Goal: Find specific page/section: Find specific page/section

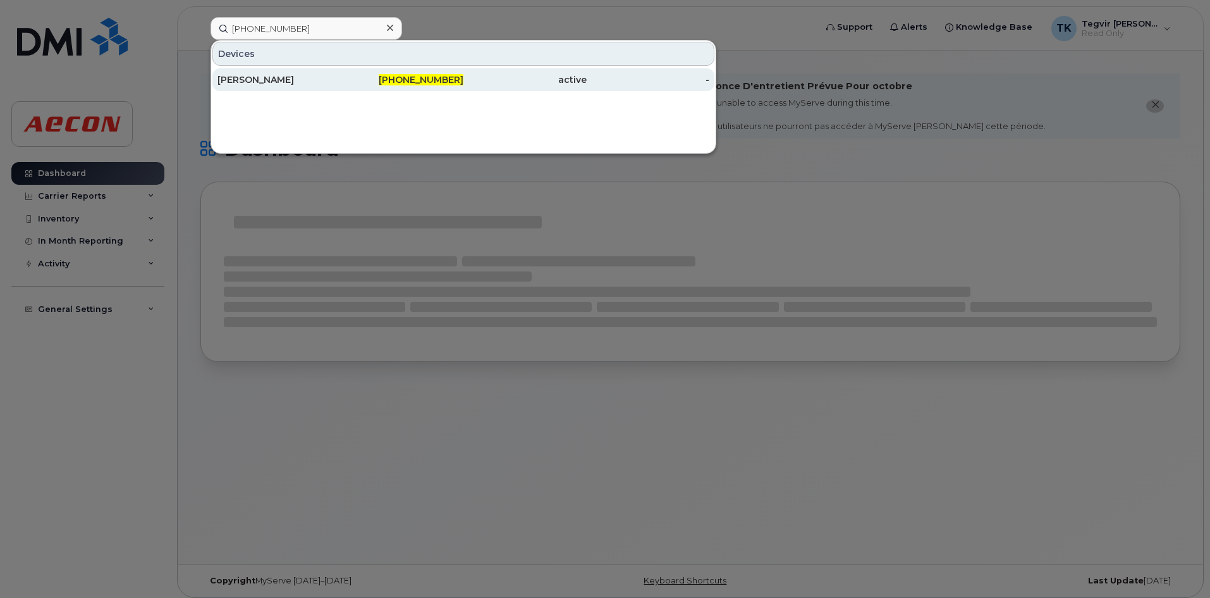
type input "236-982-2287"
click at [350, 83] on div "236-982-2287" at bounding box center [402, 79] width 123 height 13
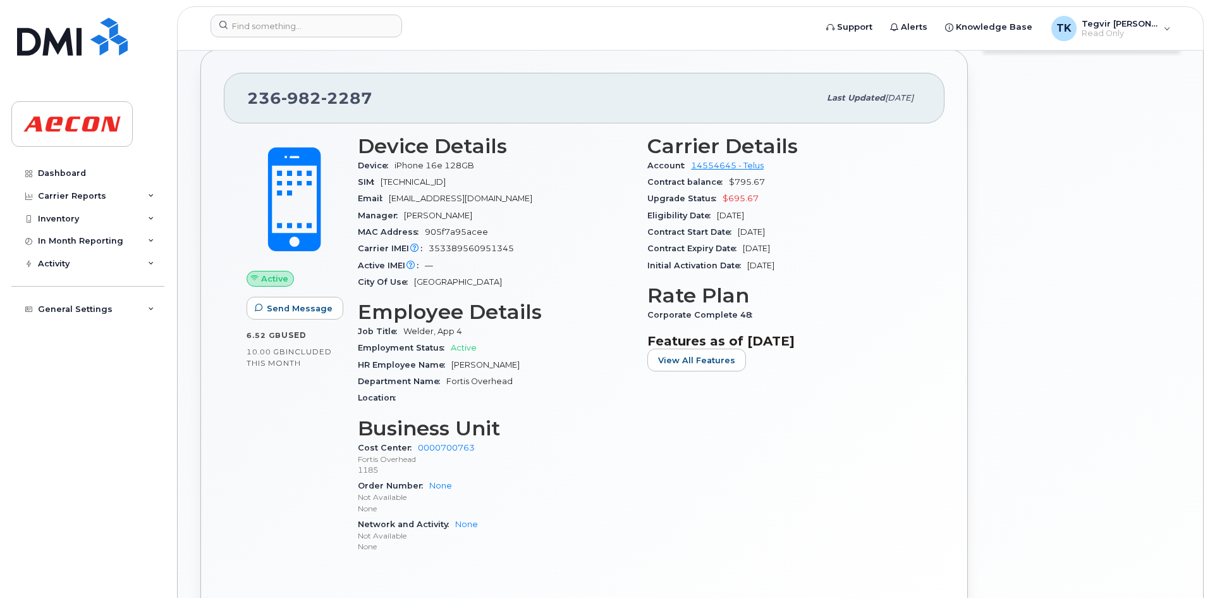
scroll to position [254, 0]
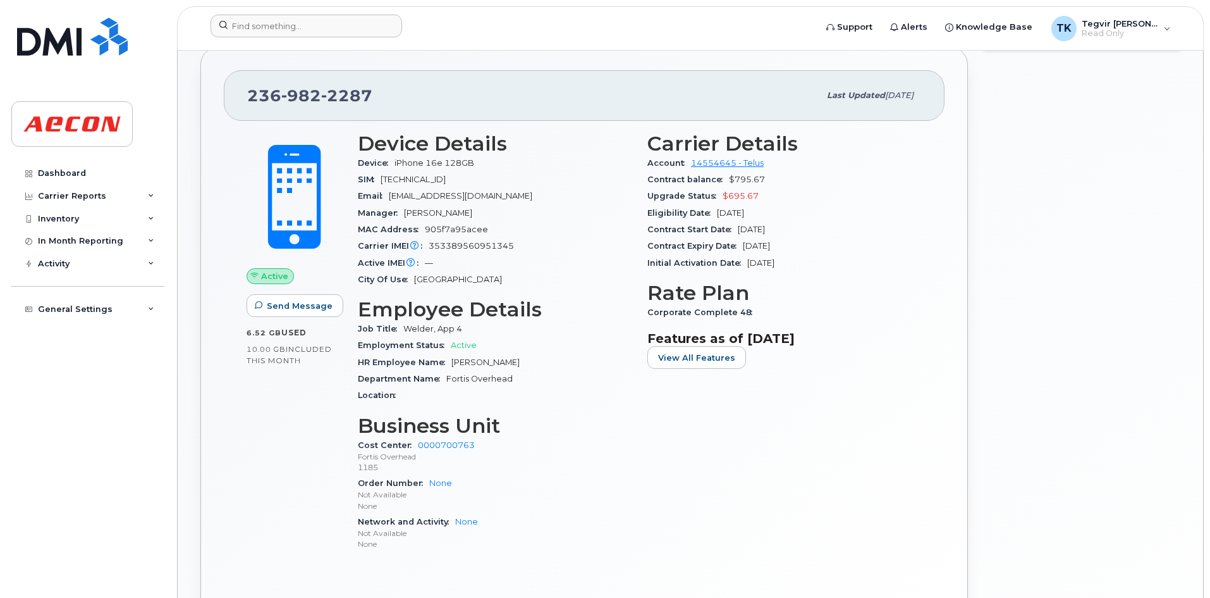
click at [292, 40] on div at bounding box center [508, 29] width 617 height 28
click at [286, 28] on input at bounding box center [307, 26] width 192 height 23
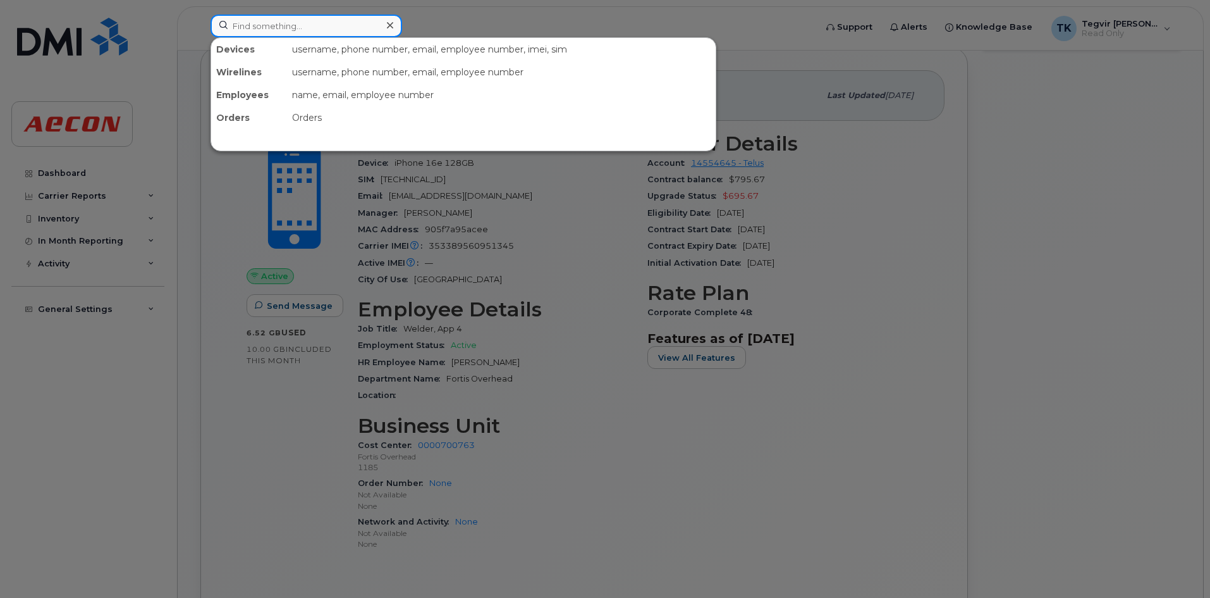
paste input "236-982-3077"
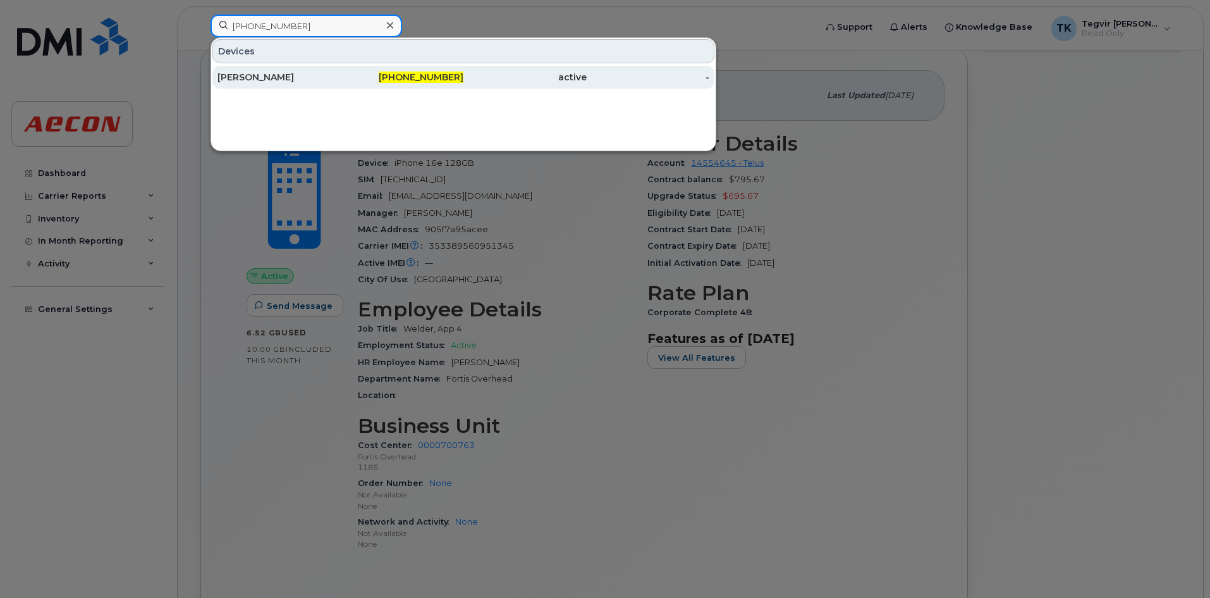
type input "236-982-3077"
click at [335, 83] on div "Shamar Bailey" at bounding box center [279, 77] width 123 height 13
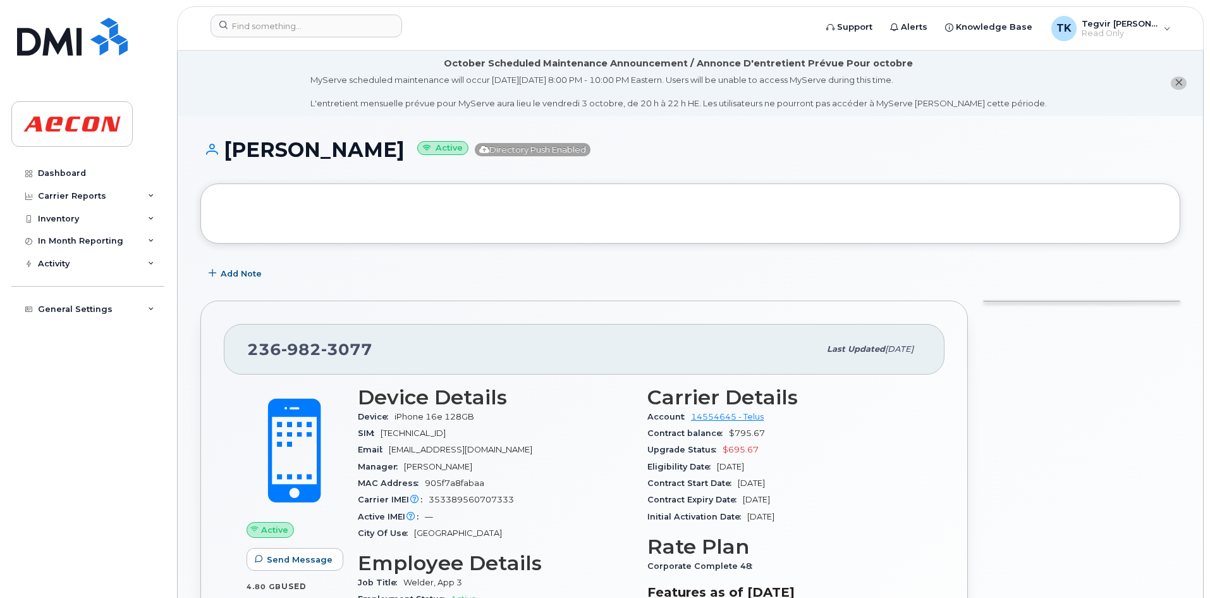
click at [571, 477] on div "MAC Address 905f7a8fabaa" at bounding box center [495, 483] width 274 height 16
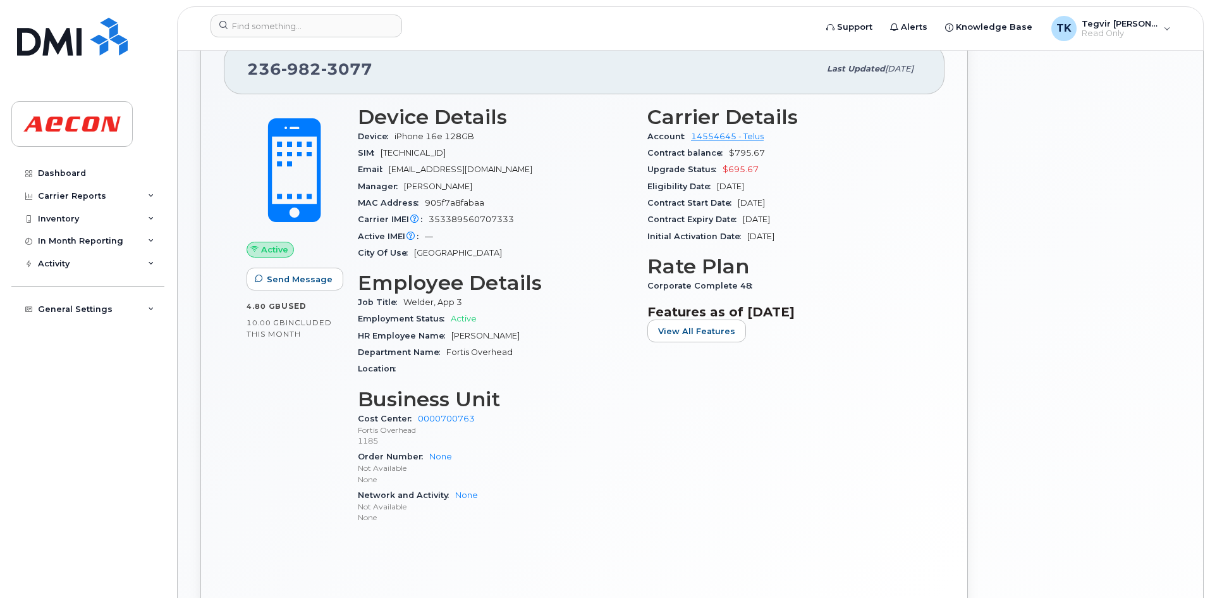
scroll to position [300, 0]
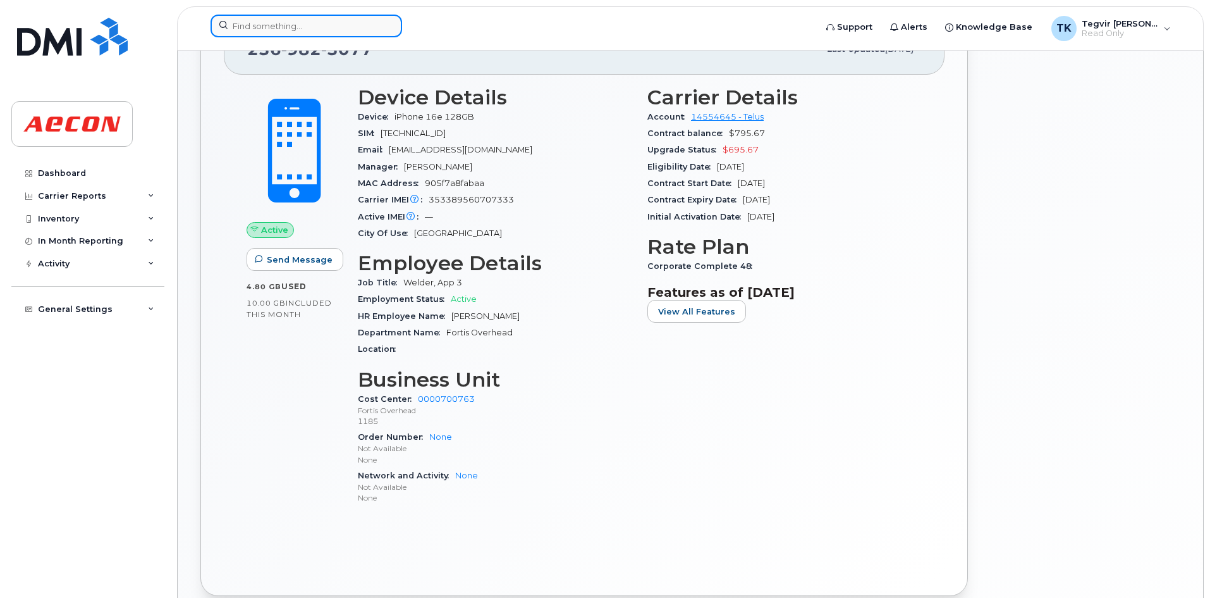
click at [284, 23] on input at bounding box center [307, 26] width 192 height 23
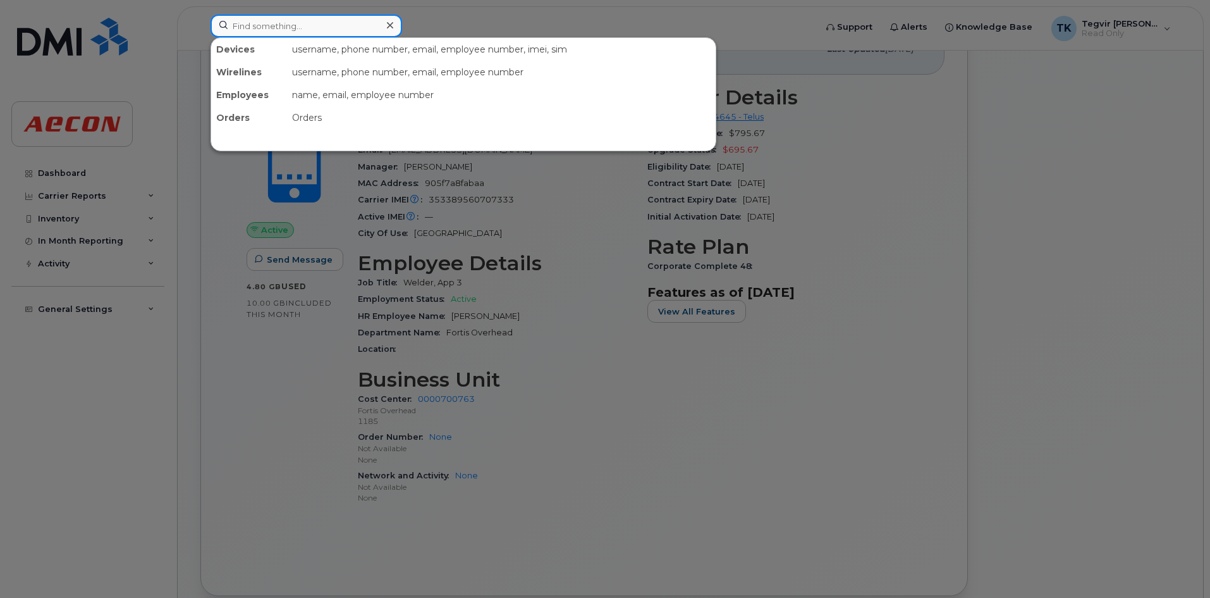
paste input "236-982-4357"
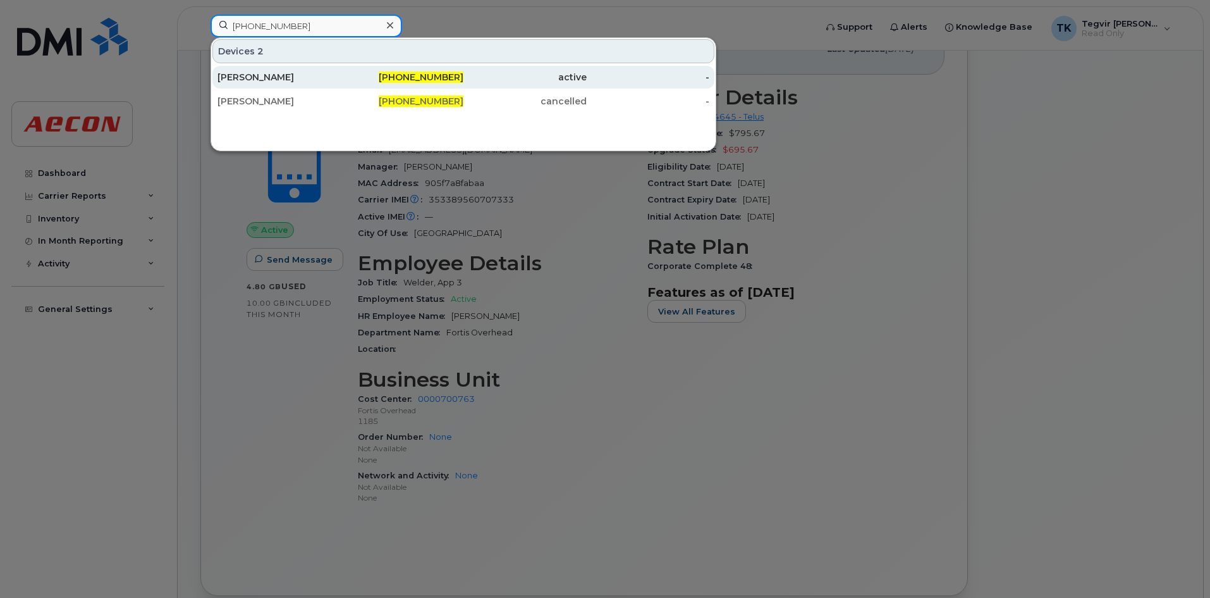
type input "236-982-4357"
click at [309, 79] on div "Jonathan Dyrndahl" at bounding box center [279, 77] width 123 height 13
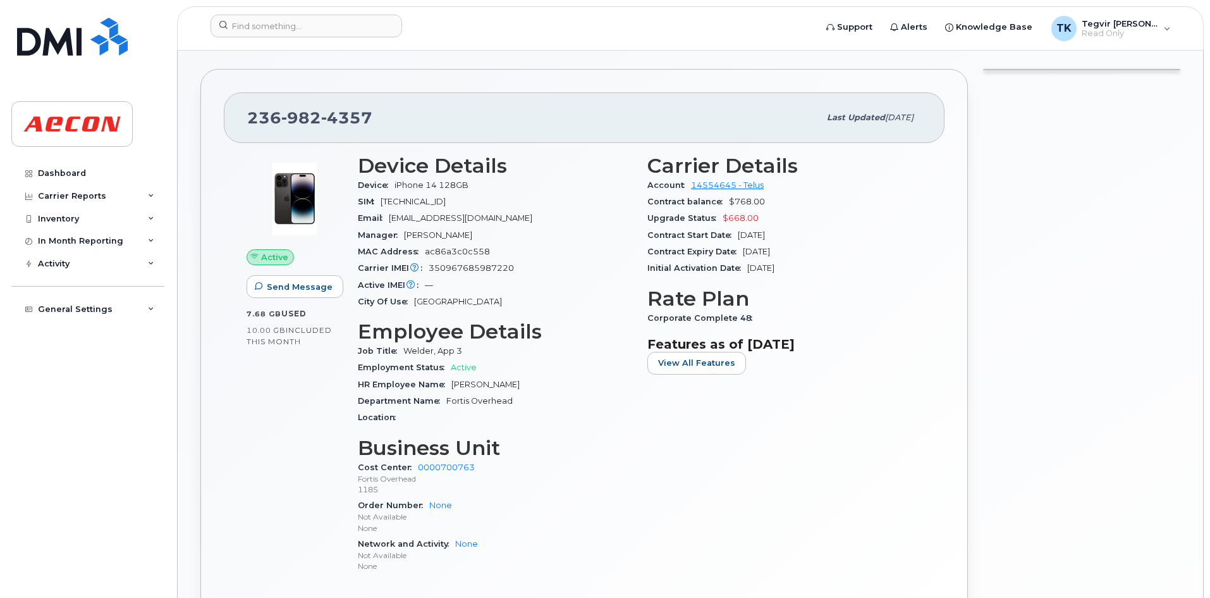
scroll to position [341, 0]
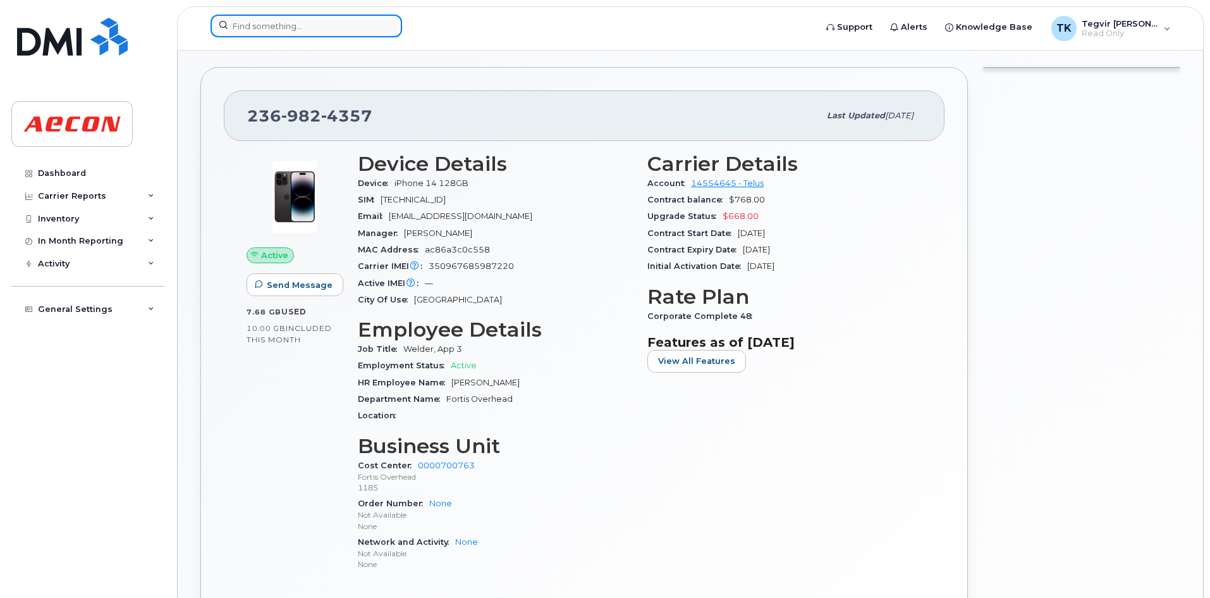
click at [292, 35] on input at bounding box center [307, 26] width 192 height 23
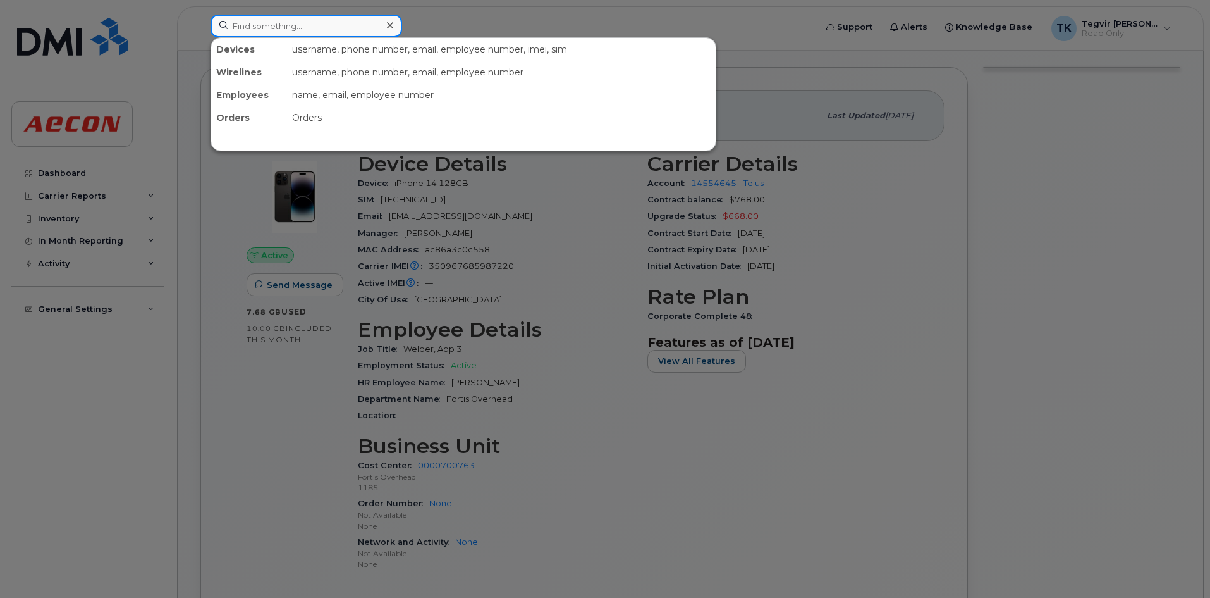
paste input "[PHONE_NUMBER]"
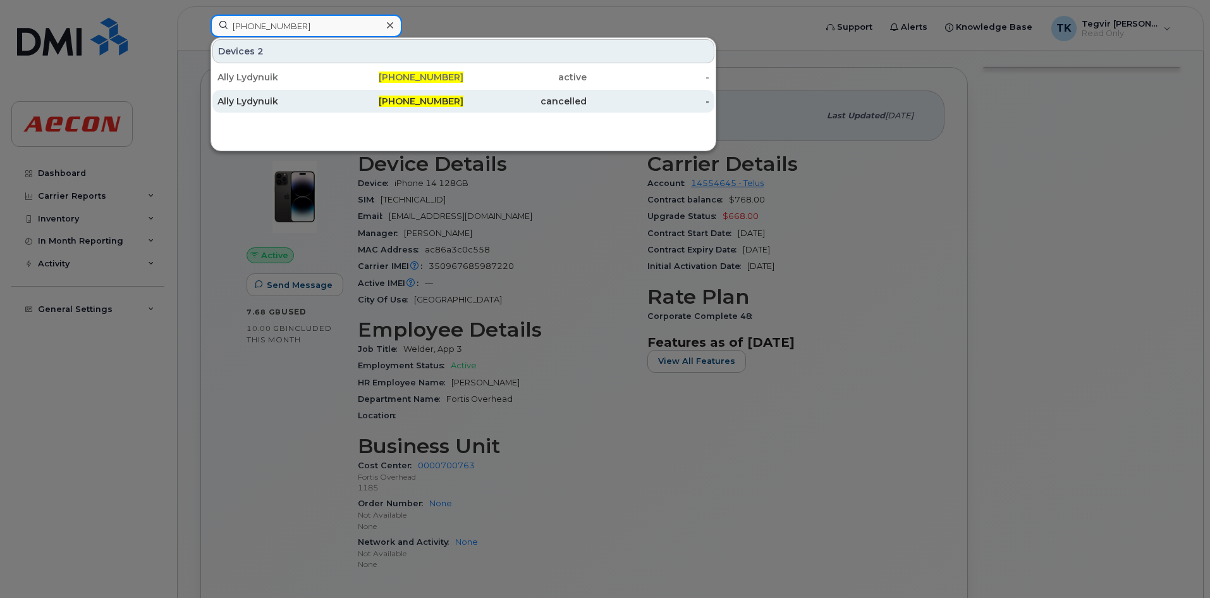
type input "[PHONE_NUMBER]"
click at [457, 106] on span "236-982-5320" at bounding box center [421, 100] width 85 height 11
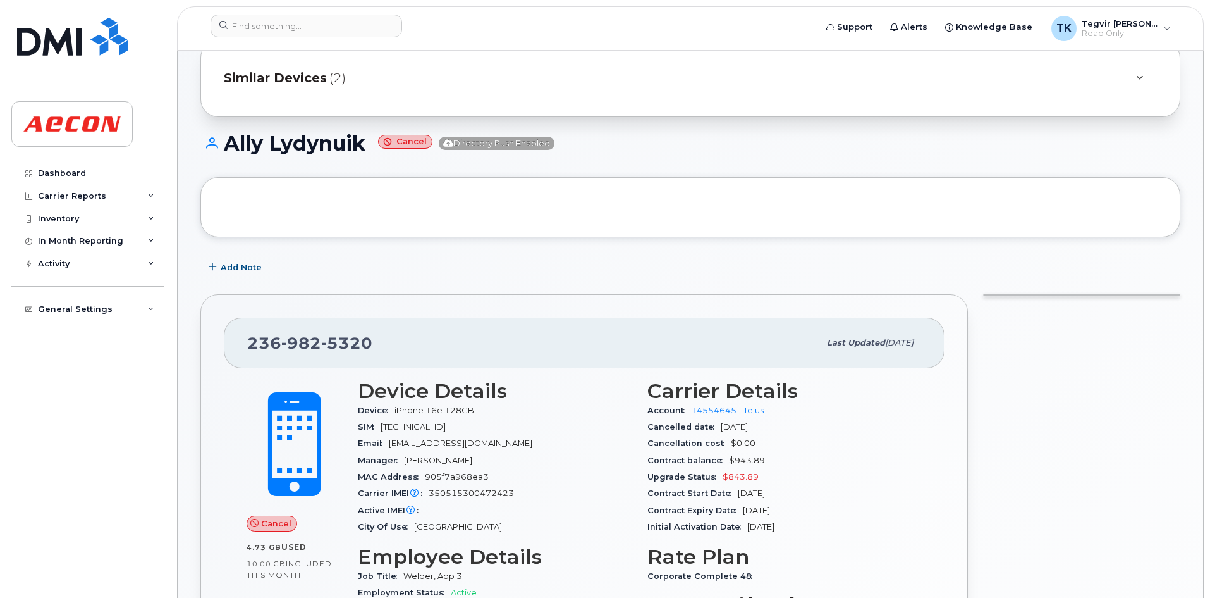
scroll to position [113, 0]
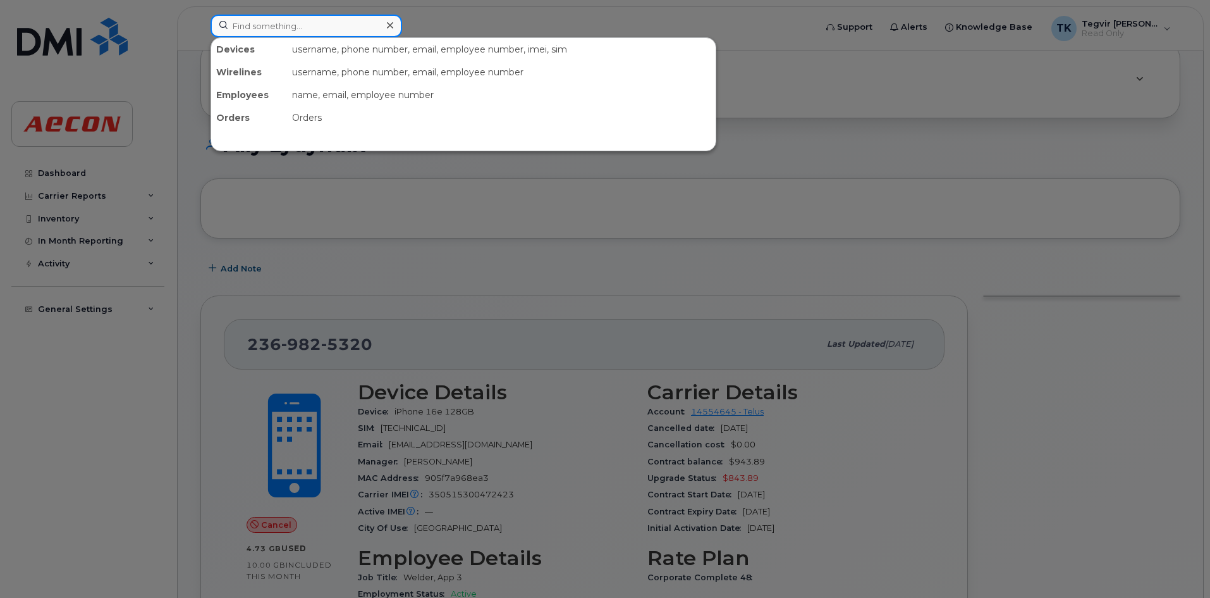
click at [315, 35] on input at bounding box center [307, 26] width 192 height 23
paste input "236-982-6273"
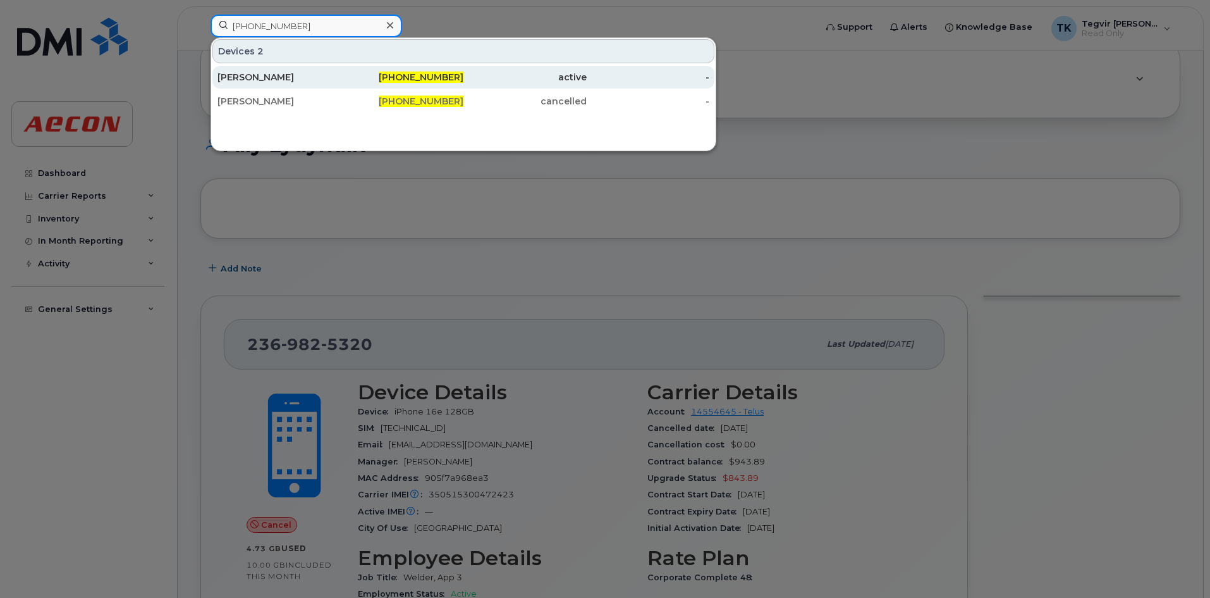
type input "236-982-6273"
click at [431, 78] on span "236-982-6273" at bounding box center [421, 76] width 85 height 11
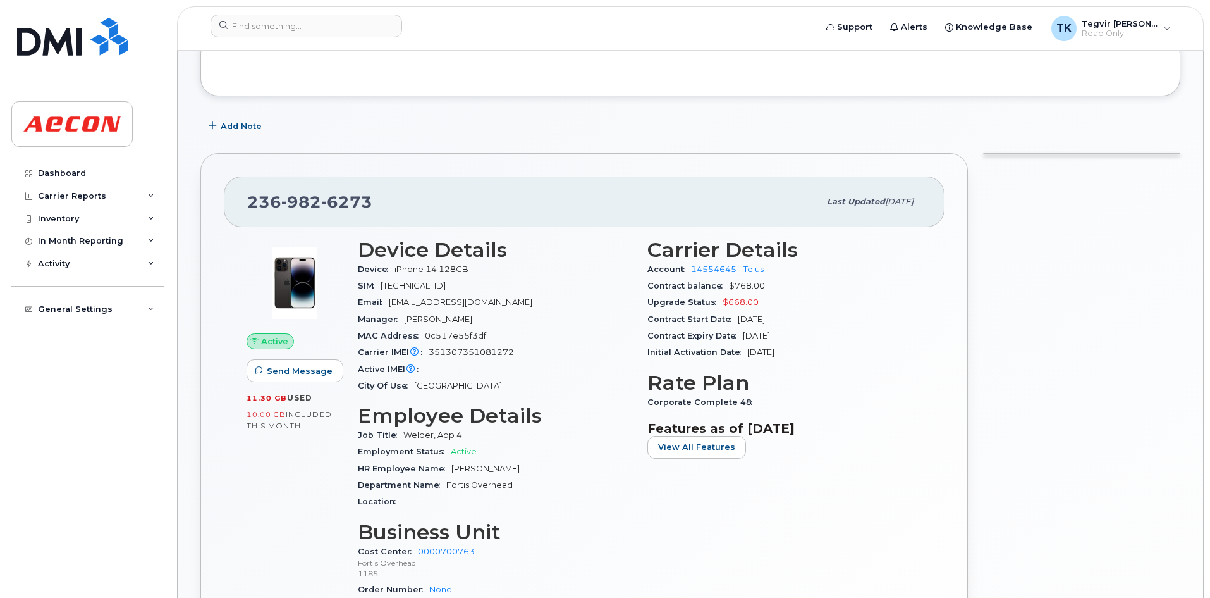
scroll to position [252, 0]
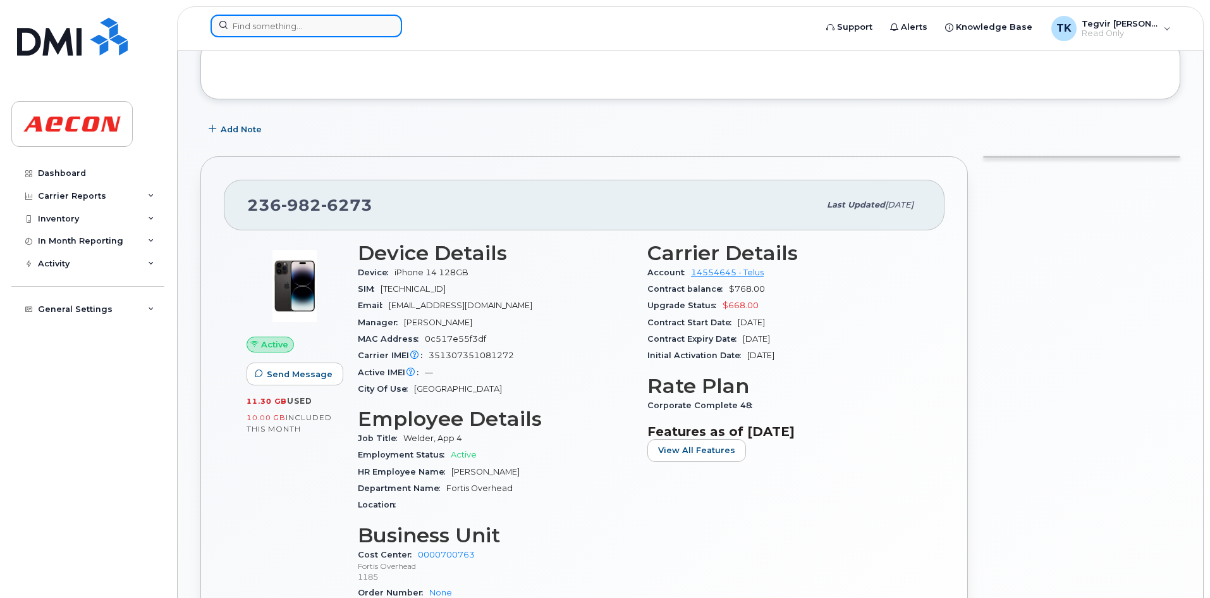
click at [277, 35] on input at bounding box center [307, 26] width 192 height 23
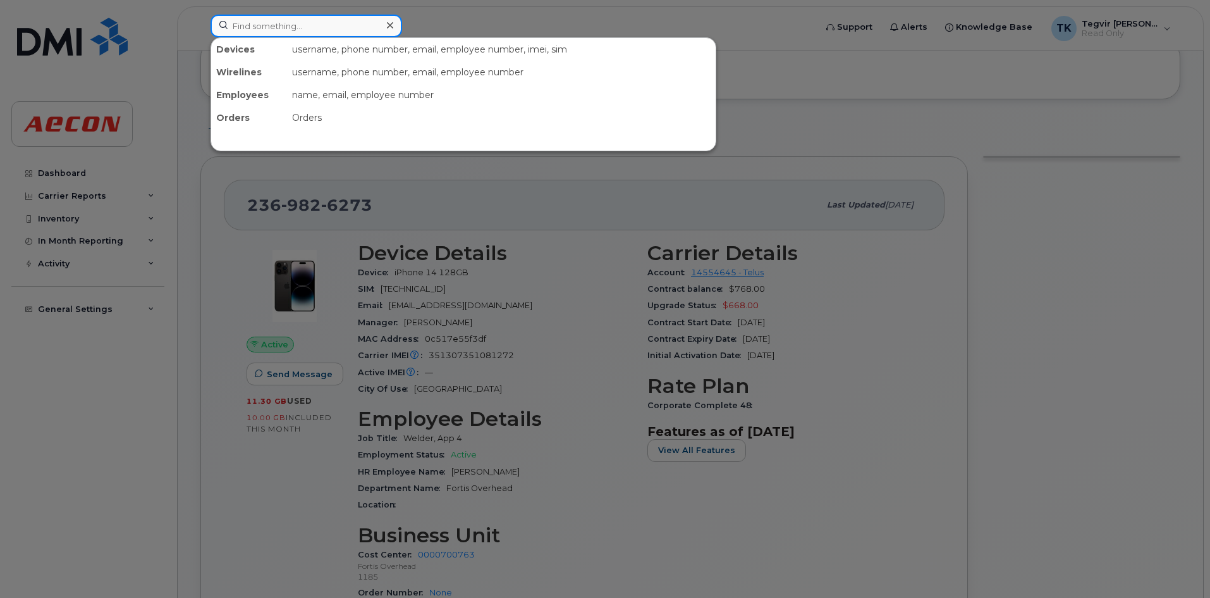
paste input "236-982-7698"
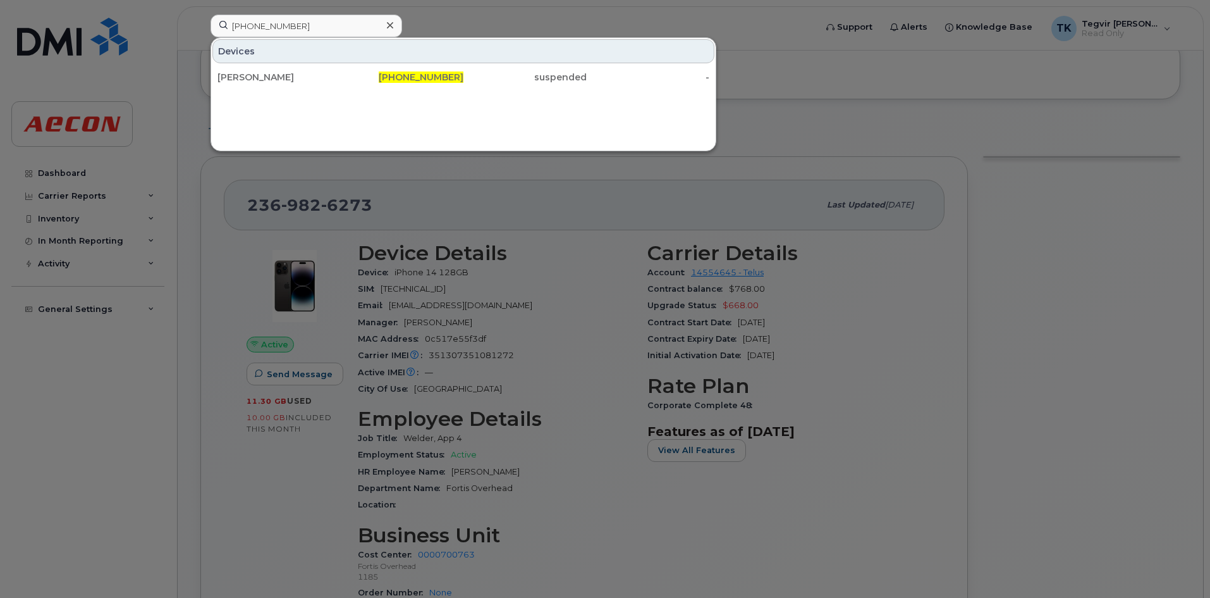
click at [505, 250] on div at bounding box center [605, 299] width 1210 height 598
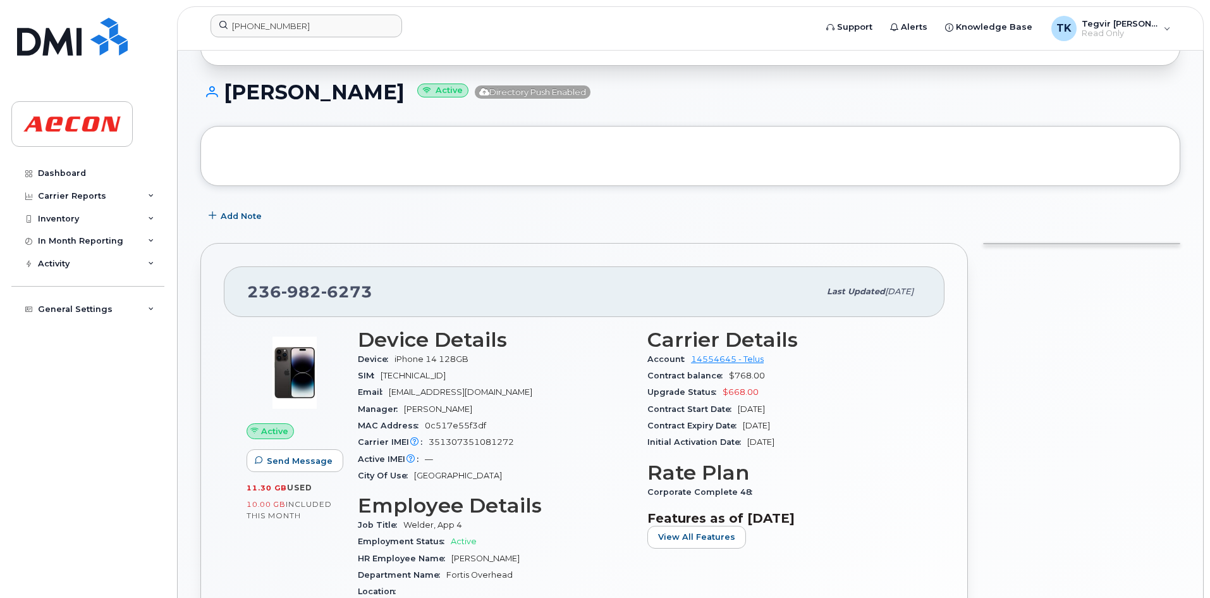
scroll to position [164, 0]
click at [346, 18] on input "236-982-7698" at bounding box center [307, 26] width 192 height 23
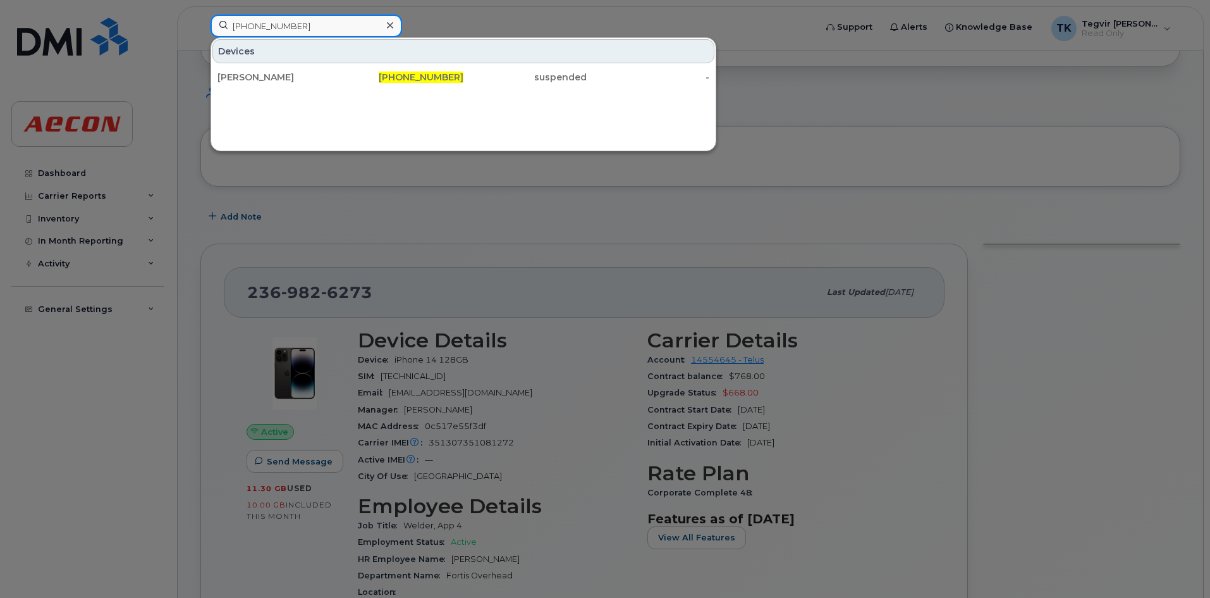
paste input "236-982-7698"
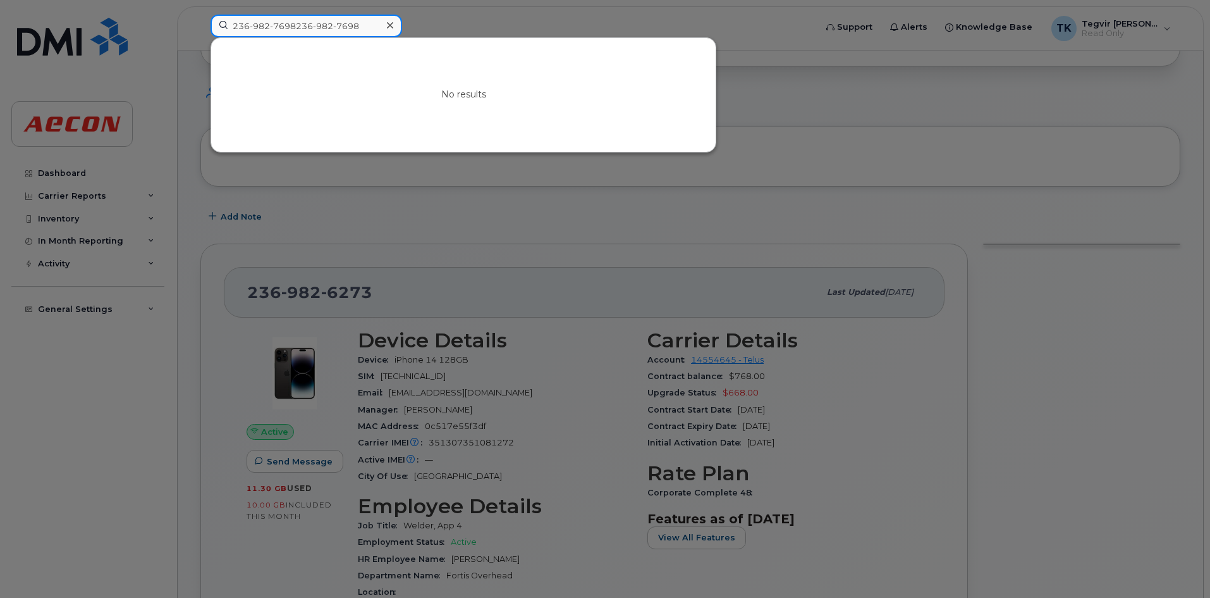
drag, startPoint x: 360, startPoint y: 30, endPoint x: 195, endPoint y: 32, distance: 165.1
click at [200, 32] on div "236-982-7698236-982-7698 No results" at bounding box center [508, 29] width 617 height 28
paste input
type input "236-982-7698"
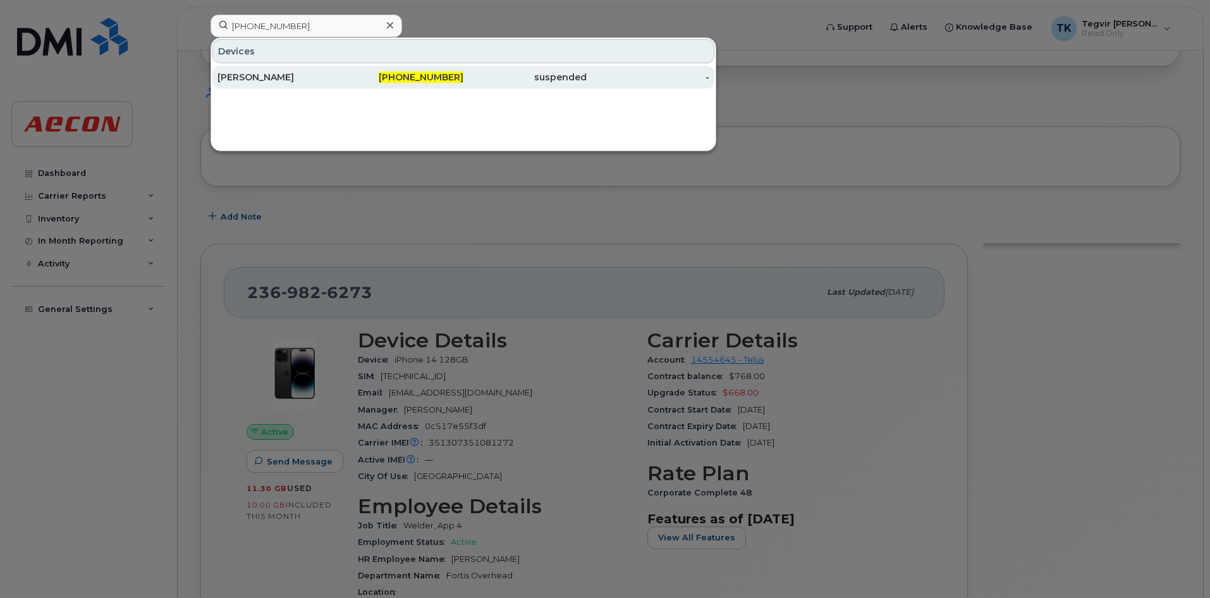
click at [288, 80] on div "Roman Mendoza" at bounding box center [279, 77] width 123 height 13
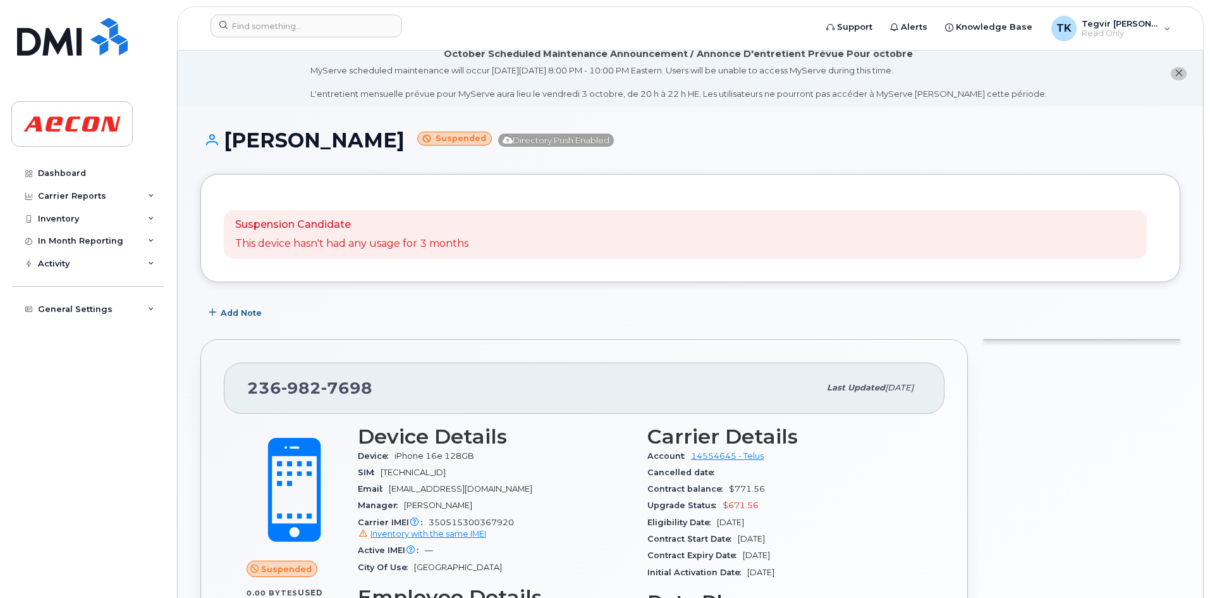
scroll to position [3, 0]
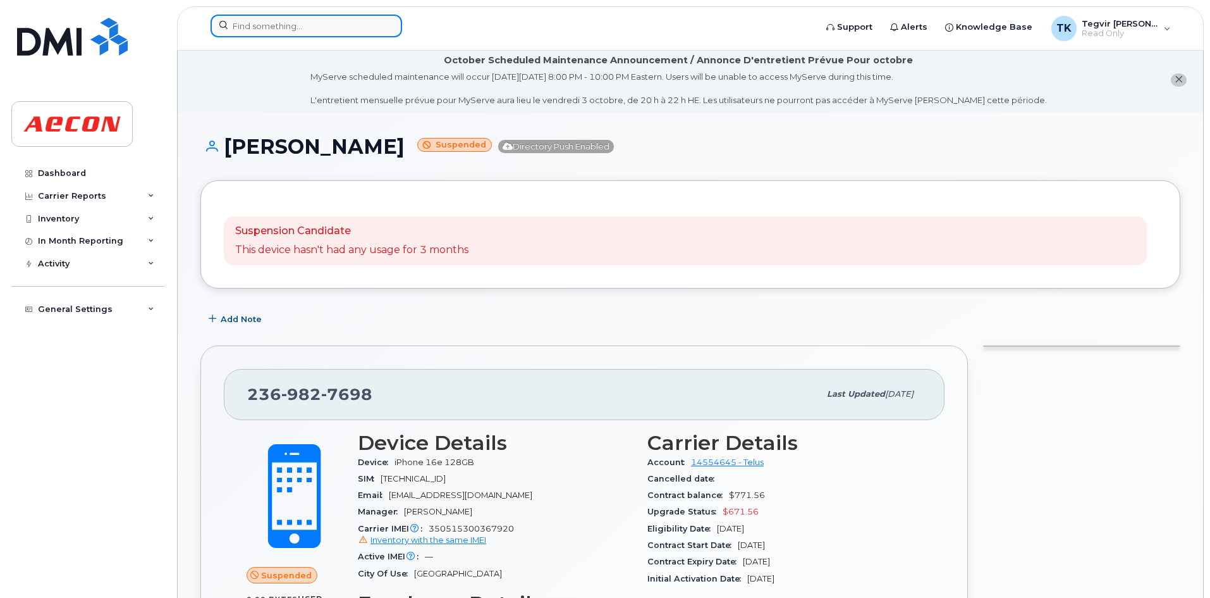
click at [266, 30] on input at bounding box center [307, 26] width 192 height 23
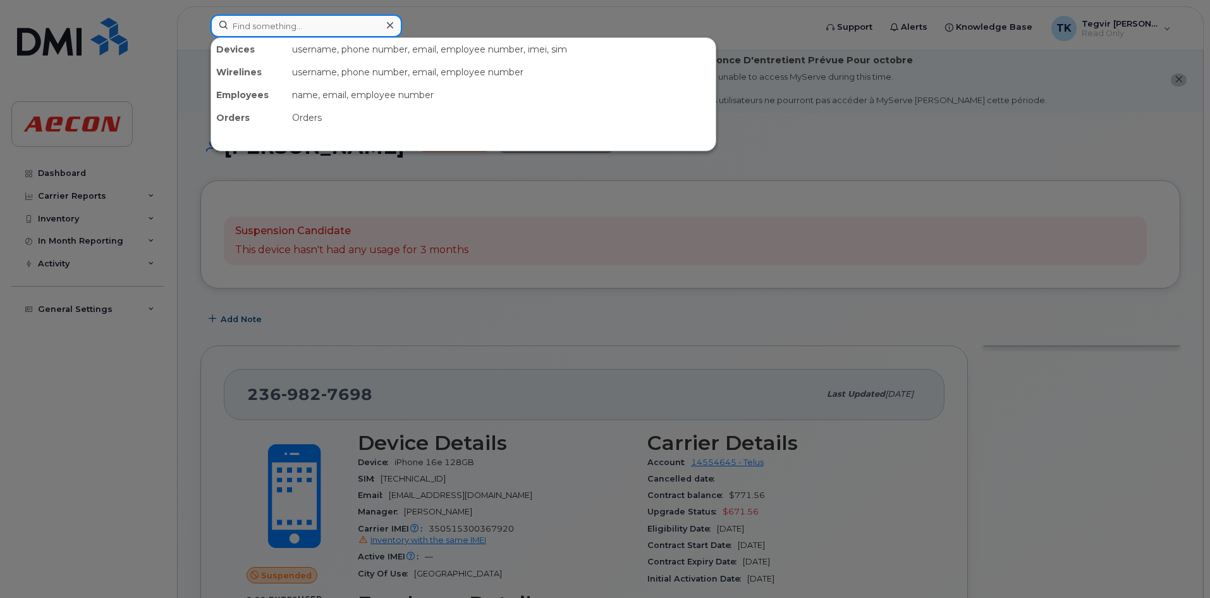
paste input "[PHONE_NUMBER]"
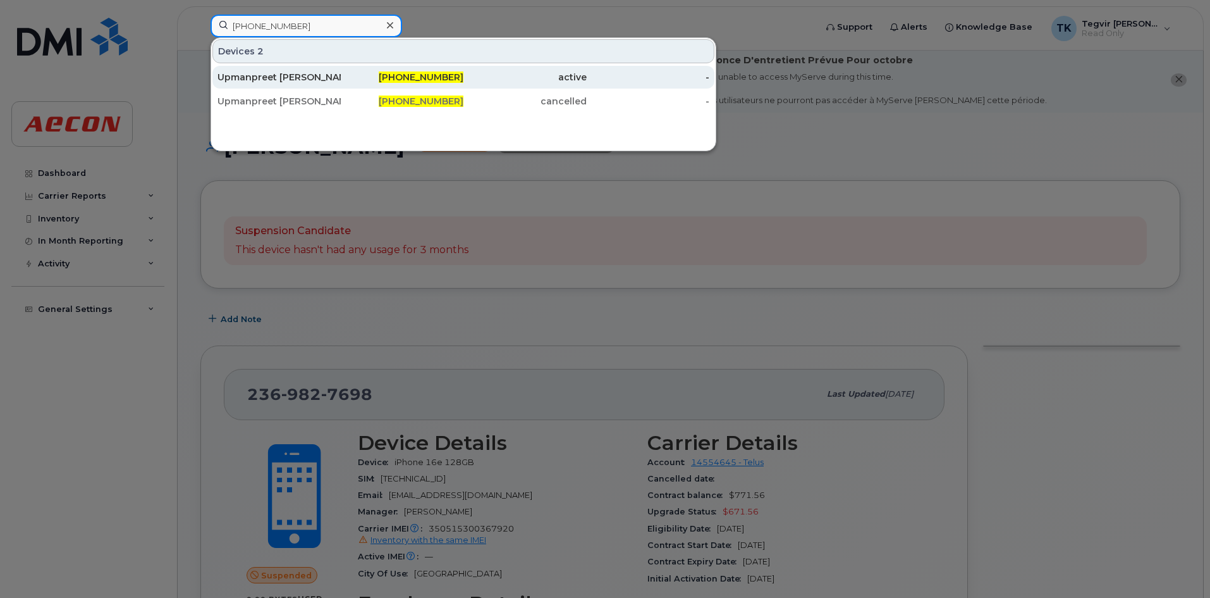
type input "[PHONE_NUMBER]"
click at [456, 80] on span "[PHONE_NUMBER]" at bounding box center [421, 76] width 85 height 11
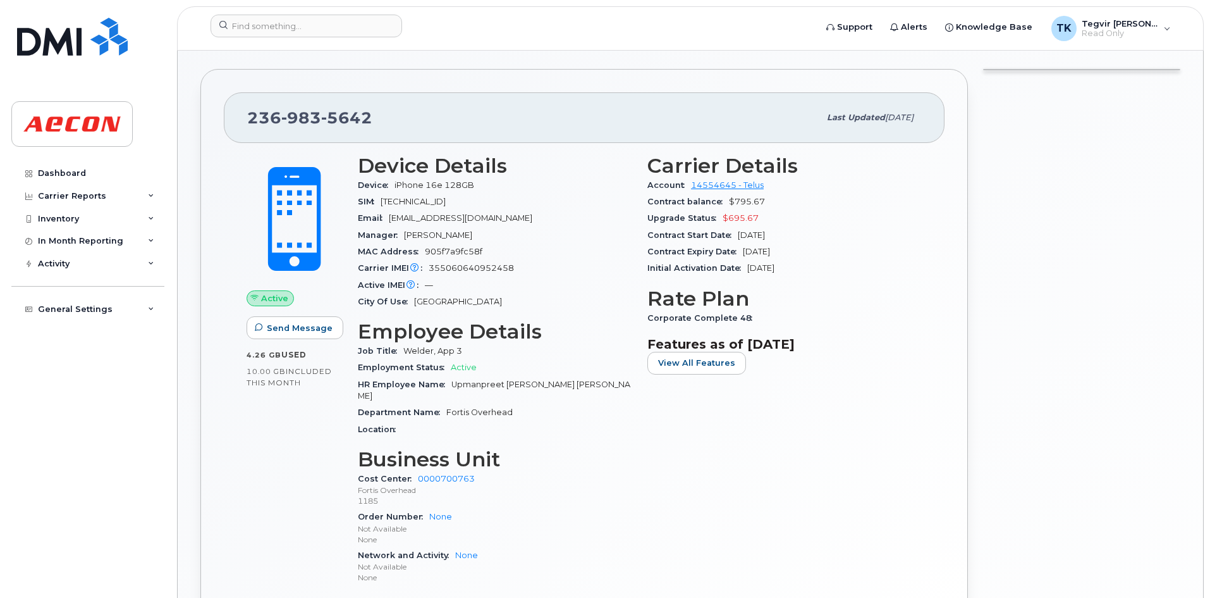
scroll to position [340, 0]
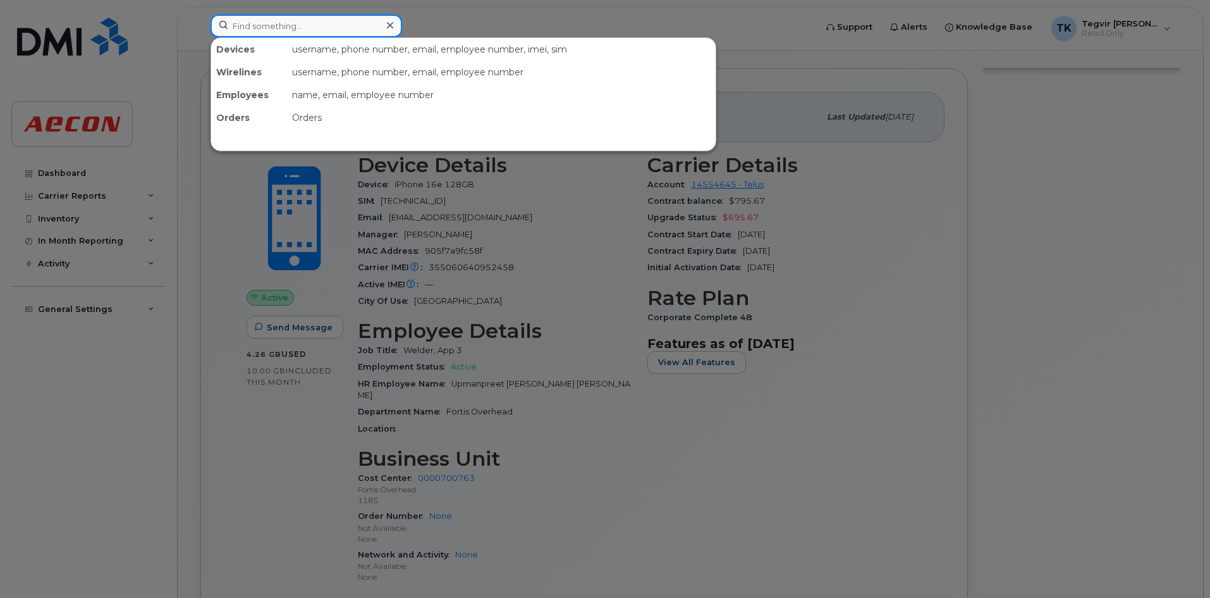
click at [269, 25] on input at bounding box center [307, 26] width 192 height 23
paste input "[PHONE_NUMBER]"
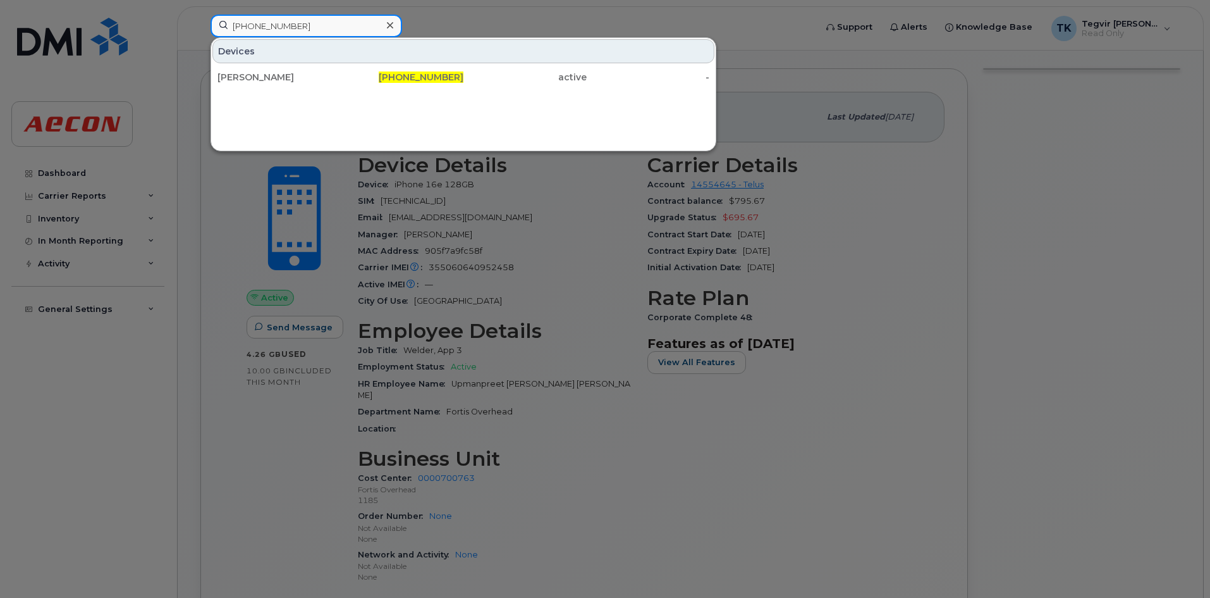
type input "[PHONE_NUMBER]"
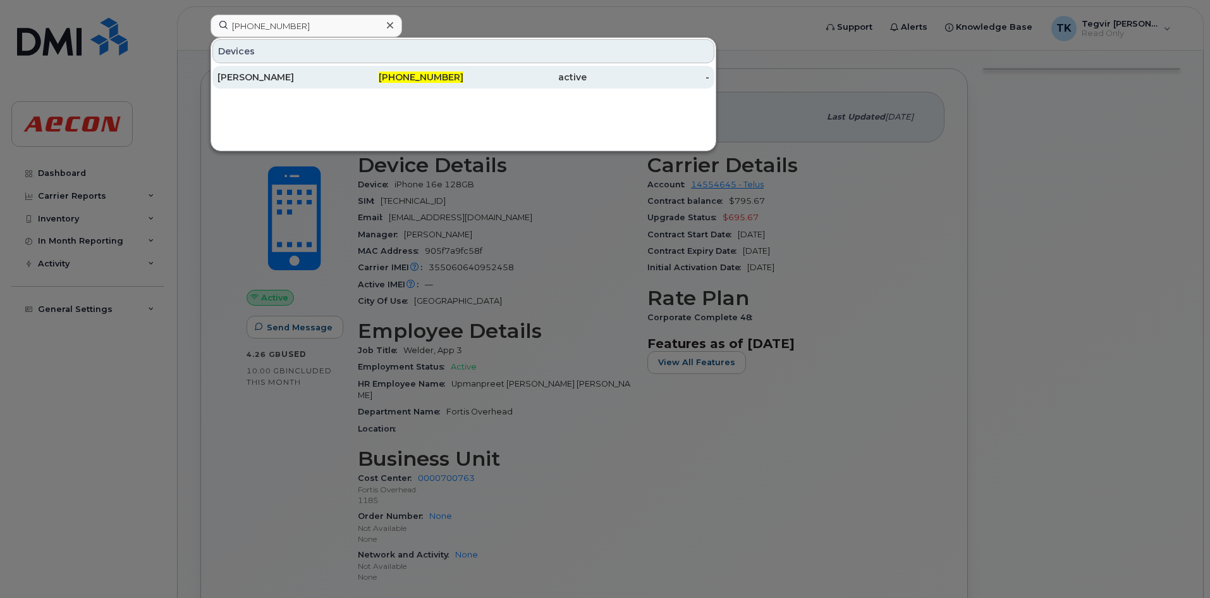
click at [266, 70] on div "[PERSON_NAME]" at bounding box center [279, 77] width 123 height 23
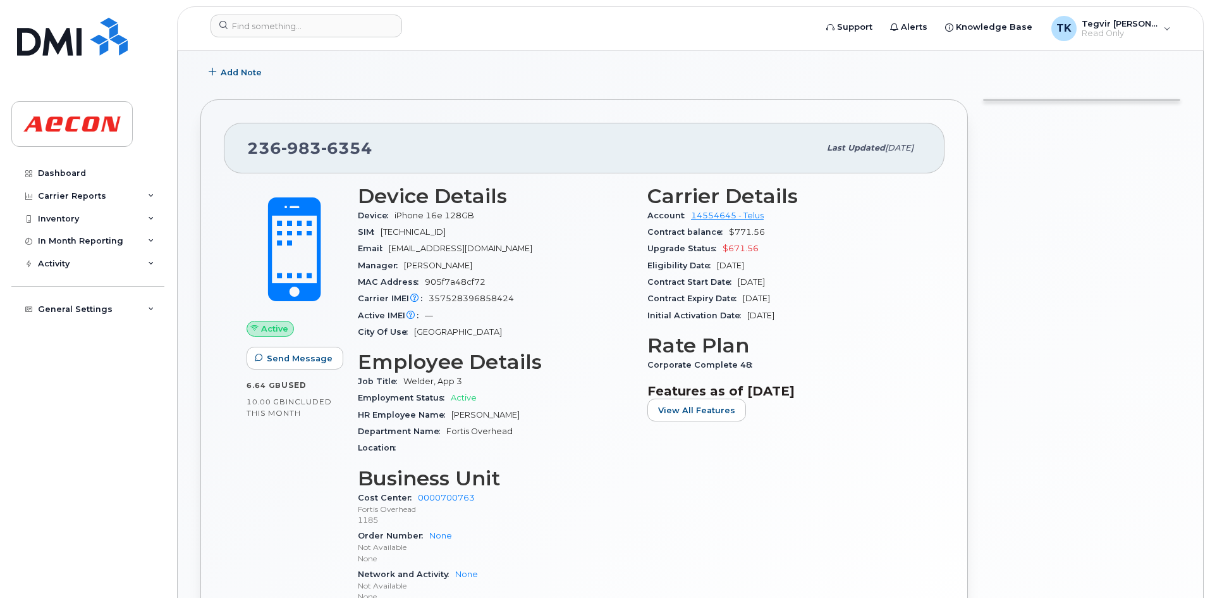
scroll to position [202, 0]
click at [309, 29] on input at bounding box center [307, 26] width 192 height 23
paste input "236-984-0394"
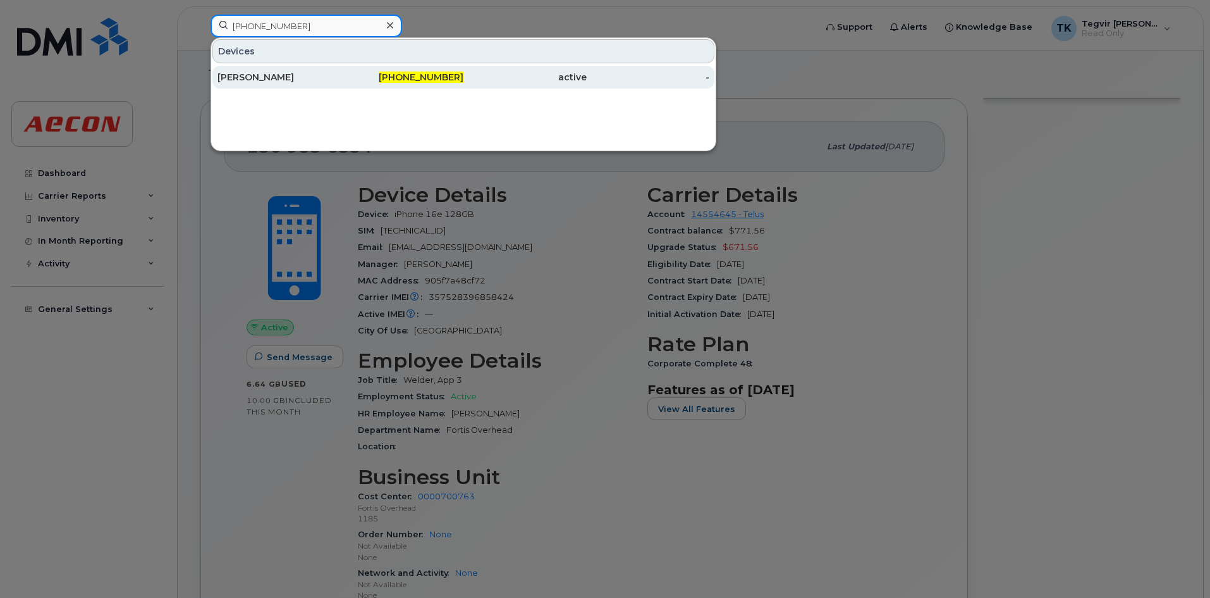
type input "236-984-0394"
click at [288, 80] on div "[PERSON_NAME]" at bounding box center [279, 77] width 123 height 13
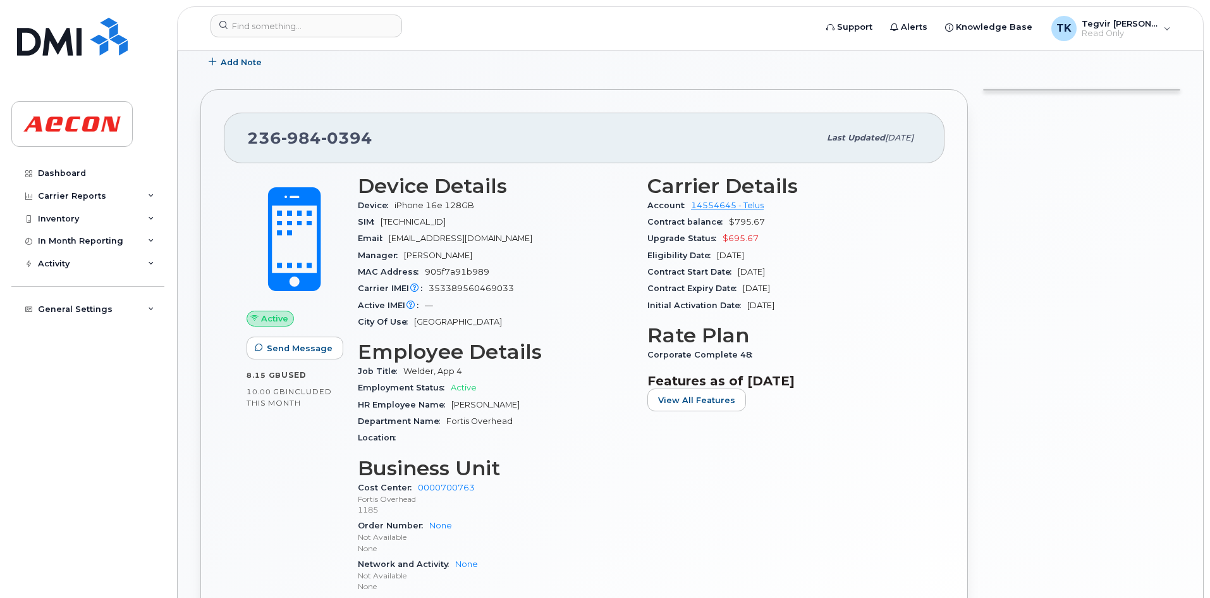
scroll to position [214, 0]
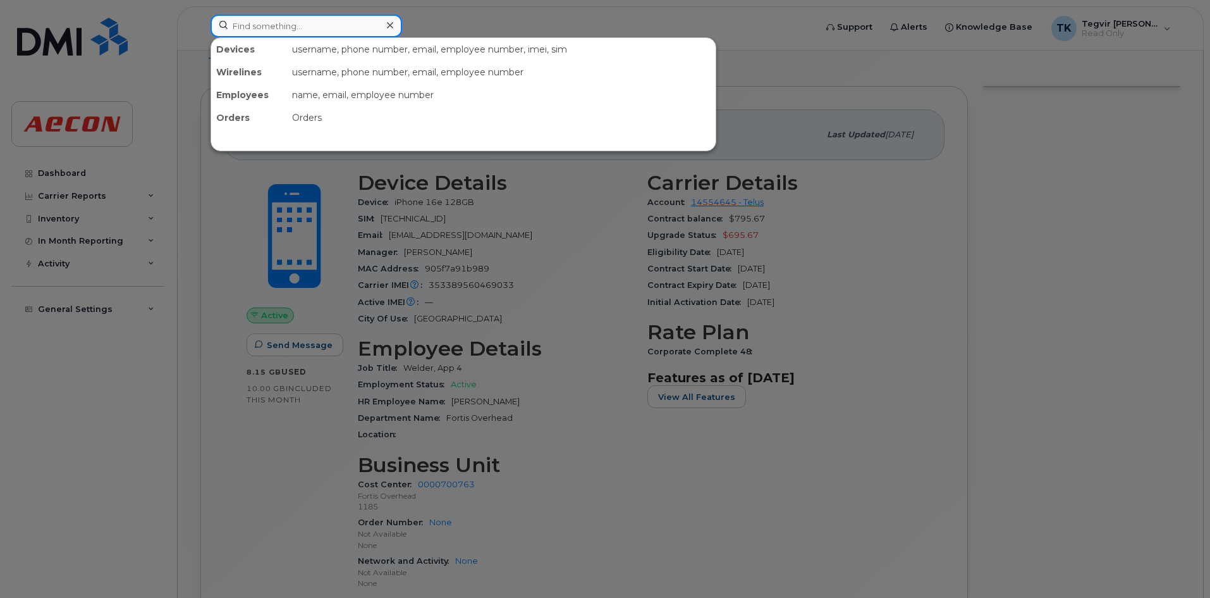
click at [251, 32] on input at bounding box center [307, 26] width 192 height 23
paste input "[PHONE_NUMBER]"
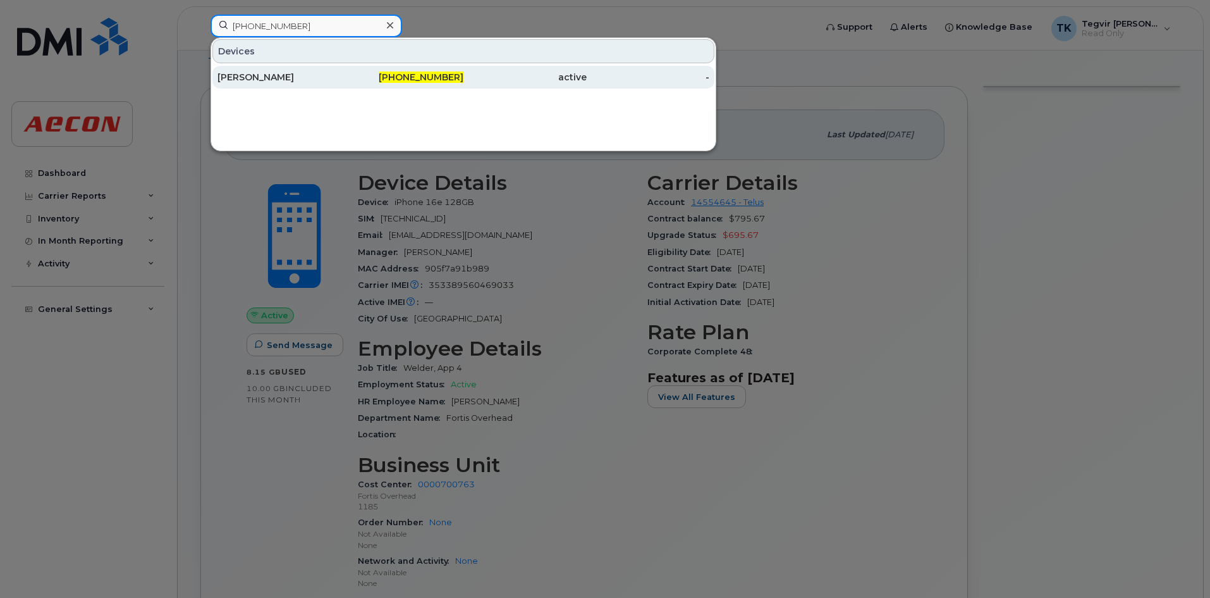
type input "[PHONE_NUMBER]"
click at [302, 77] on div "[PERSON_NAME]" at bounding box center [279, 77] width 123 height 13
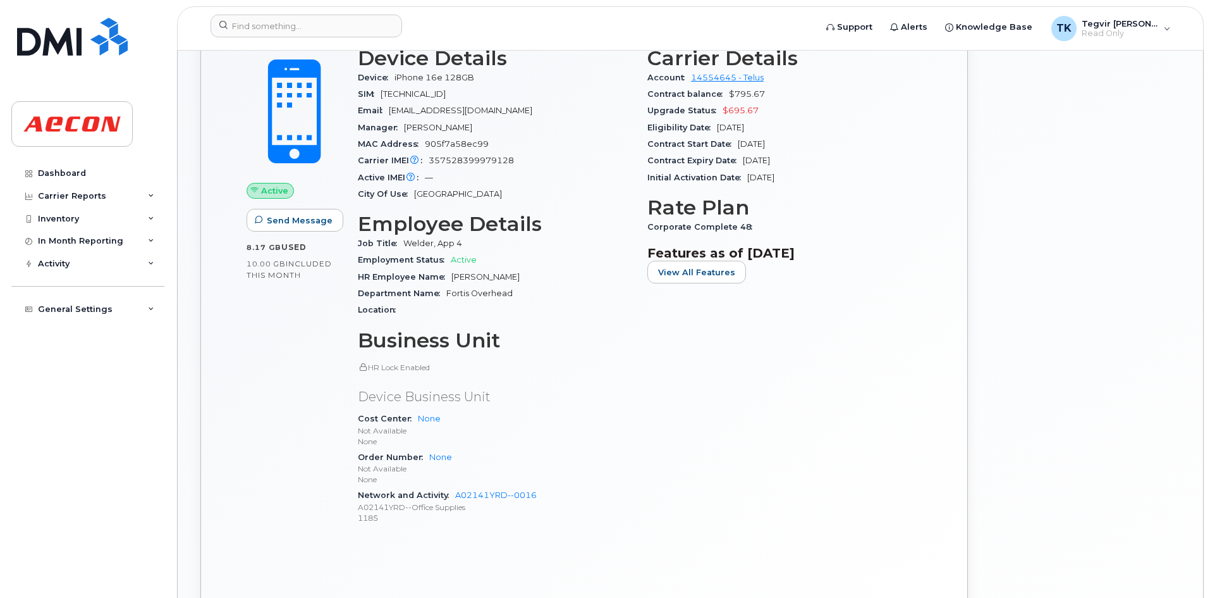
scroll to position [446, 0]
click at [666, 386] on div "Carrier Details Account 14554645 - Telus Contract balance $795.67 Upgrade Statu…" at bounding box center [785, 292] width 290 height 504
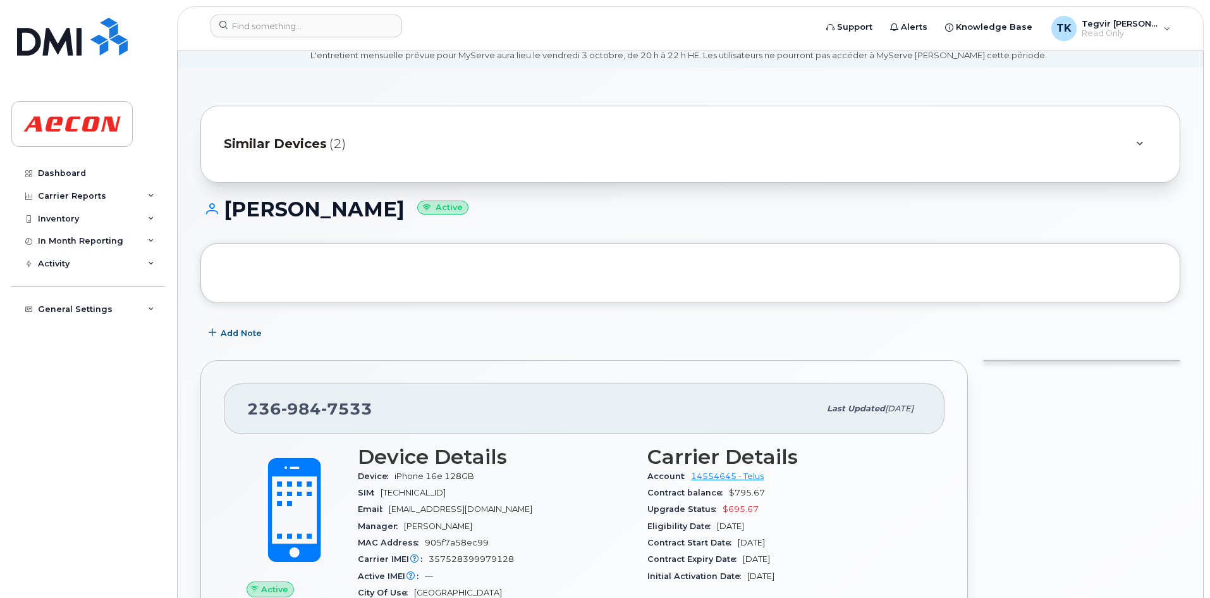
scroll to position [47, 0]
click at [560, 536] on div "MAC Address 905f7a58ec99" at bounding box center [495, 543] width 274 height 16
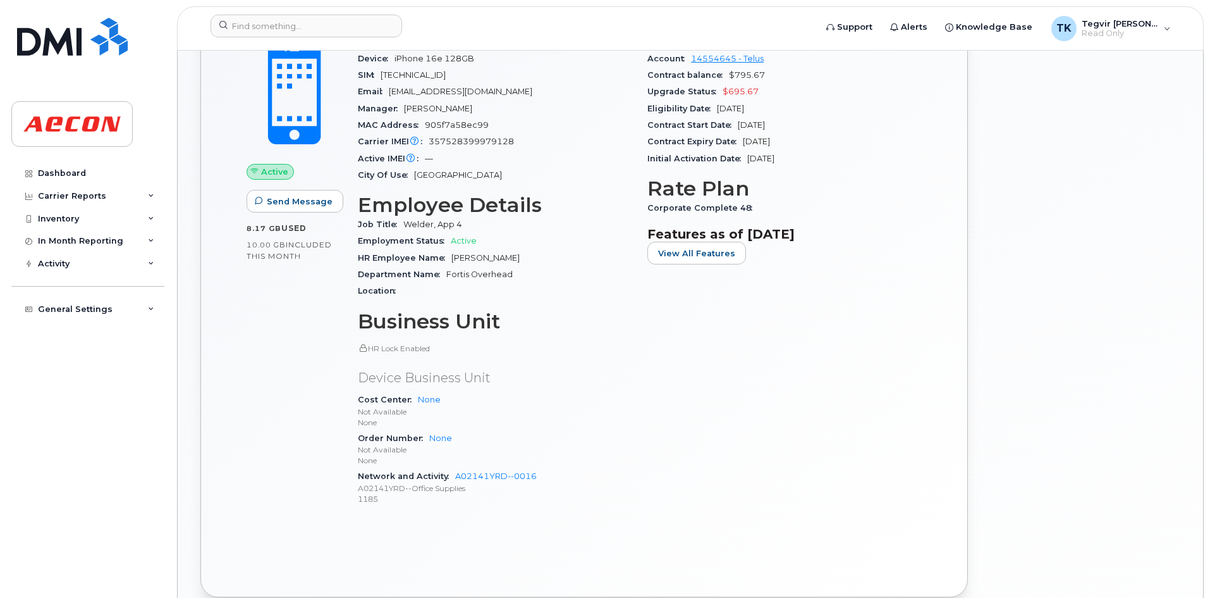
scroll to position [469, 0]
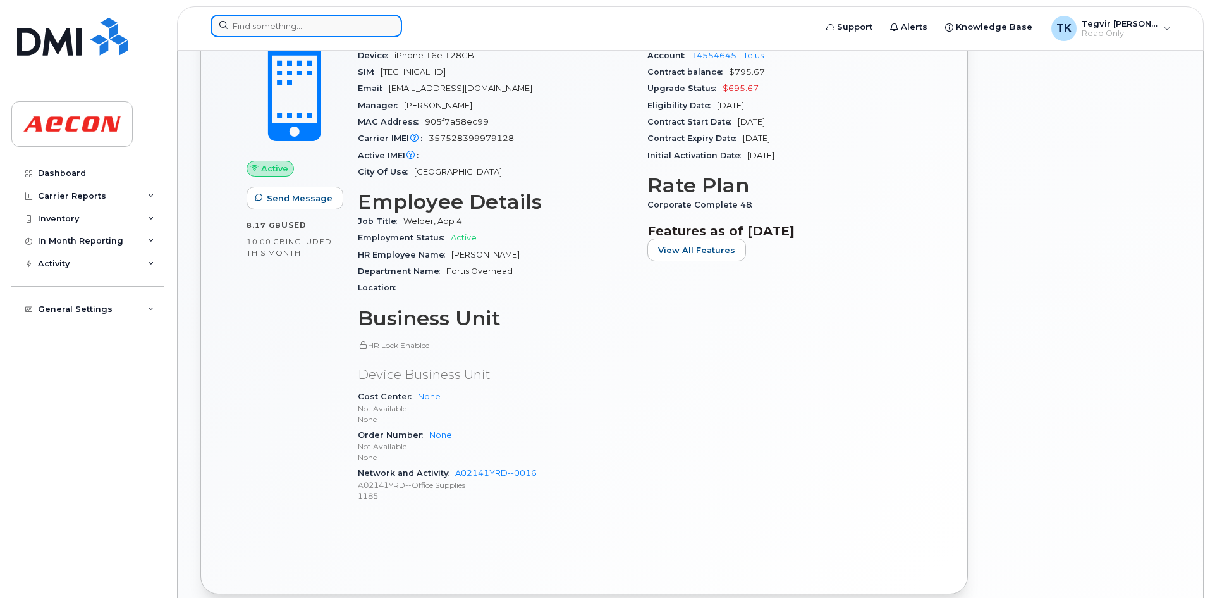
click at [338, 27] on input at bounding box center [307, 26] width 192 height 23
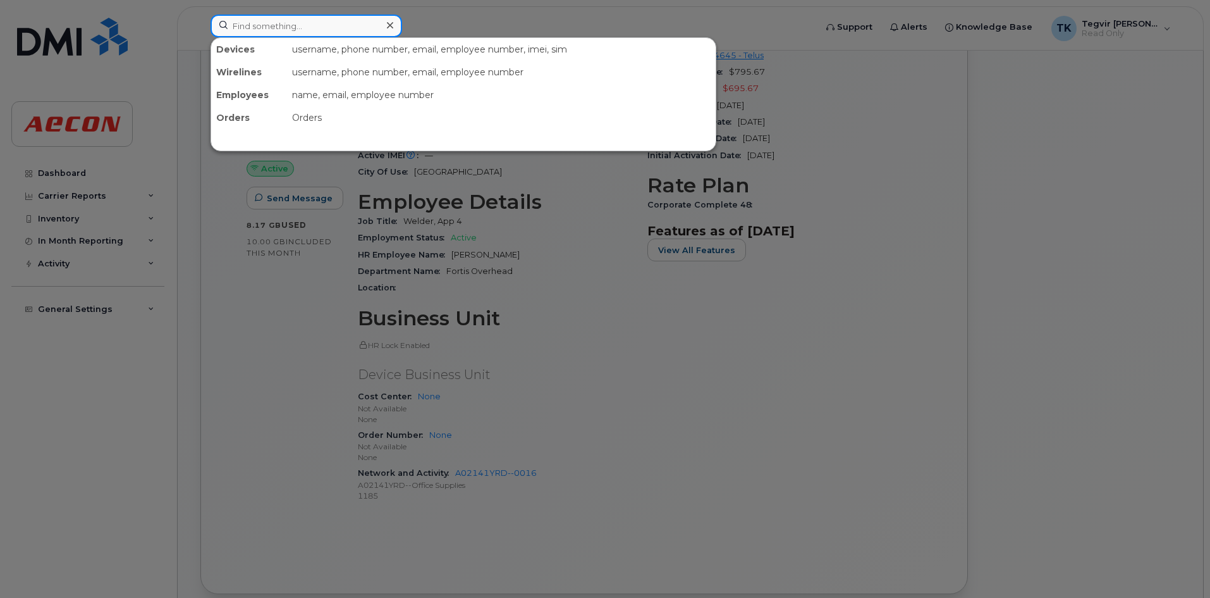
paste input "236-984-8379"
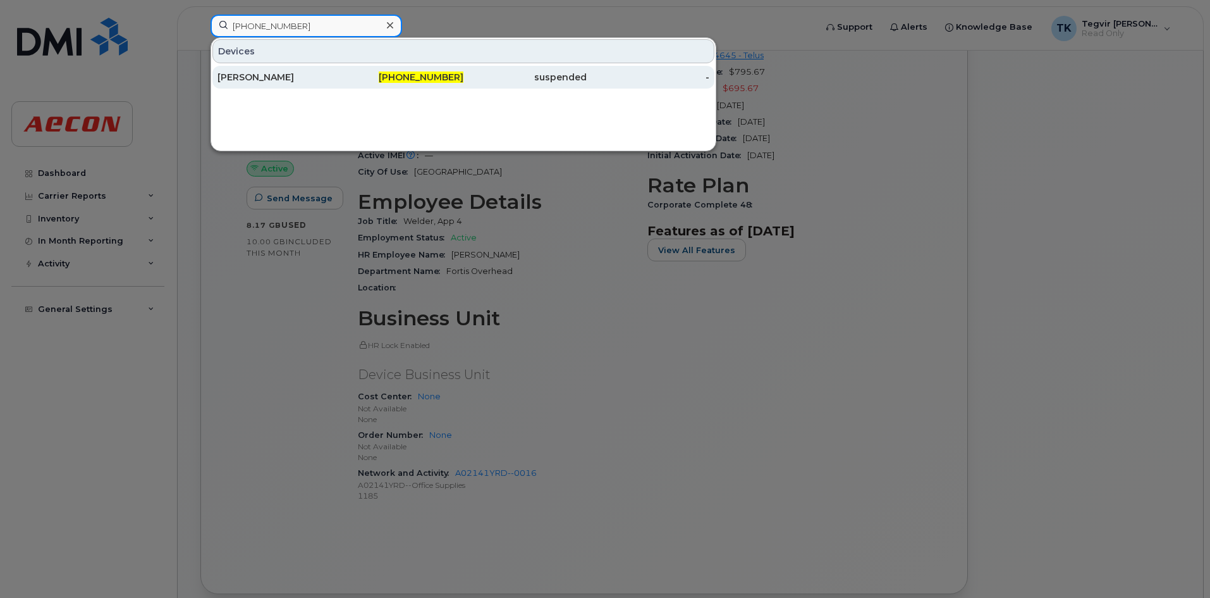
type input "236-984-8379"
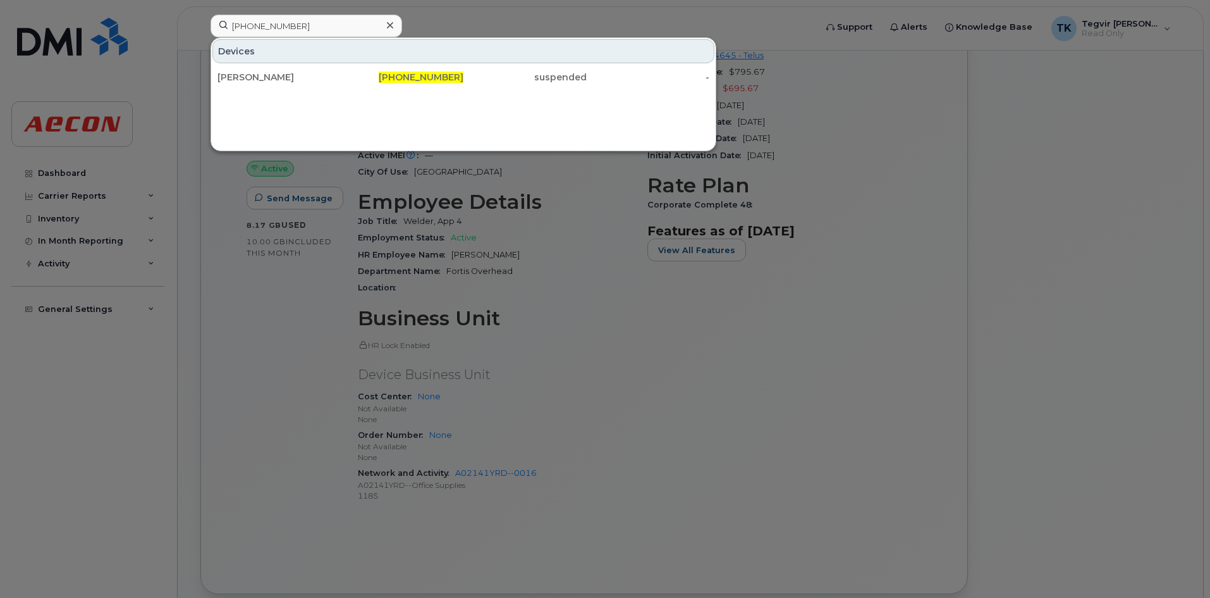
drag, startPoint x: 299, startPoint y: 77, endPoint x: 297, endPoint y: 97, distance: 20.3
click at [299, 77] on div "Andrew Staub" at bounding box center [279, 77] width 123 height 13
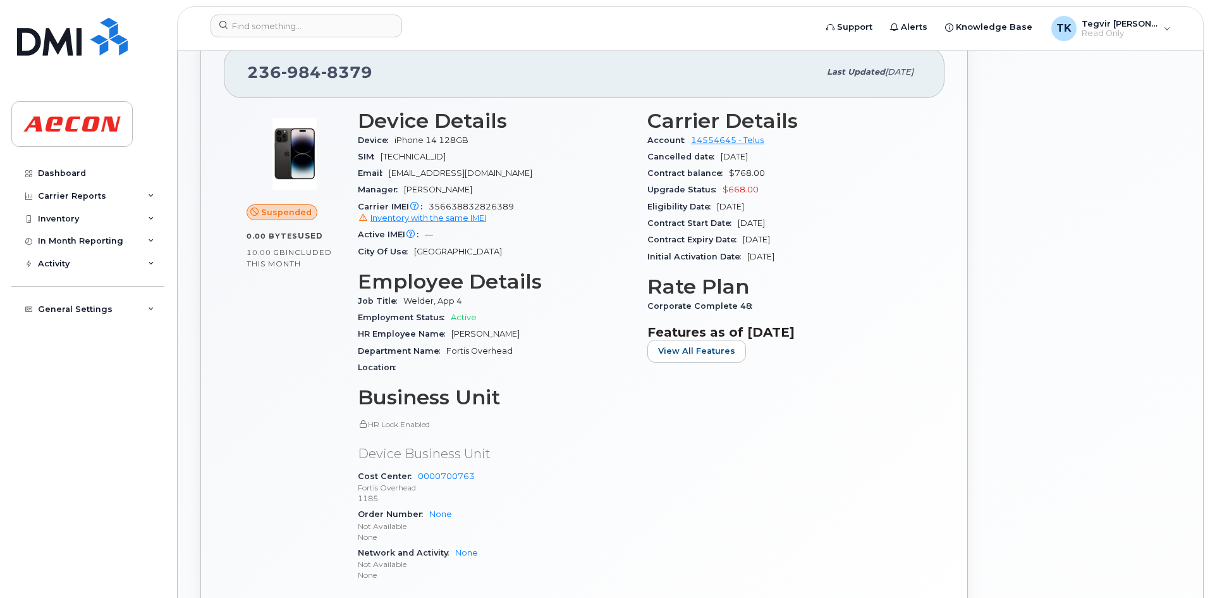
scroll to position [326, 0]
click at [242, 20] on input at bounding box center [307, 26] width 192 height 23
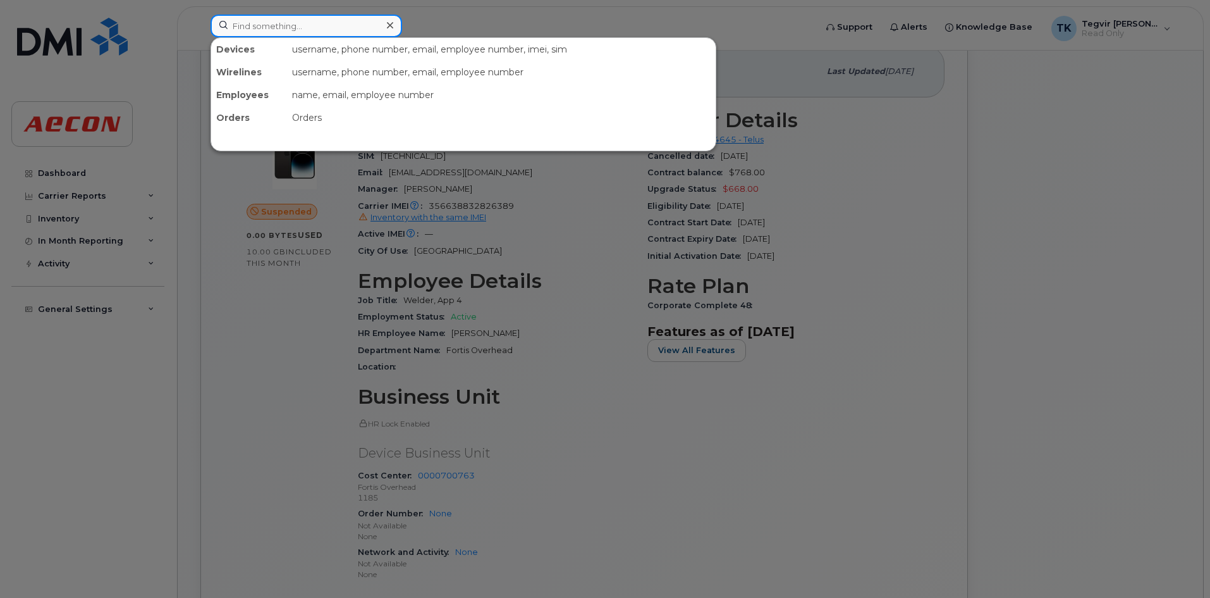
paste input "236-985-1591"
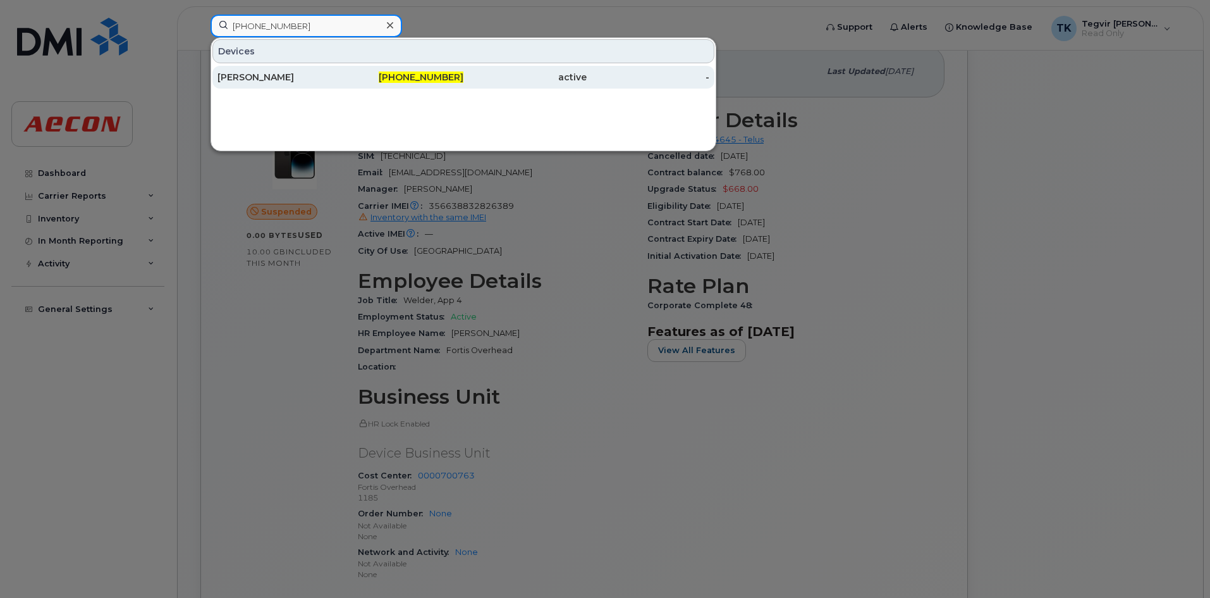
type input "236-985-1591"
click at [398, 83] on div "236-985-1591" at bounding box center [402, 77] width 123 height 23
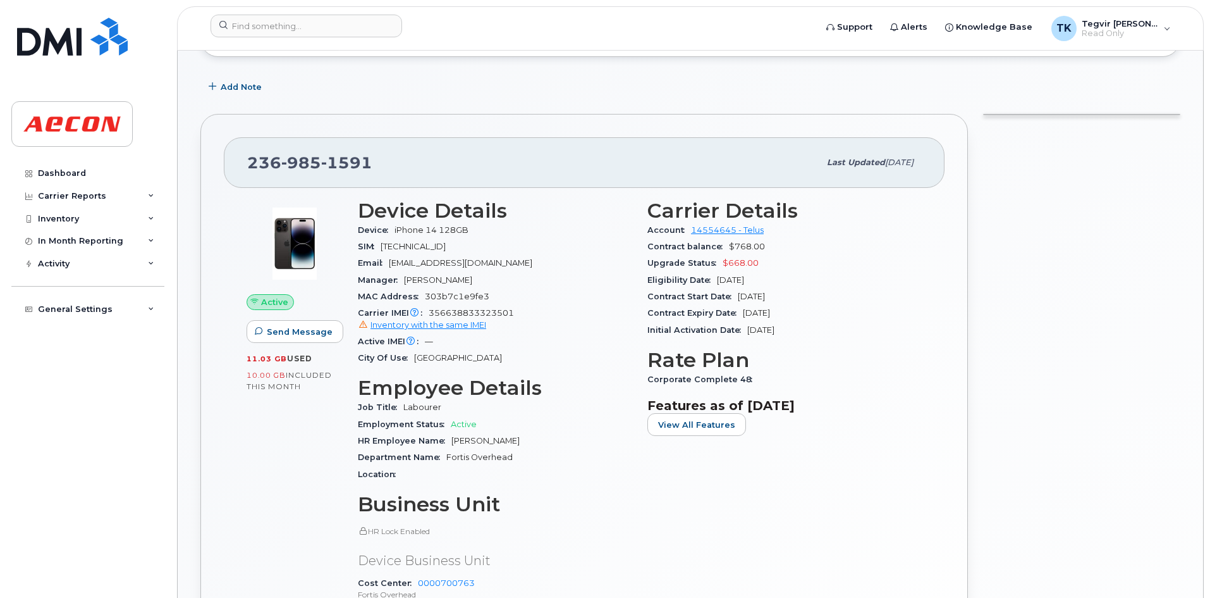
scroll to position [230, 0]
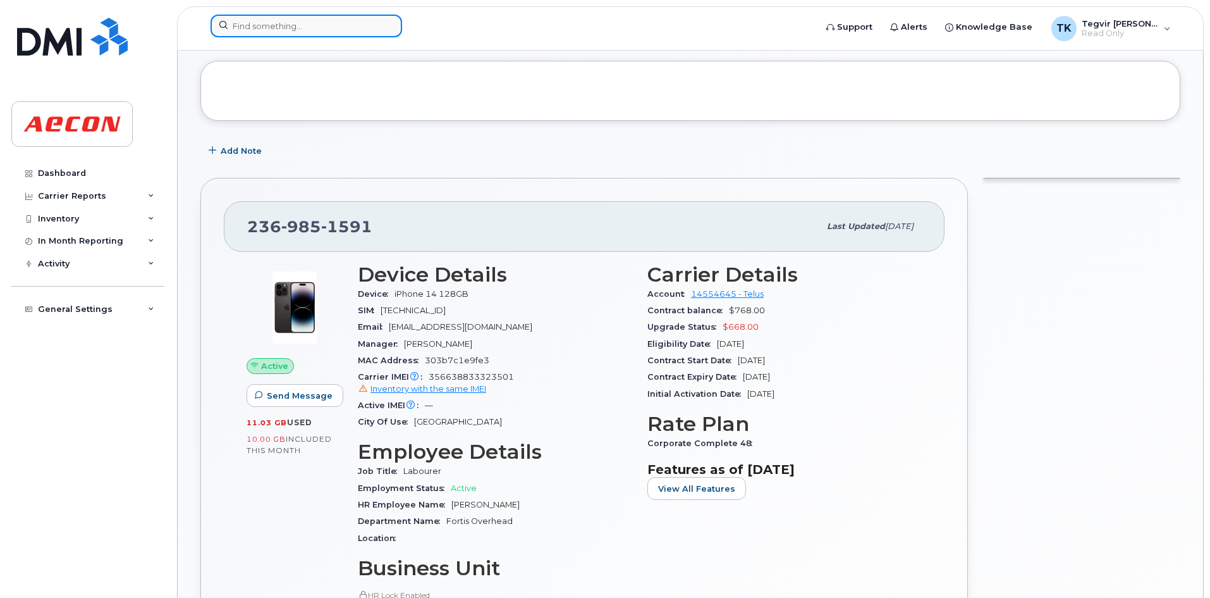
click at [260, 30] on input at bounding box center [307, 26] width 192 height 23
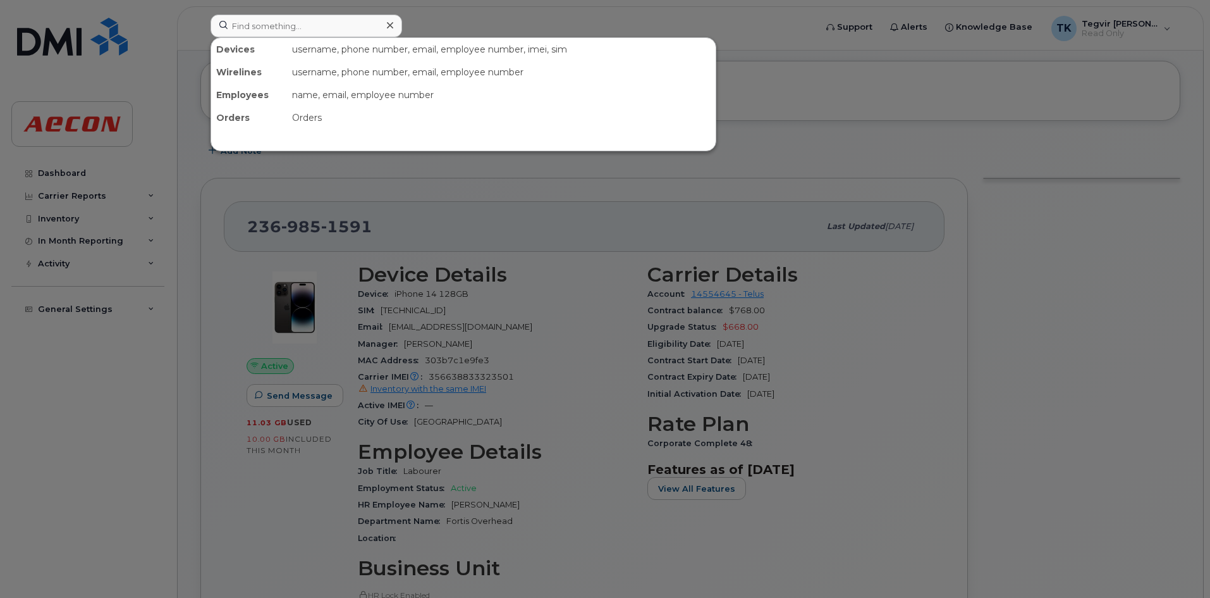
click at [555, 347] on div at bounding box center [605, 299] width 1210 height 598
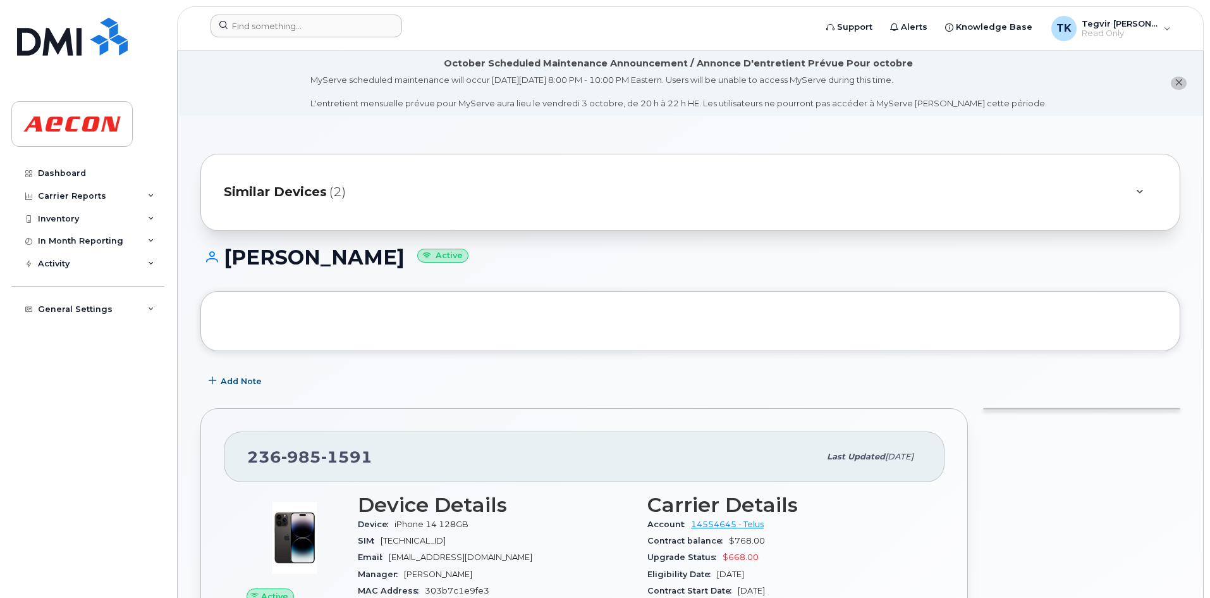
scroll to position [1, 0]
click at [296, 27] on input at bounding box center [307, 26] width 192 height 23
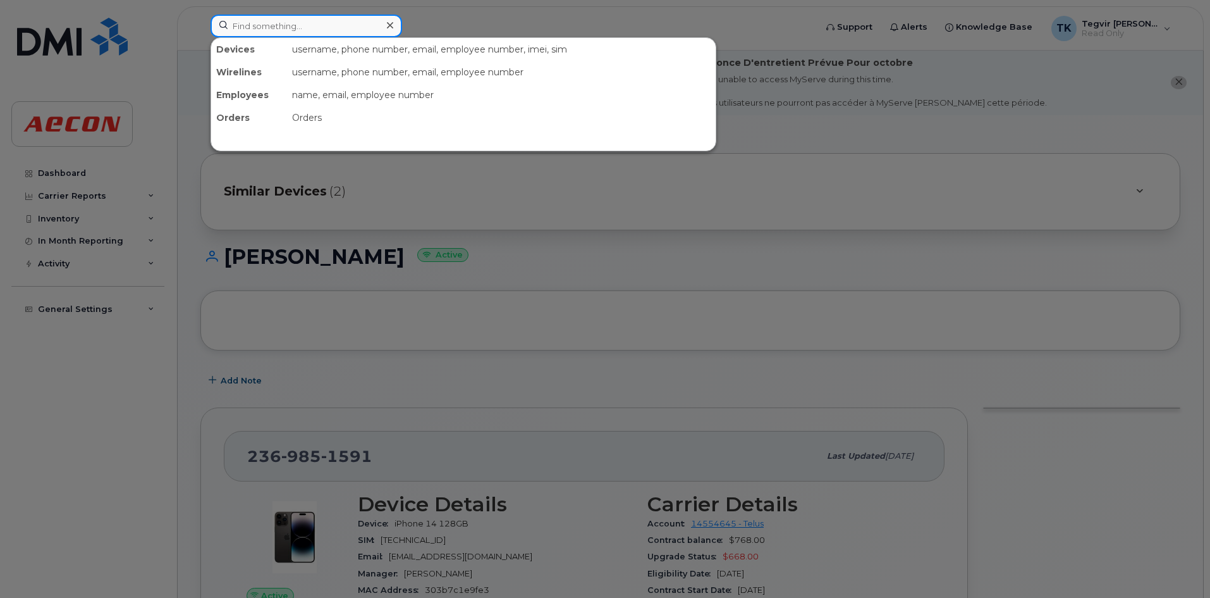
paste input "[PHONE_NUMBER]"
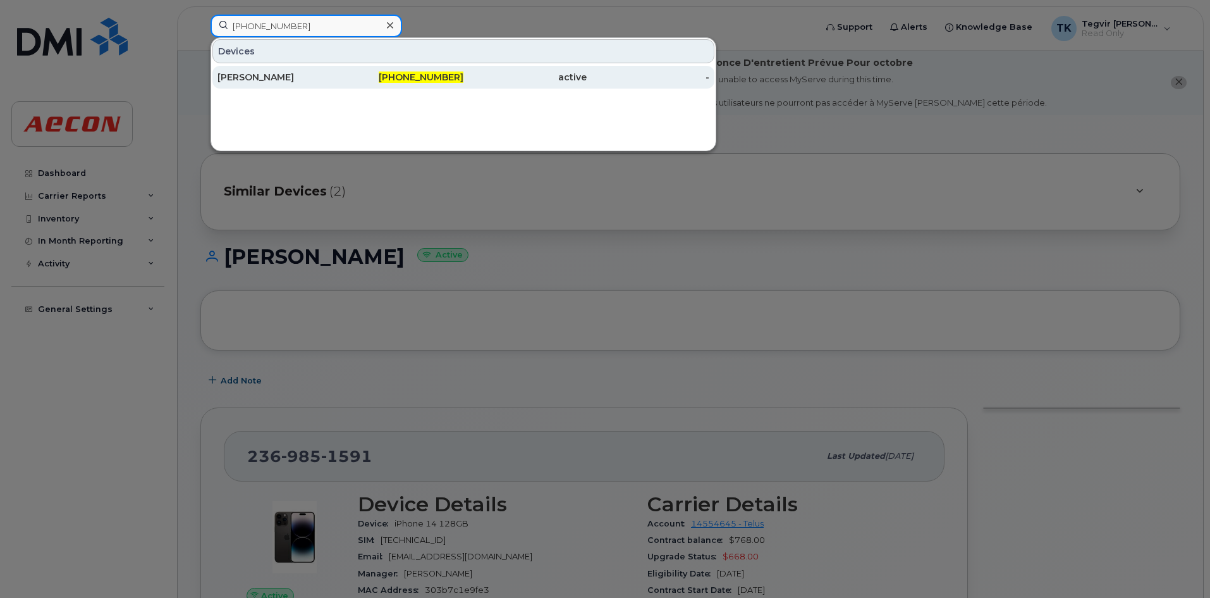
type input "[PHONE_NUMBER]"
click at [312, 78] on div "[PERSON_NAME]" at bounding box center [279, 77] width 123 height 13
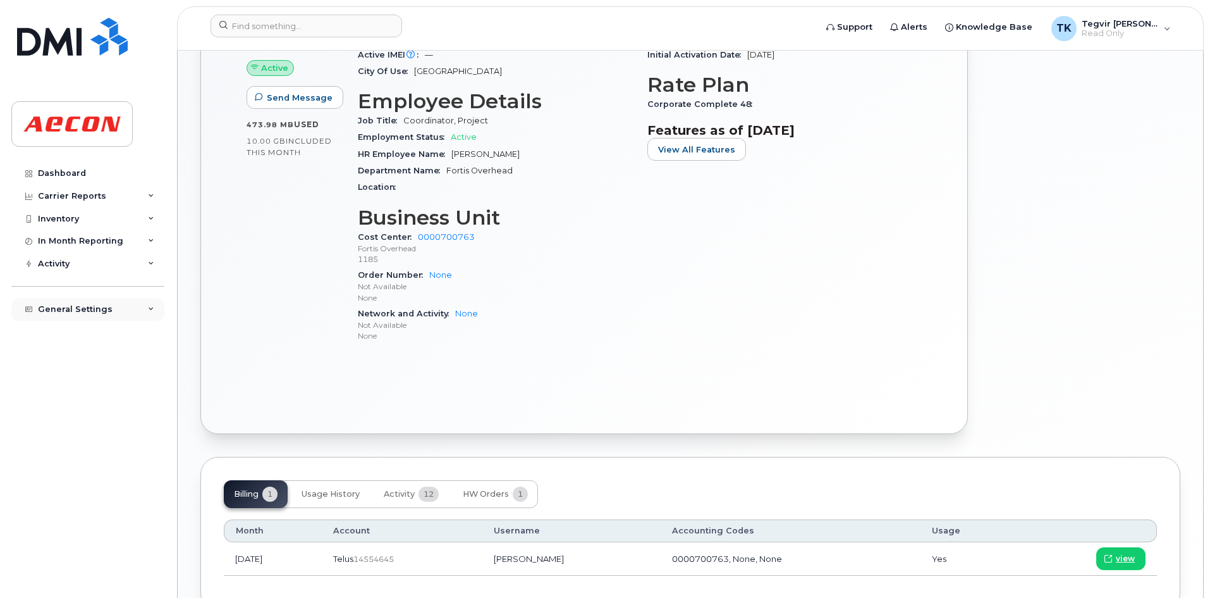
scroll to position [464, 0]
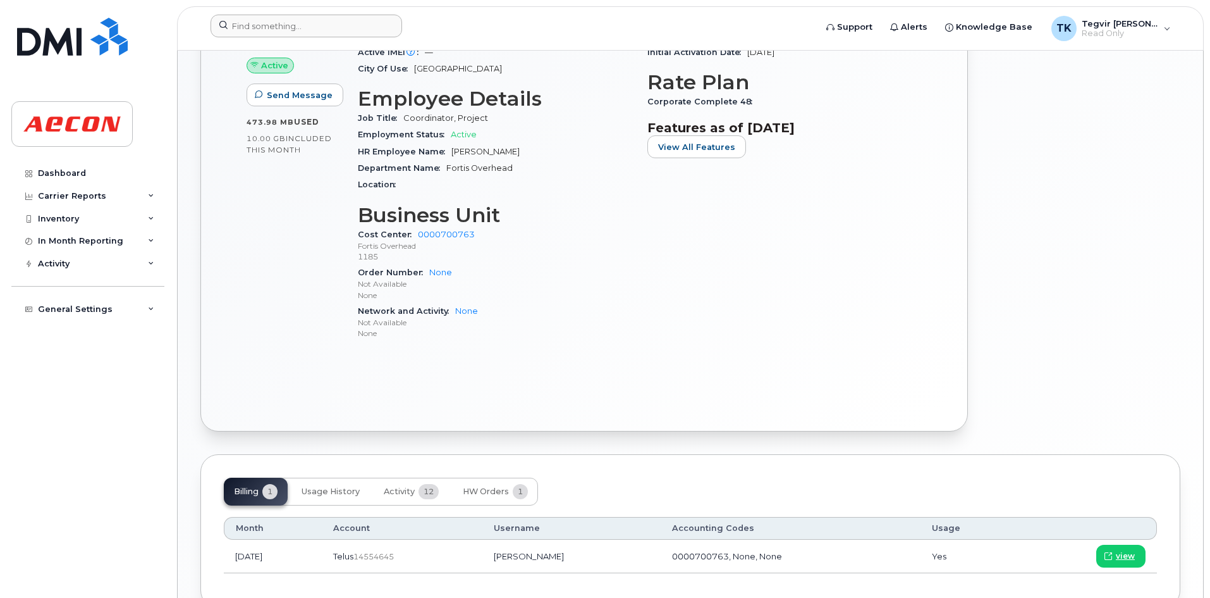
drag, startPoint x: 295, startPoint y: 13, endPoint x: 292, endPoint y: 22, distance: 9.6
click at [295, 13] on header "Support Alerts Knowledge Base TK Tegvir Kalkat Read Only English Français Adjus…" at bounding box center [690, 28] width 1027 height 44
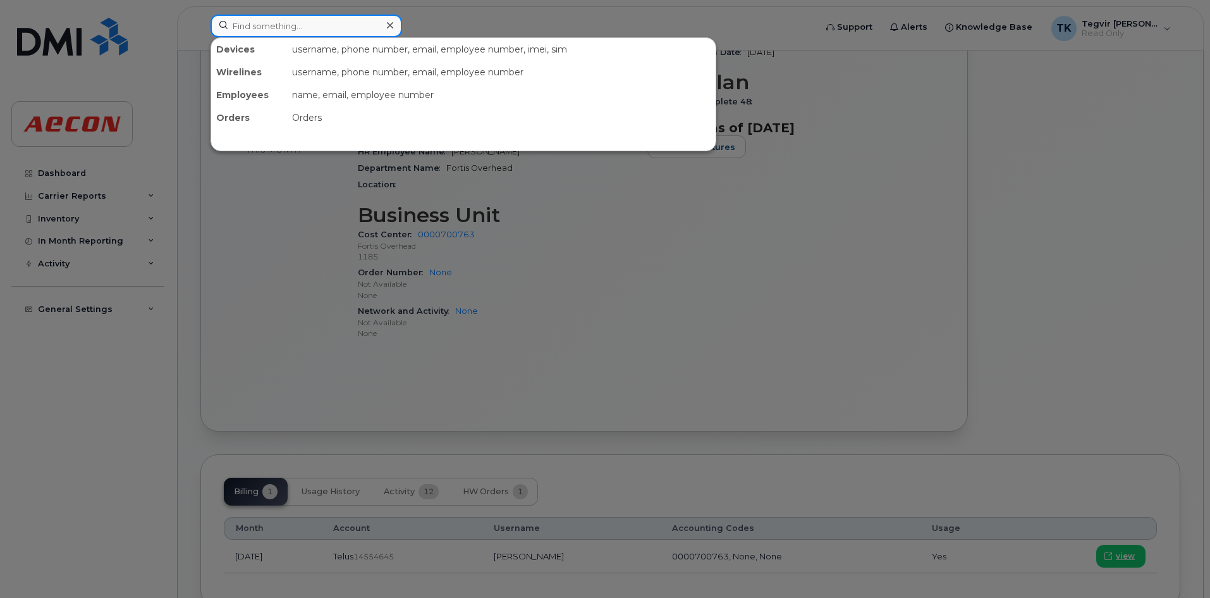
click at [288, 27] on input at bounding box center [307, 26] width 192 height 23
paste input "236-985-5426"
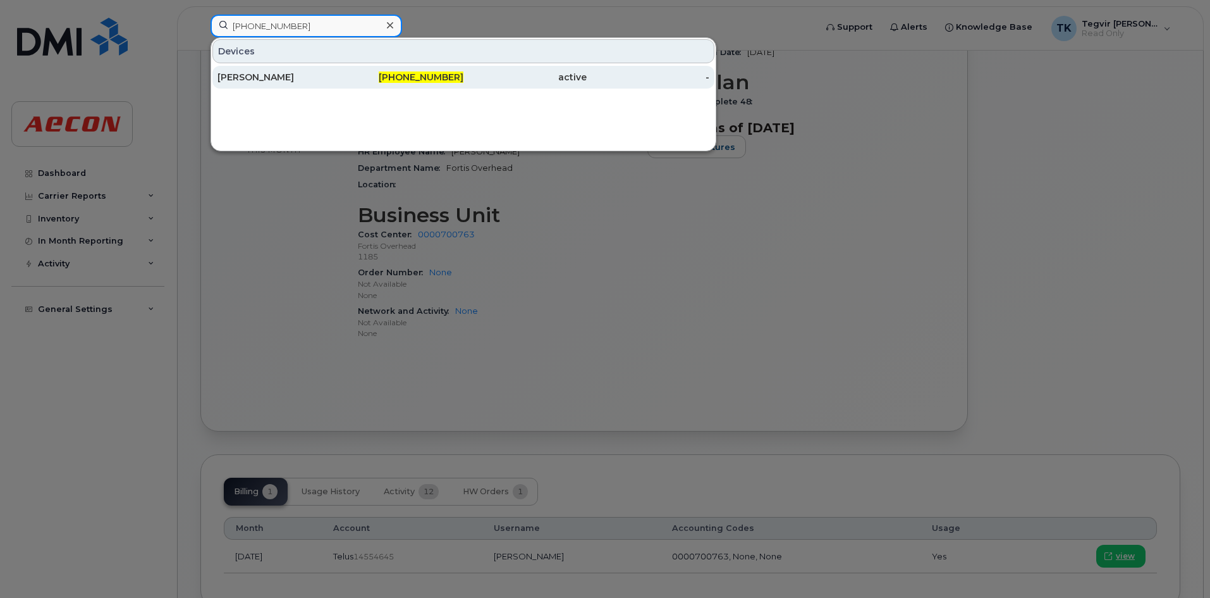
type input "236-985-5426"
click at [300, 83] on div "Koda Tom" at bounding box center [279, 77] width 123 height 23
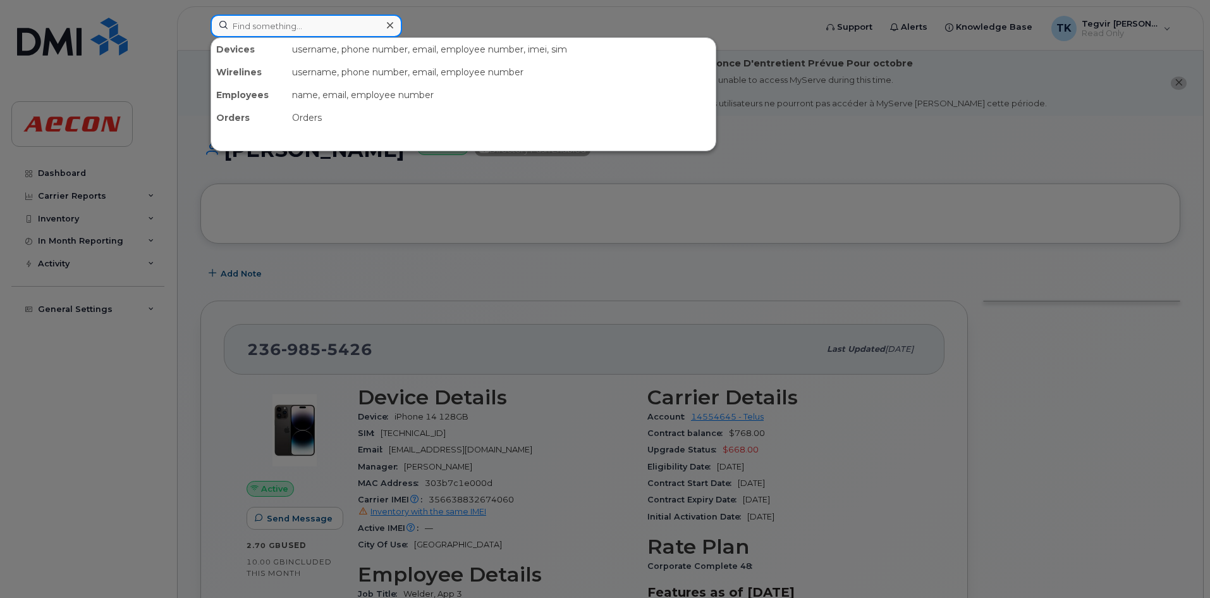
click at [247, 32] on input at bounding box center [307, 26] width 192 height 23
paste input "236-987-2273"
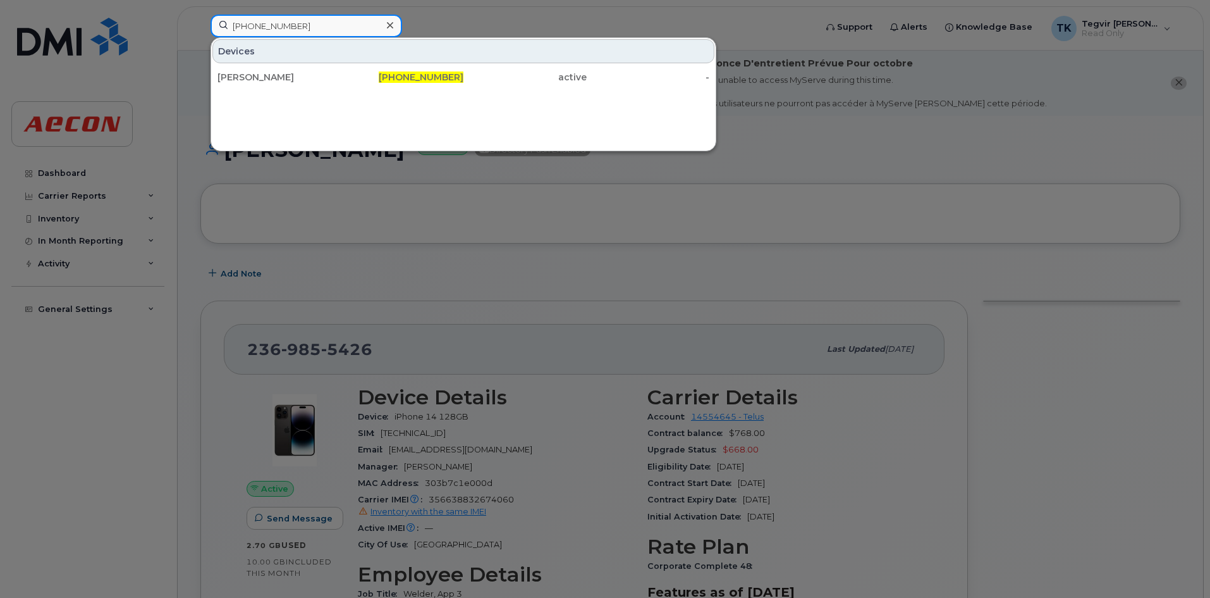
type input "236-987-2273"
click at [278, 77] on div "Dana Toftrup" at bounding box center [279, 77] width 123 height 13
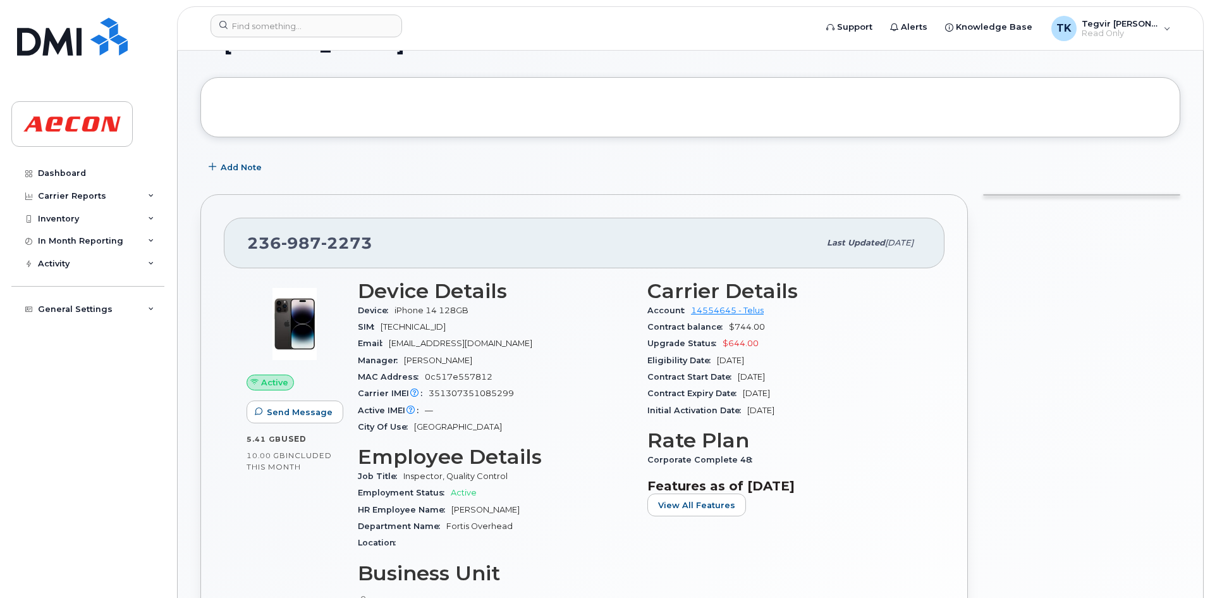
scroll to position [106, 0]
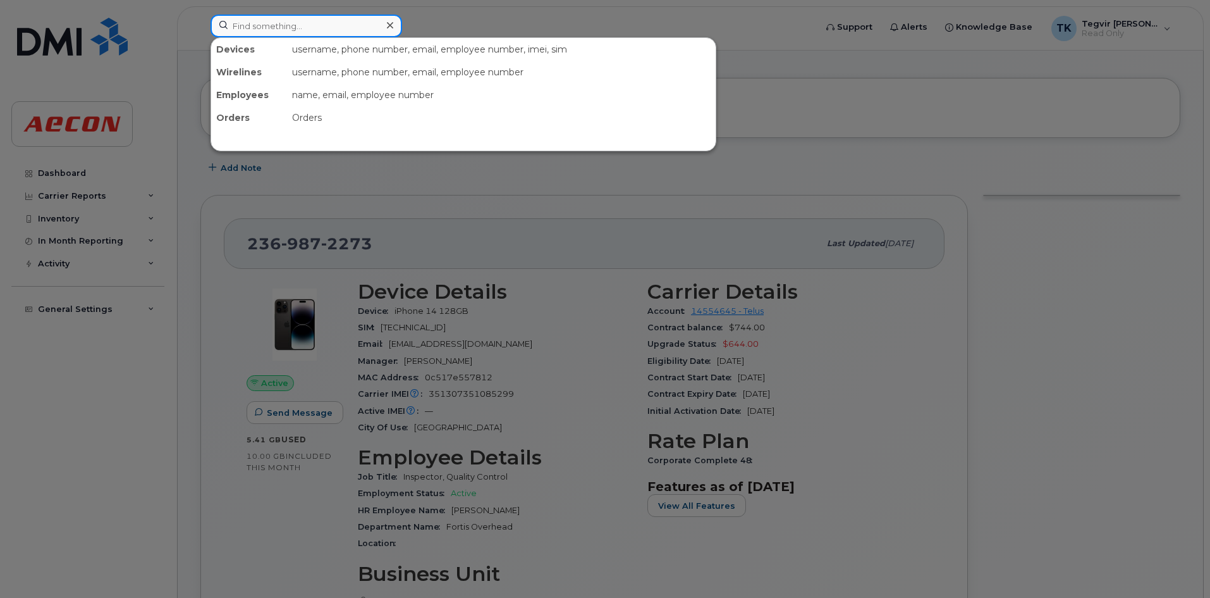
click at [296, 28] on input at bounding box center [307, 26] width 192 height 23
paste input "[PHONE_NUMBER]"
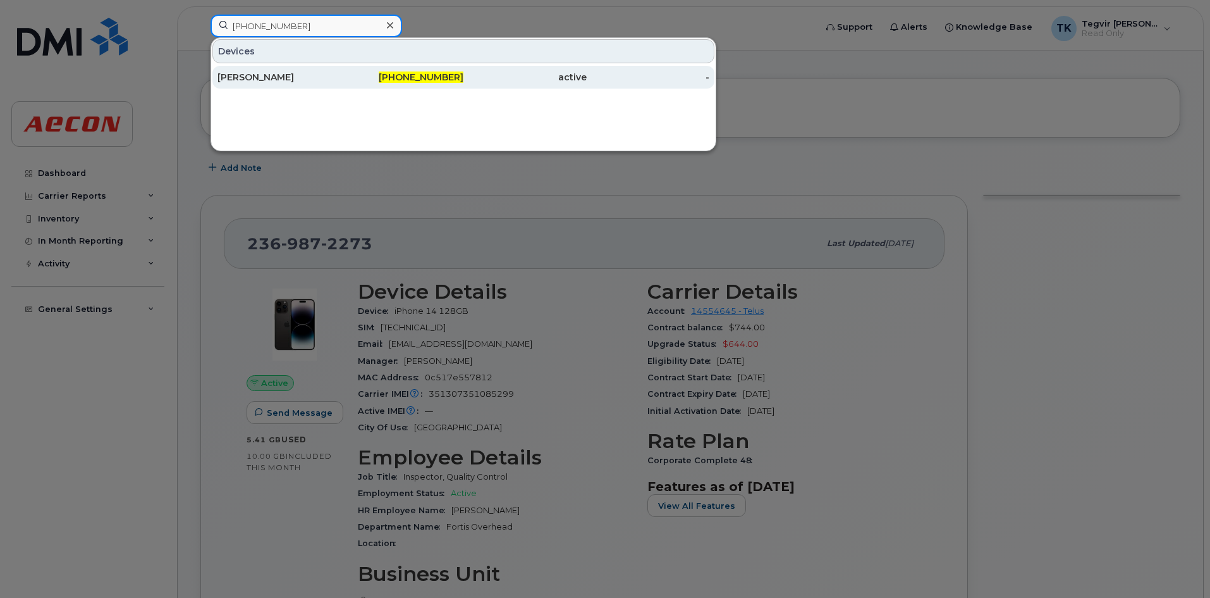
type input "[PHONE_NUMBER]"
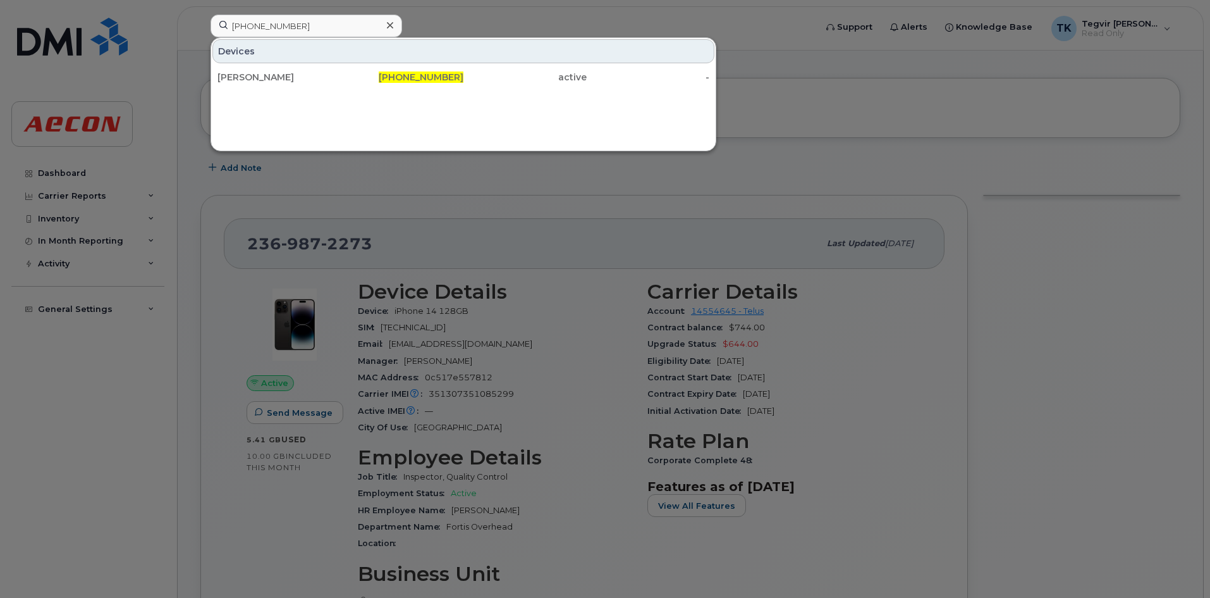
drag, startPoint x: 276, startPoint y: 71, endPoint x: 330, endPoint y: 102, distance: 62.6
click at [276, 71] on div "[PERSON_NAME]" at bounding box center [279, 77] width 123 height 23
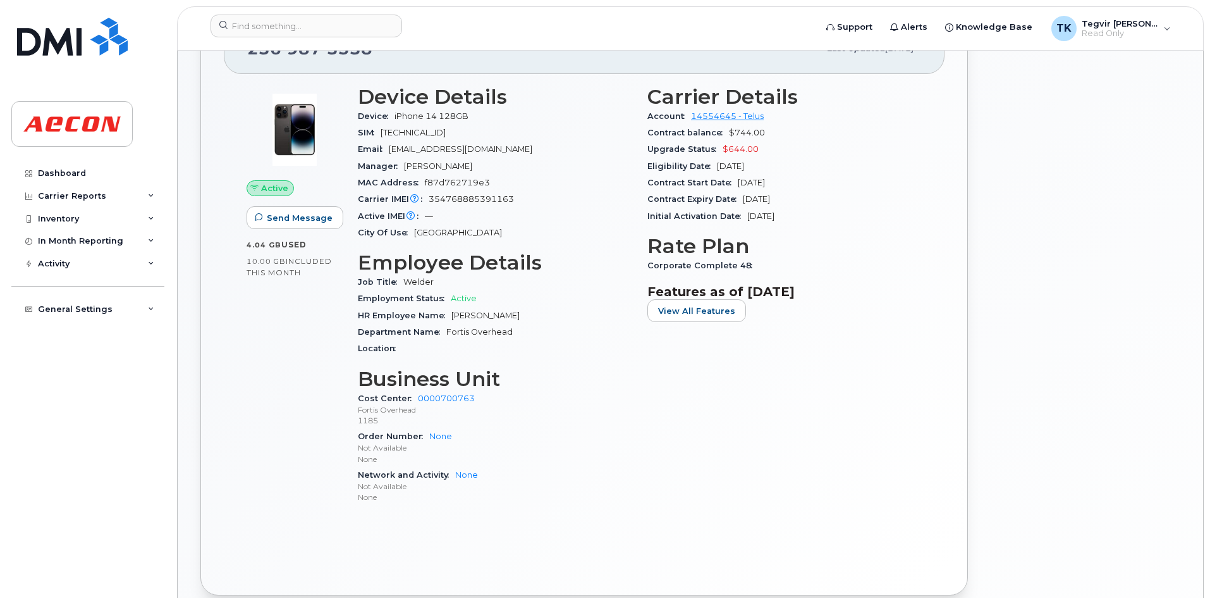
scroll to position [301, 0]
click at [342, 36] on input at bounding box center [307, 26] width 192 height 23
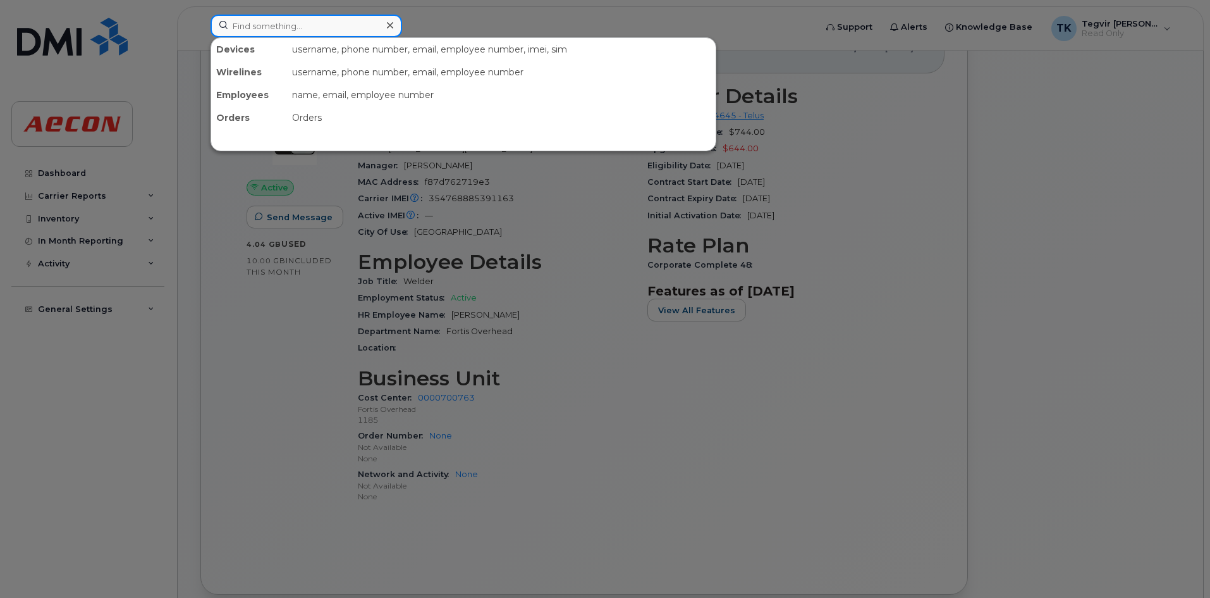
type input "v"
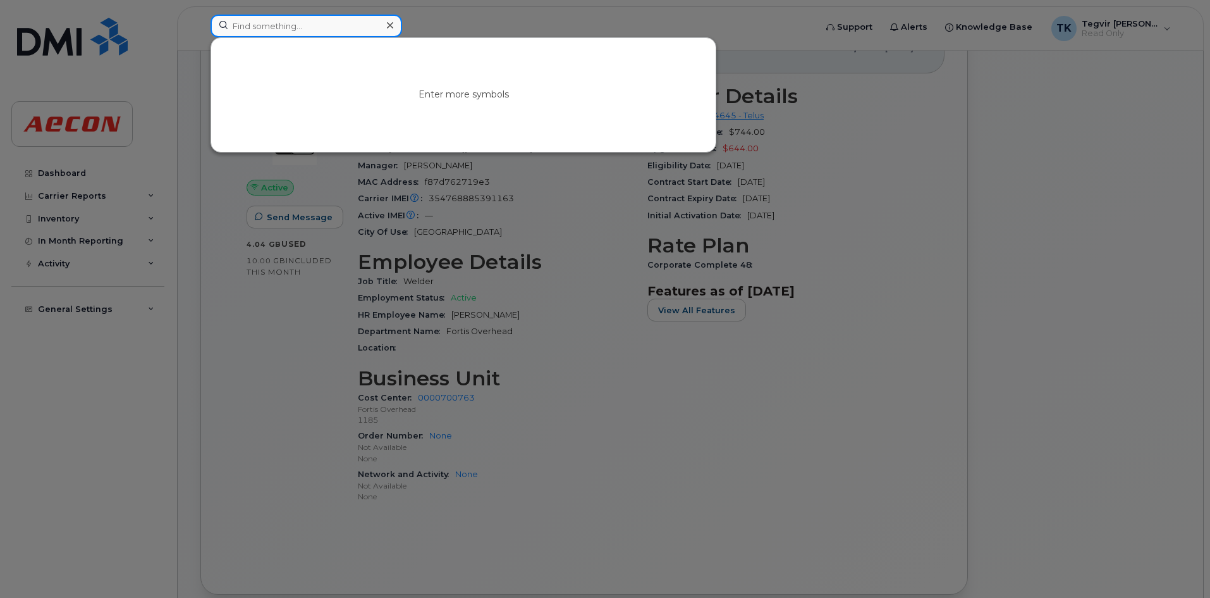
paste input "236-988-2368"
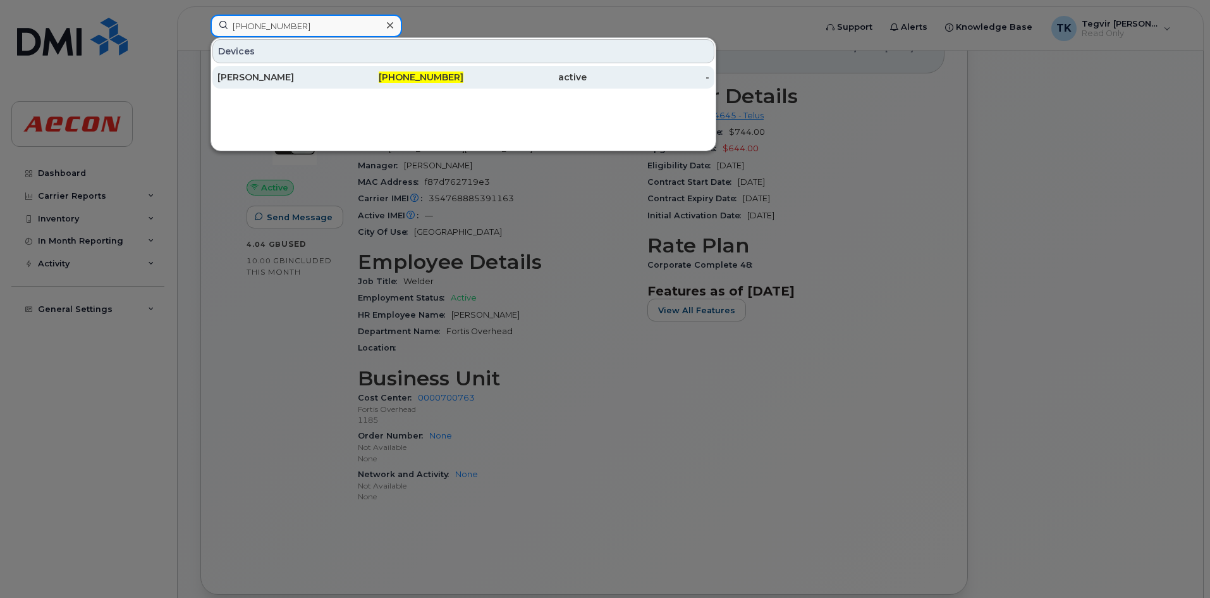
type input "236-988-2368"
click at [316, 72] on div "Robert Skinner" at bounding box center [279, 77] width 123 height 13
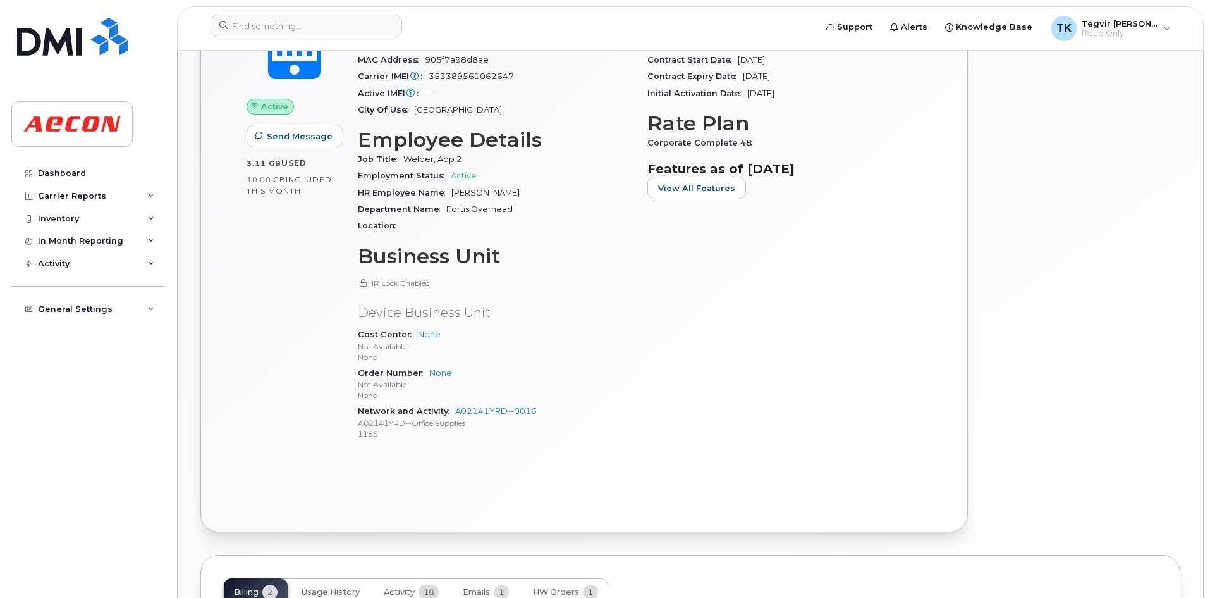
scroll to position [424, 0]
click at [299, 22] on input at bounding box center [307, 26] width 192 height 23
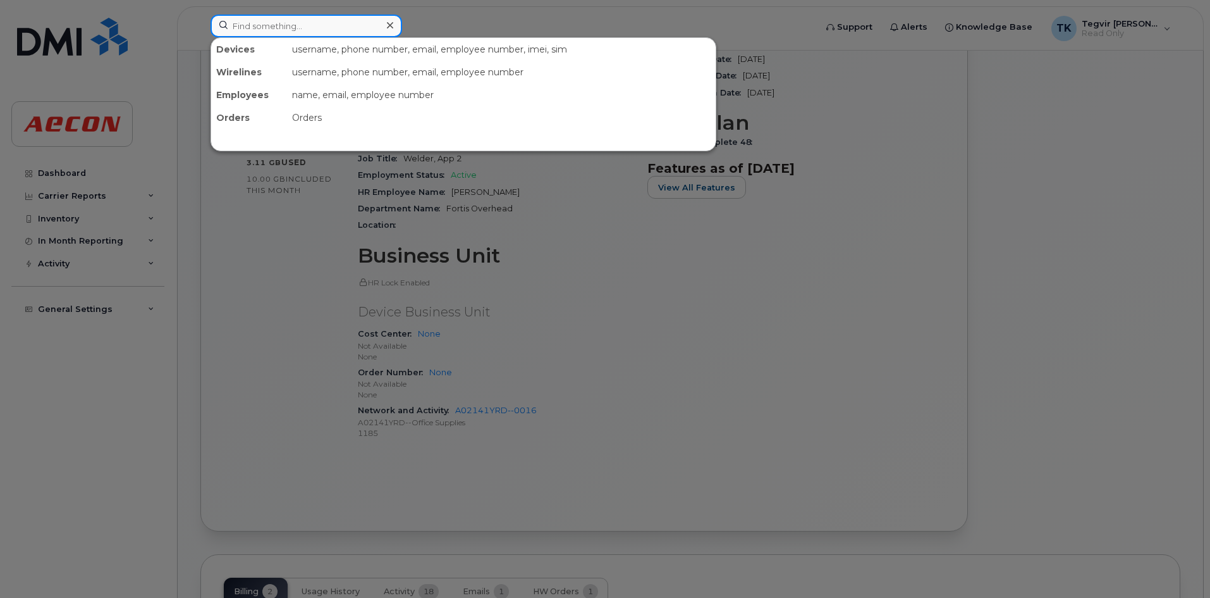
paste input "[PHONE_NUMBER]"
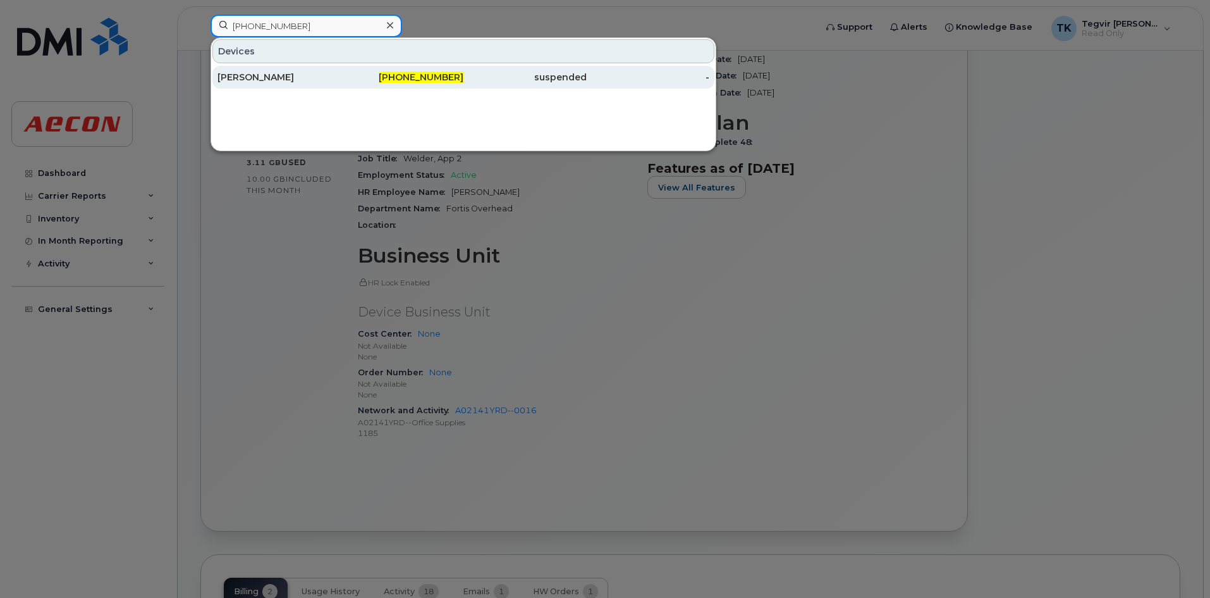
type input "[PHONE_NUMBER]"
click at [297, 75] on div "[PERSON_NAME]" at bounding box center [279, 77] width 123 height 13
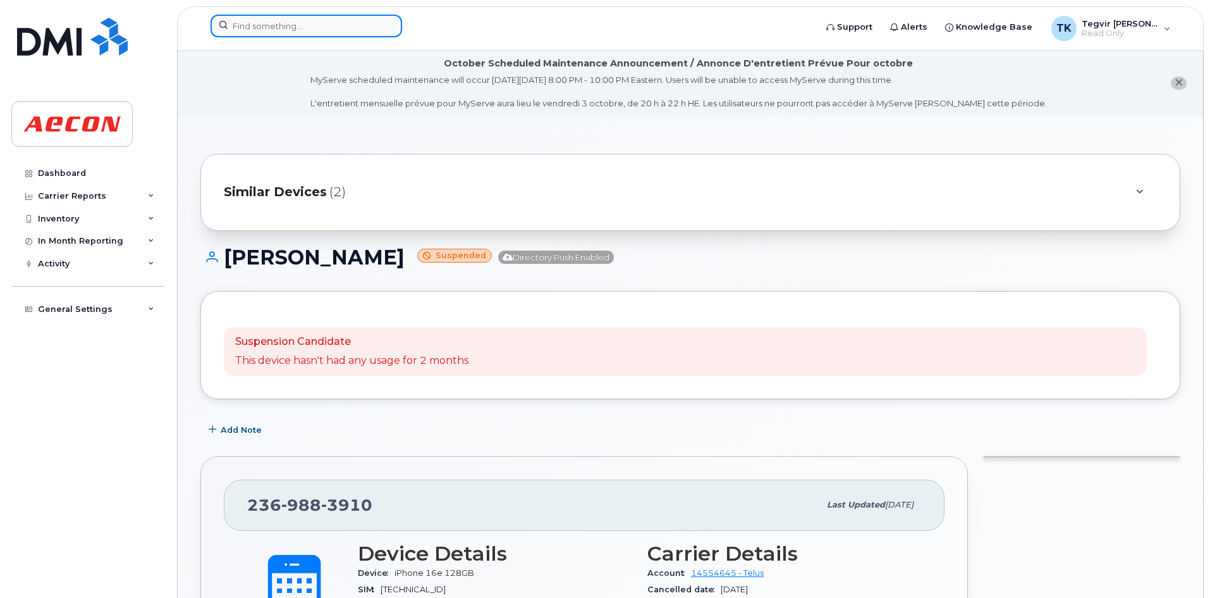
click at [320, 34] on input at bounding box center [307, 26] width 192 height 23
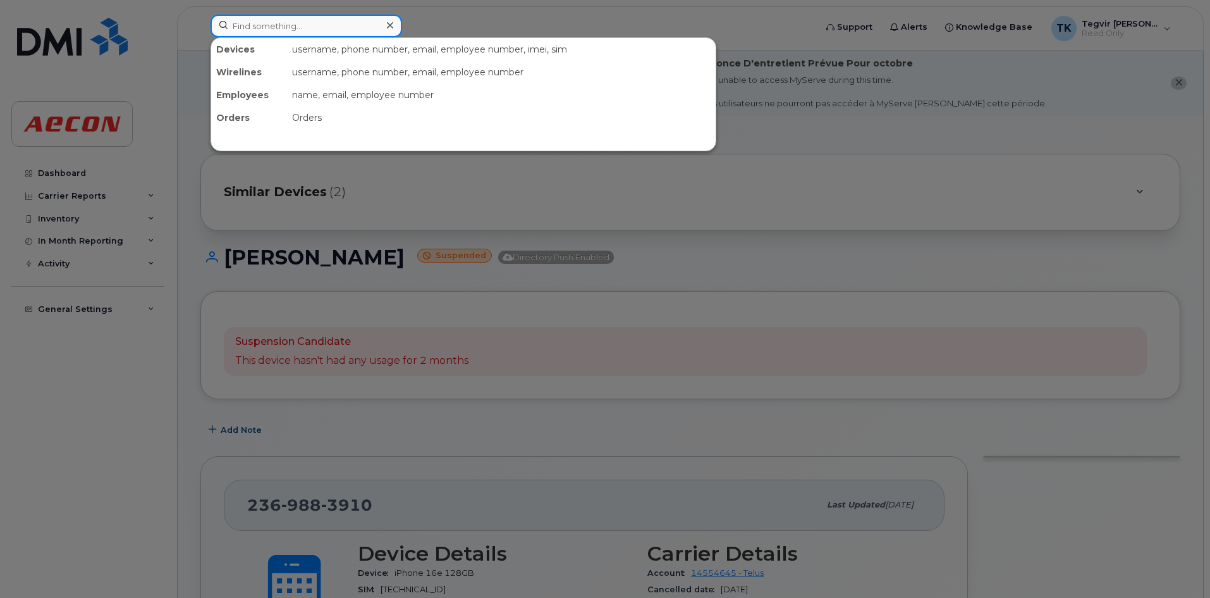
paste input "[PHONE_NUMBER]"
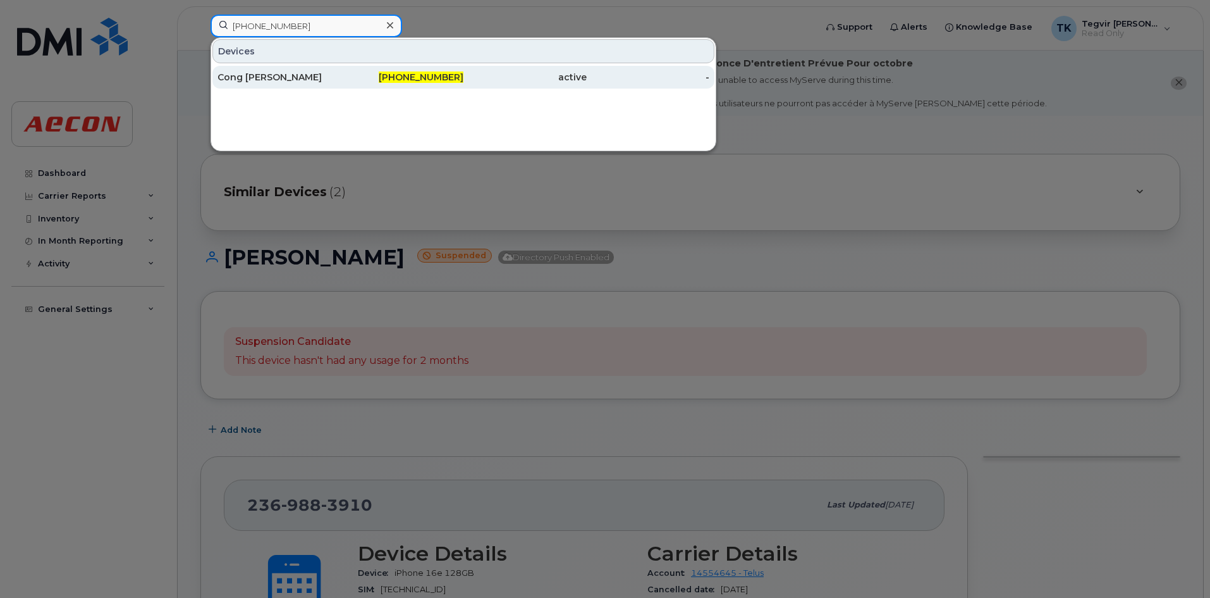
type input "[PHONE_NUMBER]"
click at [285, 88] on div "Cong [PERSON_NAME]" at bounding box center [279, 77] width 123 height 23
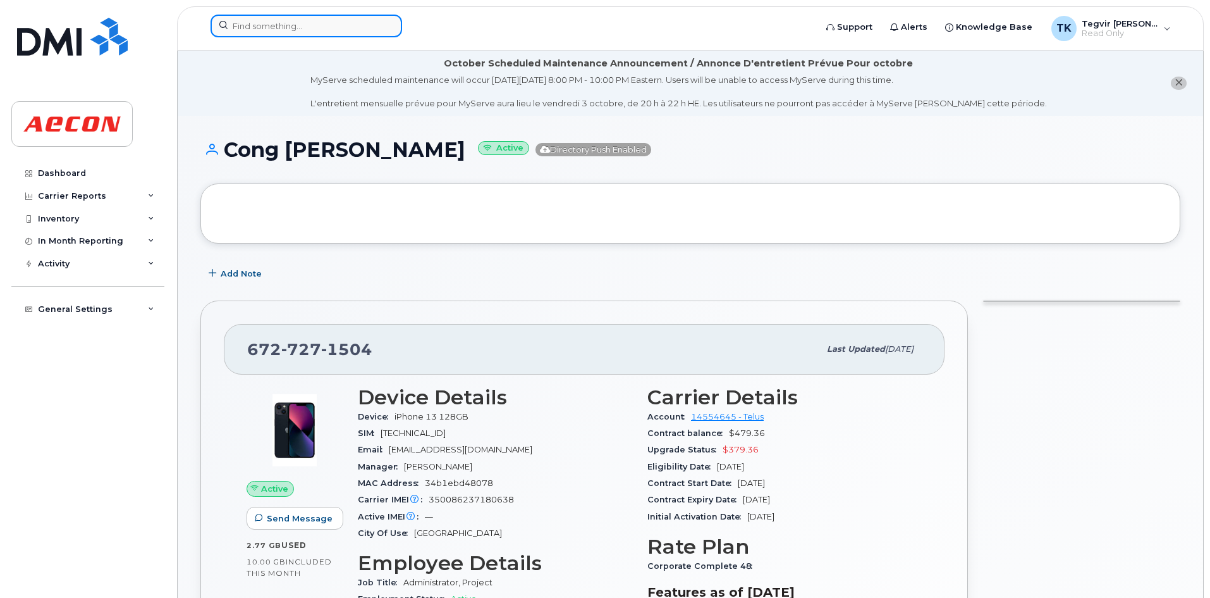
click at [292, 24] on input at bounding box center [307, 26] width 192 height 23
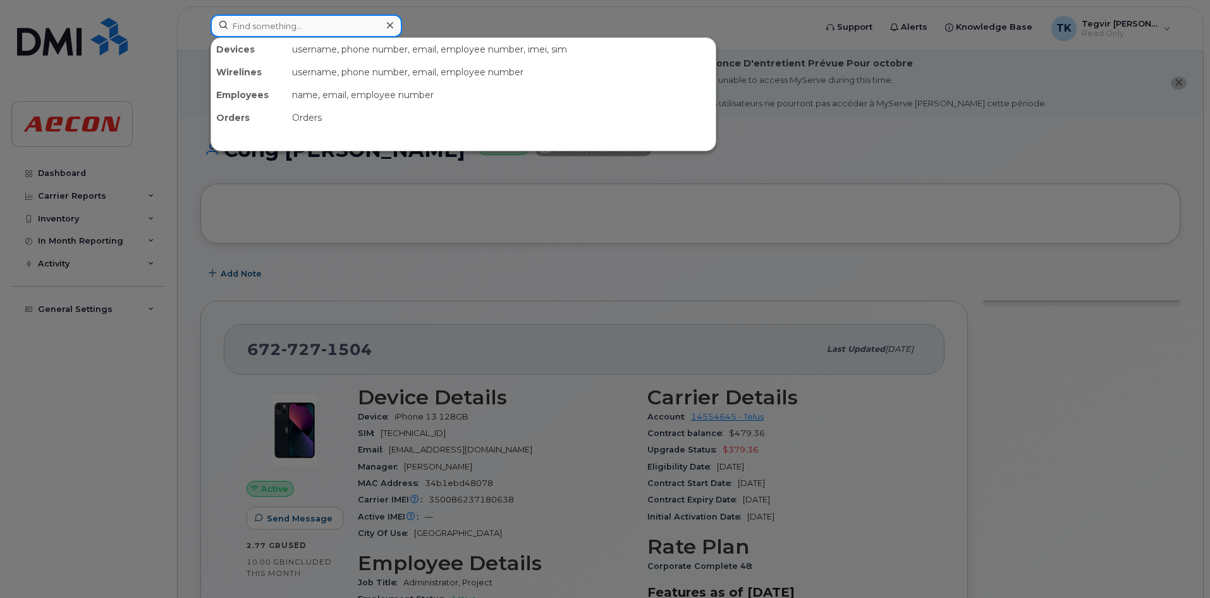
paste input "[PHONE_NUMBER]"
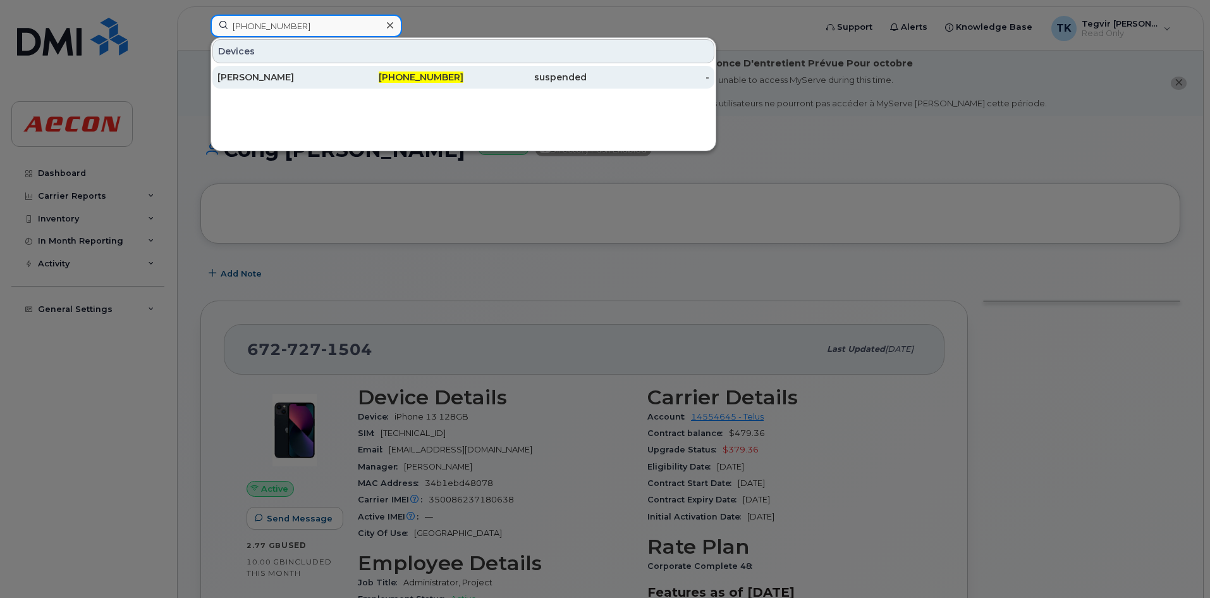
type input "[PHONE_NUMBER]"
click at [305, 83] on div "[PERSON_NAME]" at bounding box center [279, 77] width 123 height 23
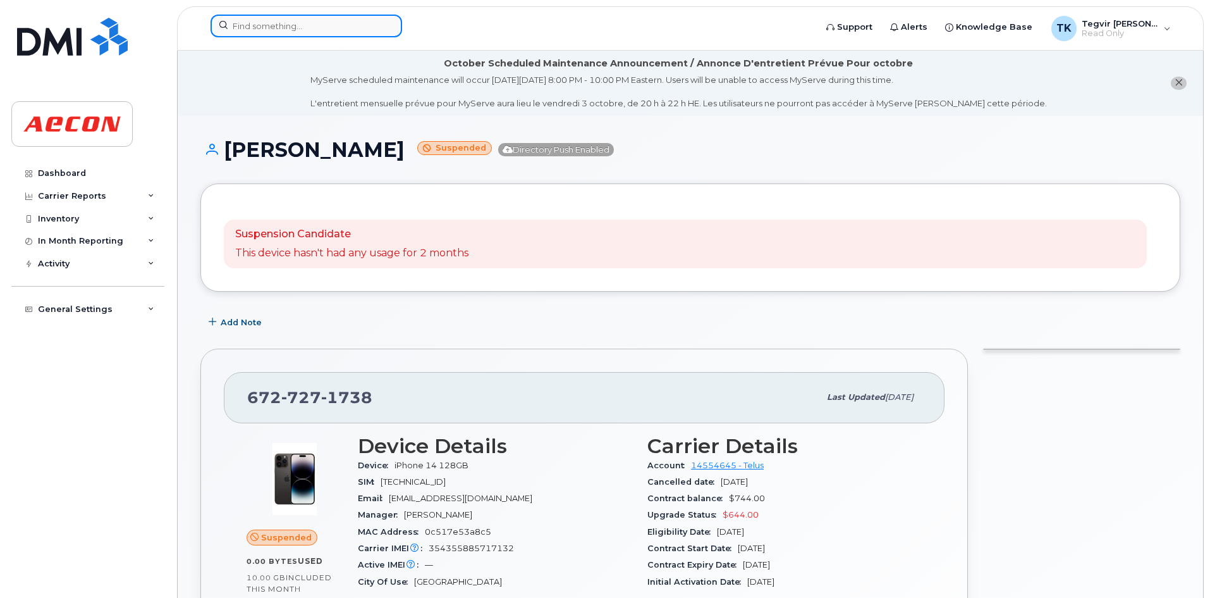
click at [253, 27] on input at bounding box center [307, 26] width 192 height 23
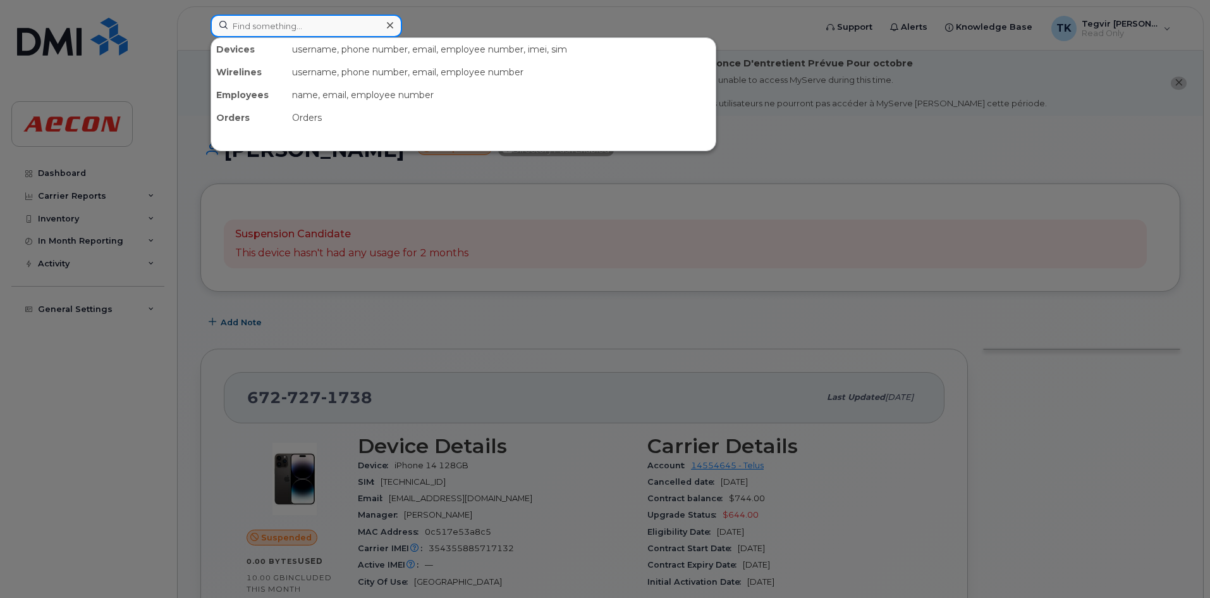
paste input "[PHONE_NUMBER]"
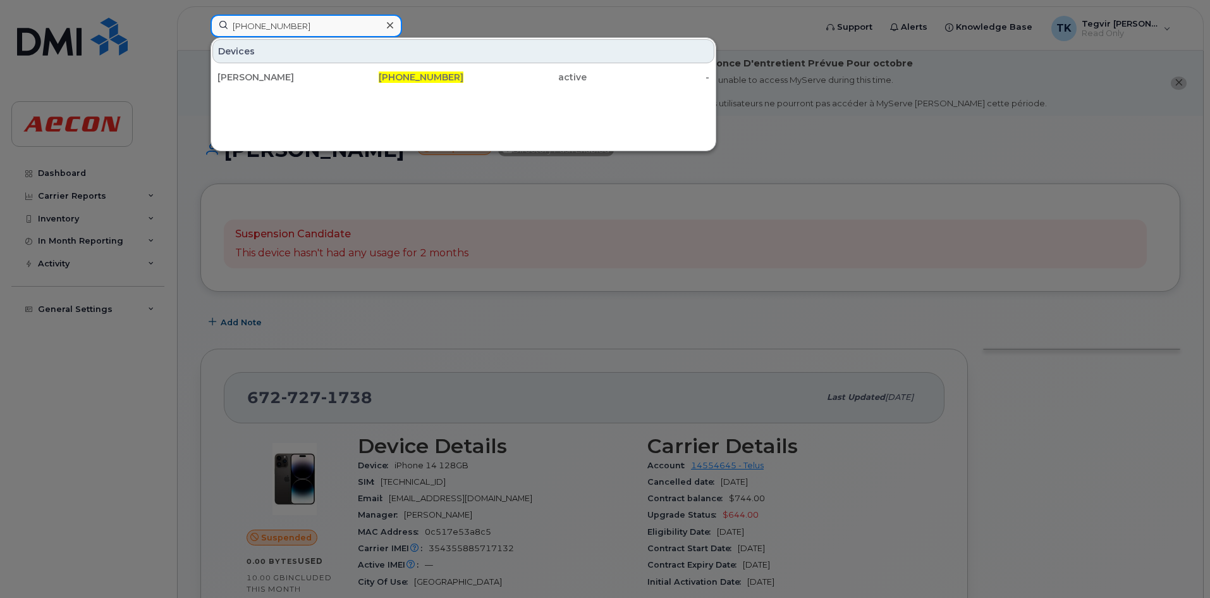
type input "[PHONE_NUMBER]"
click at [300, 80] on div "[PERSON_NAME]" at bounding box center [279, 77] width 123 height 13
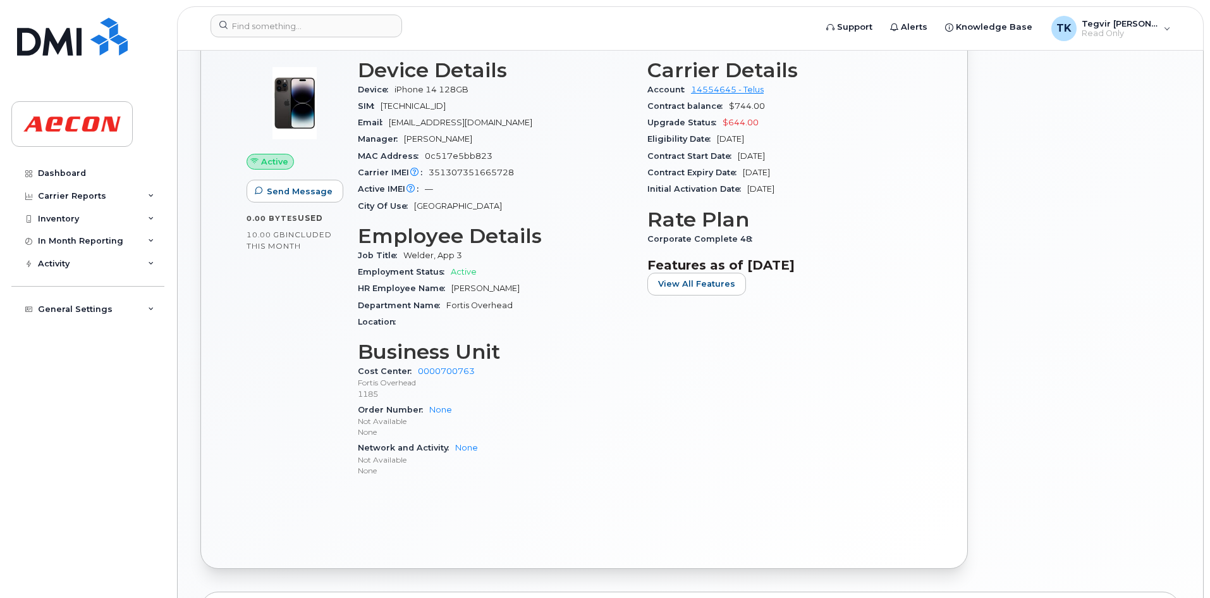
scroll to position [375, 0]
click at [605, 338] on div "Device Details Device iPhone 14 128GB SIM 8912230102351560689 Email RBERTRAND@A…" at bounding box center [495, 274] width 290 height 445
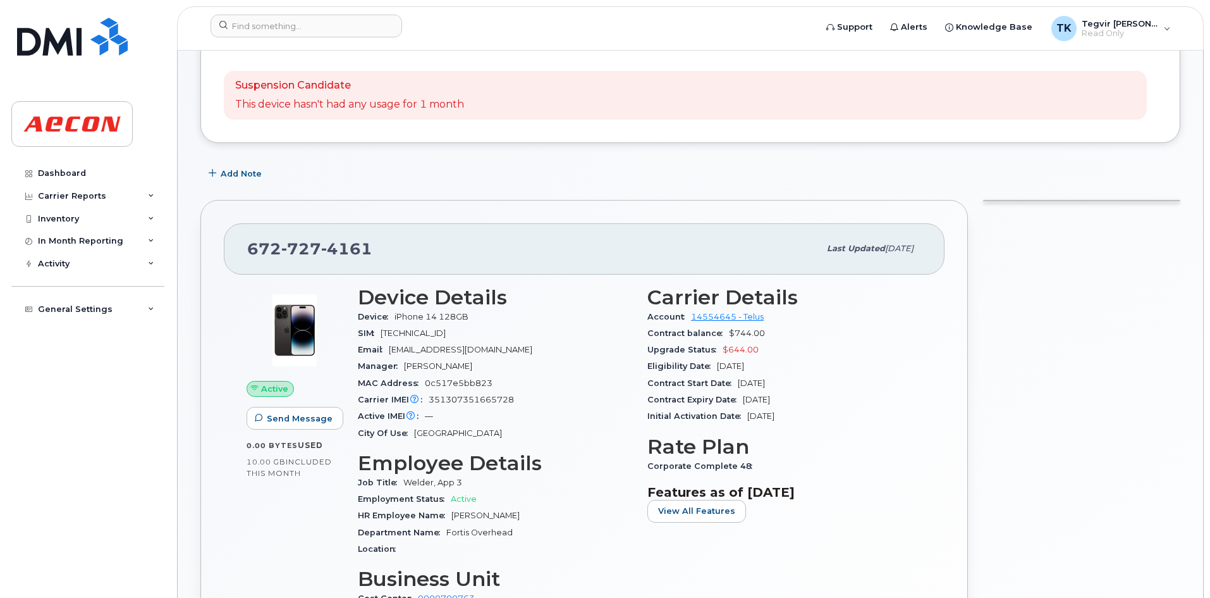
scroll to position [0, 0]
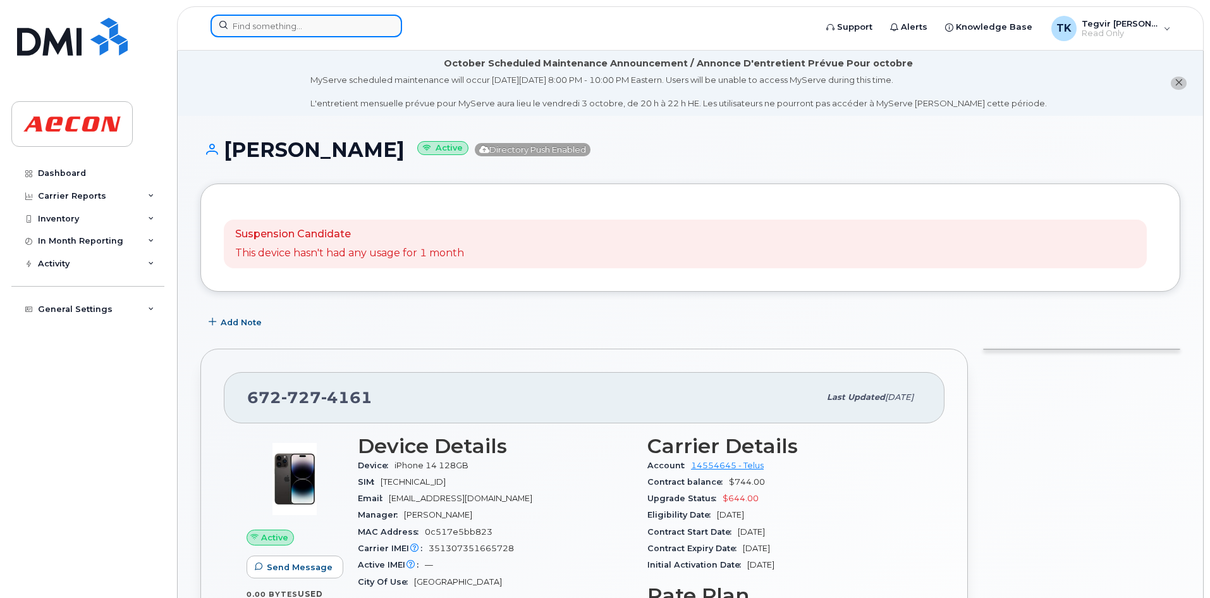
click at [285, 27] on input at bounding box center [307, 26] width 192 height 23
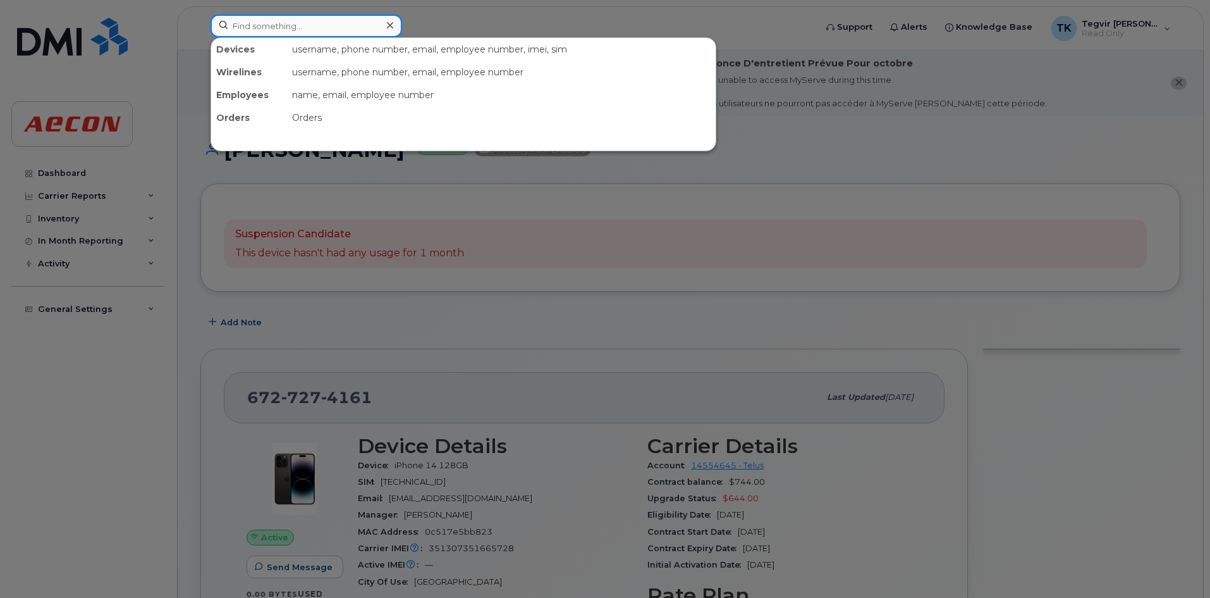
paste input "672-727-5454"
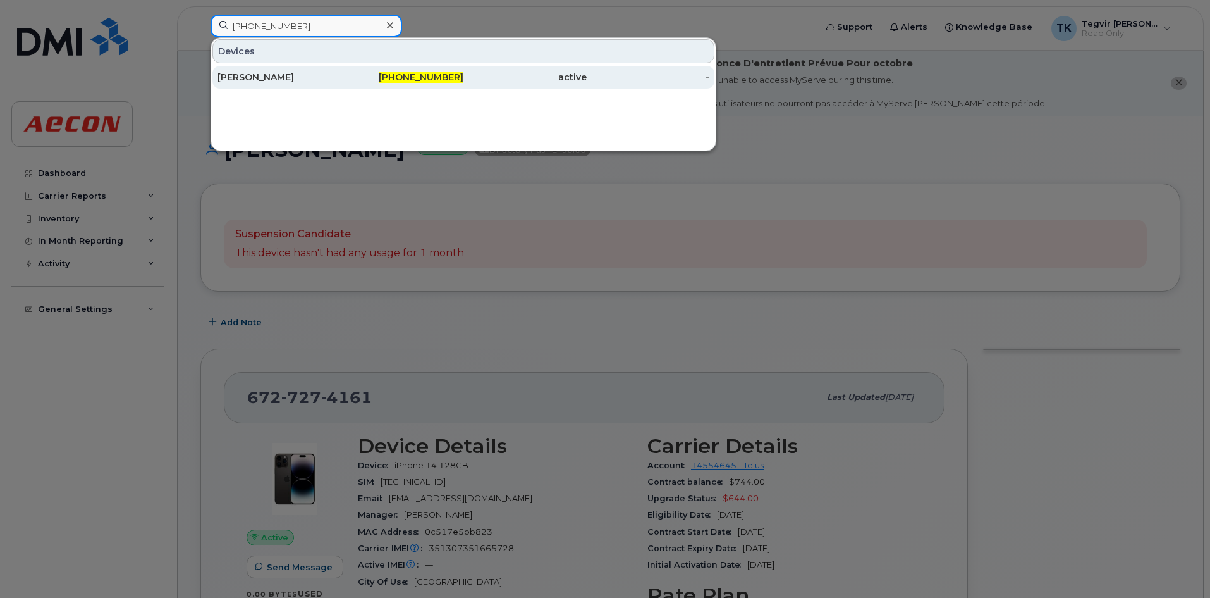
type input "672-727-5454"
click at [367, 78] on div "672-727-5454" at bounding box center [402, 77] width 123 height 13
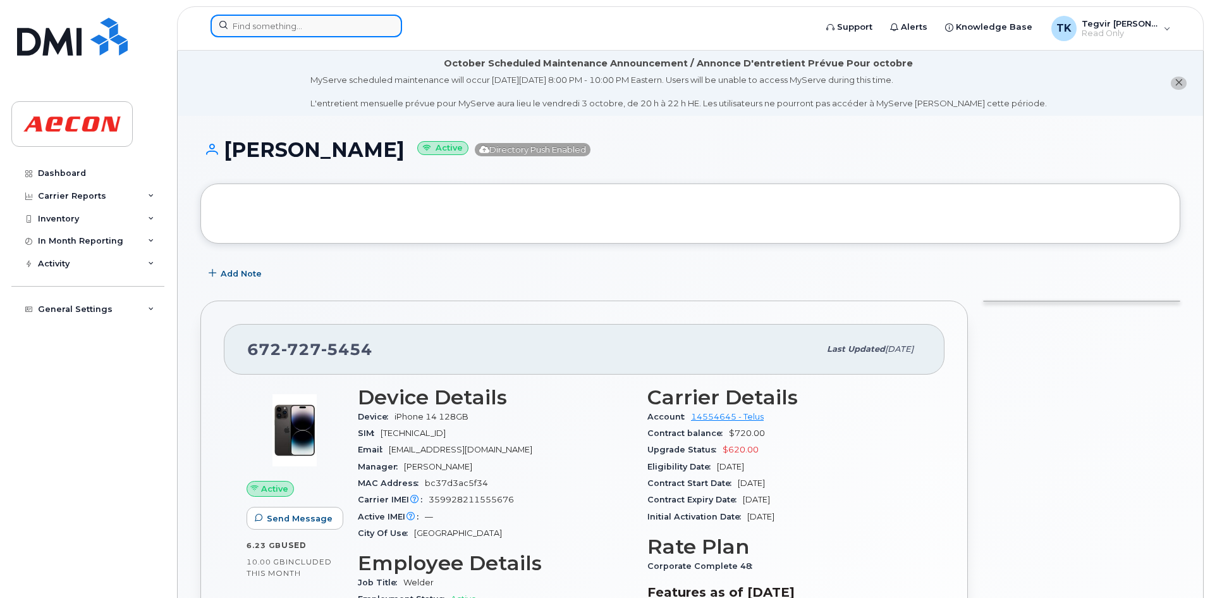
click at [283, 32] on input at bounding box center [307, 26] width 192 height 23
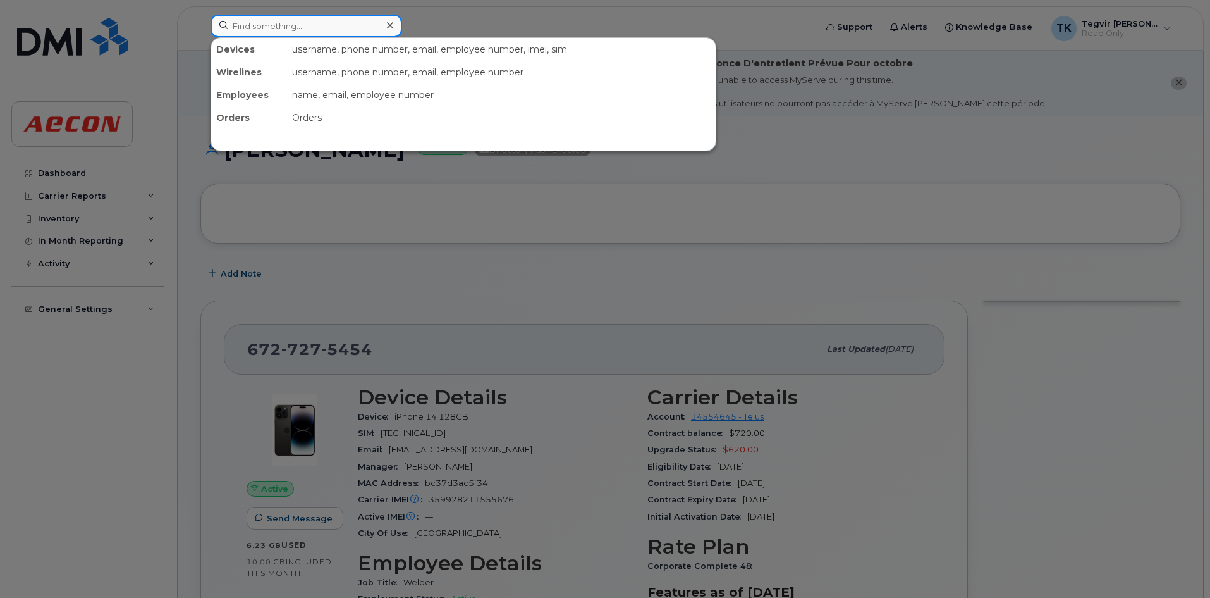
paste input "672-727-8607"
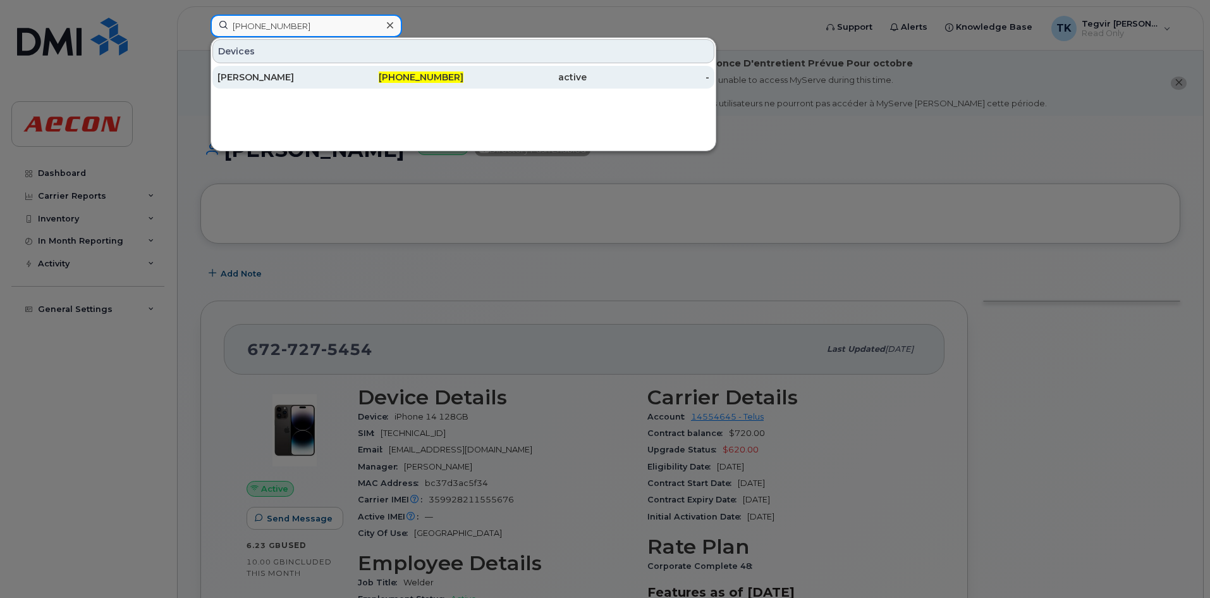
type input "672-727-8607"
click at [311, 74] on div "Sushmita Singh" at bounding box center [279, 77] width 123 height 13
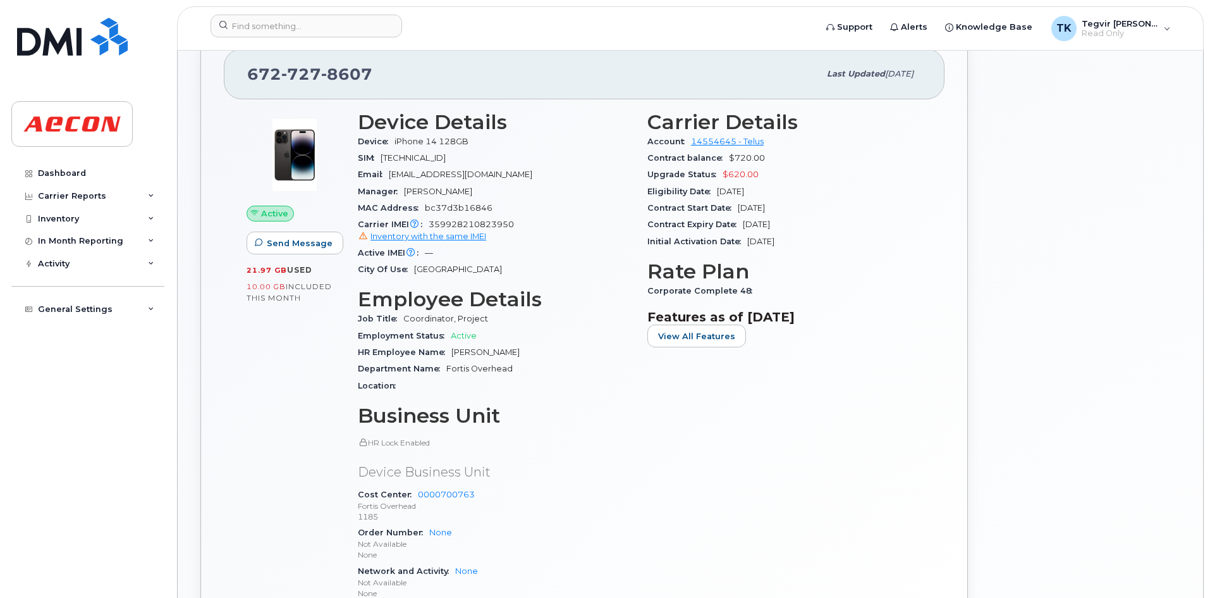
scroll to position [276, 0]
click at [567, 421] on h3 "Business Unit" at bounding box center [495, 414] width 274 height 23
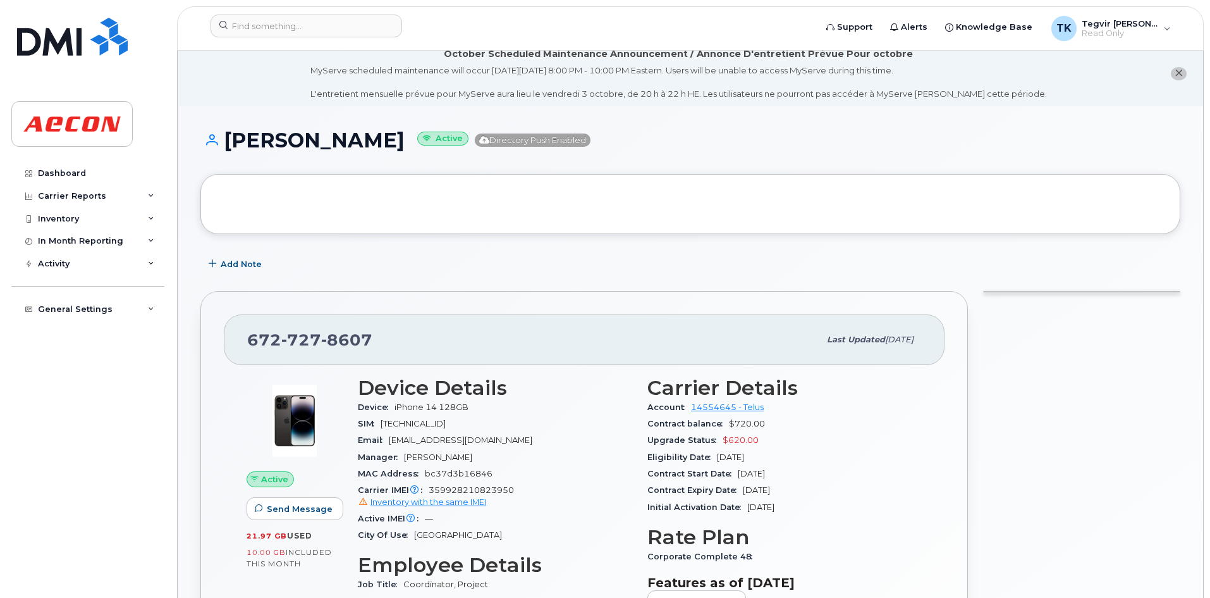
scroll to position [0, 0]
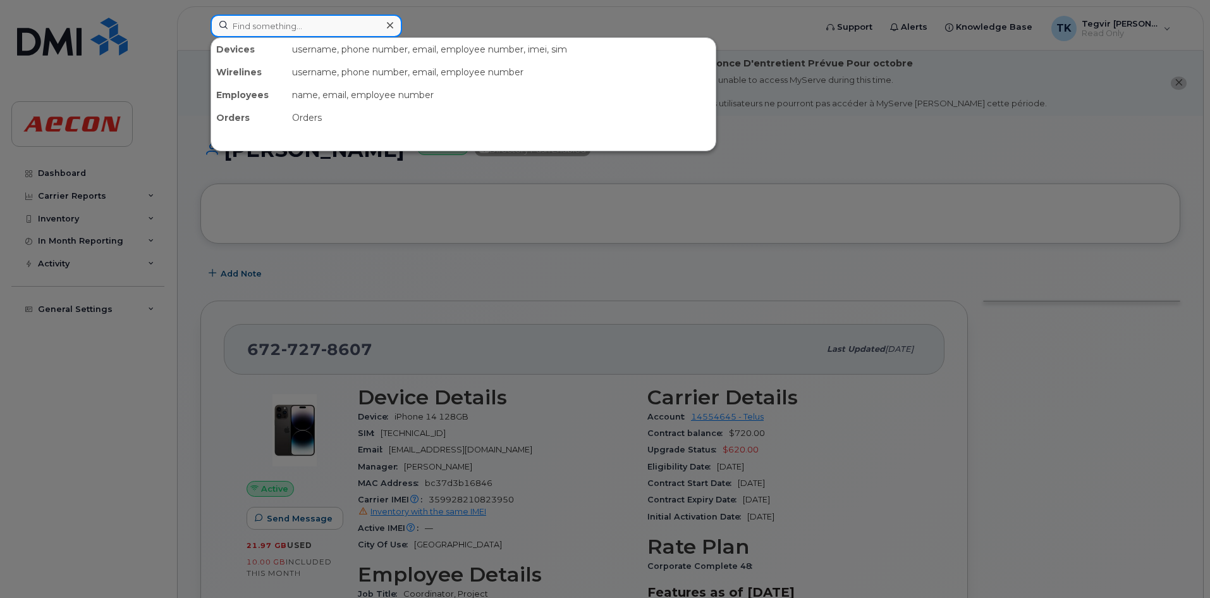
click at [293, 29] on input at bounding box center [307, 26] width 192 height 23
paste input "[PHONE_NUMBER]"
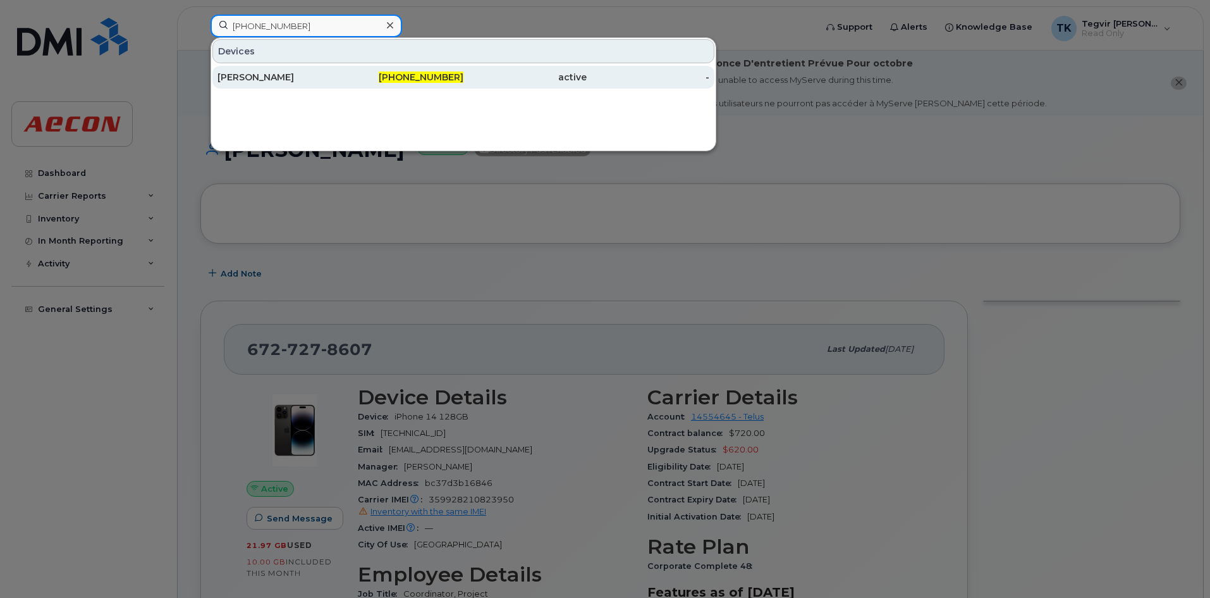
type input "[PHONE_NUMBER]"
click at [336, 77] on div "[PERSON_NAME]" at bounding box center [279, 77] width 123 height 13
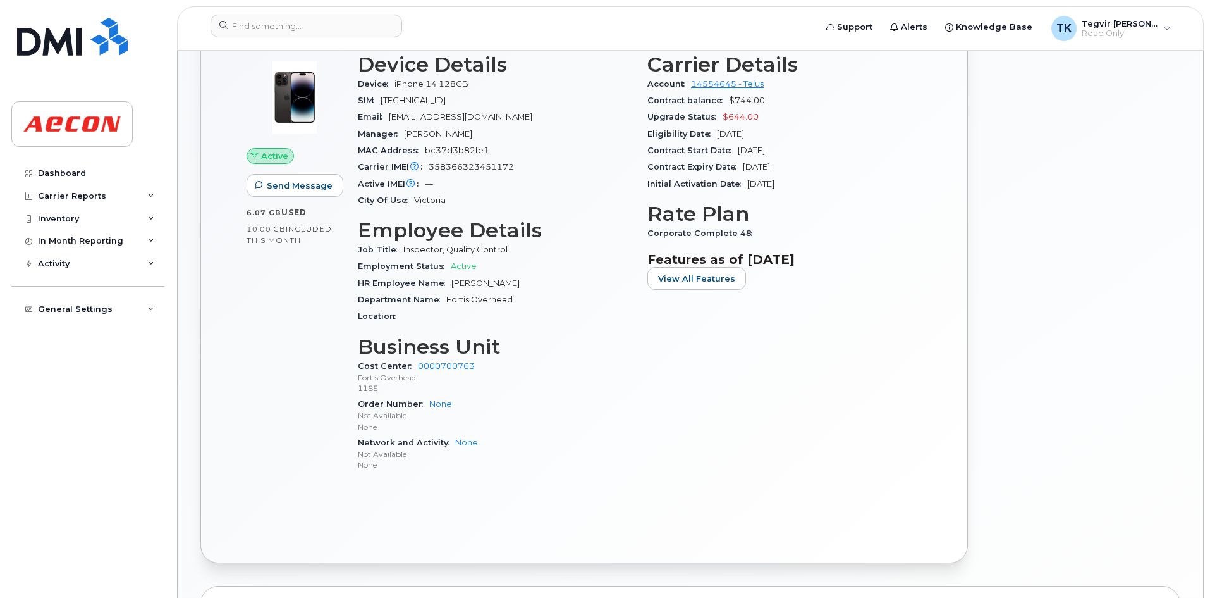
scroll to position [333, 0]
click at [274, 21] on input at bounding box center [307, 26] width 192 height 23
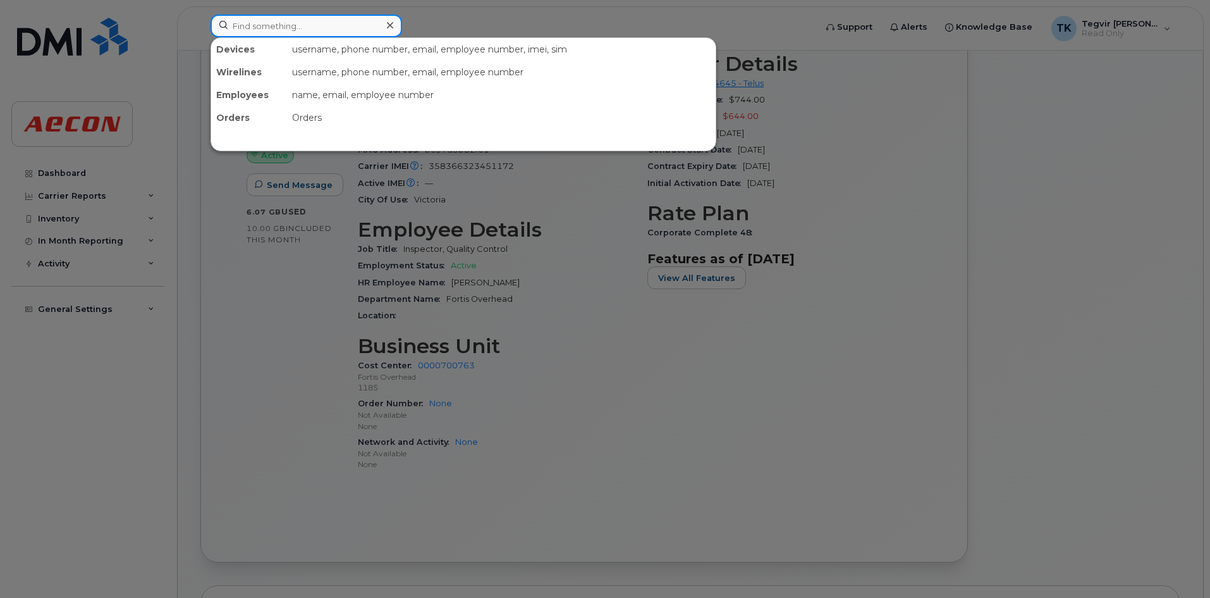
paste input "[PHONE_NUMBER]"
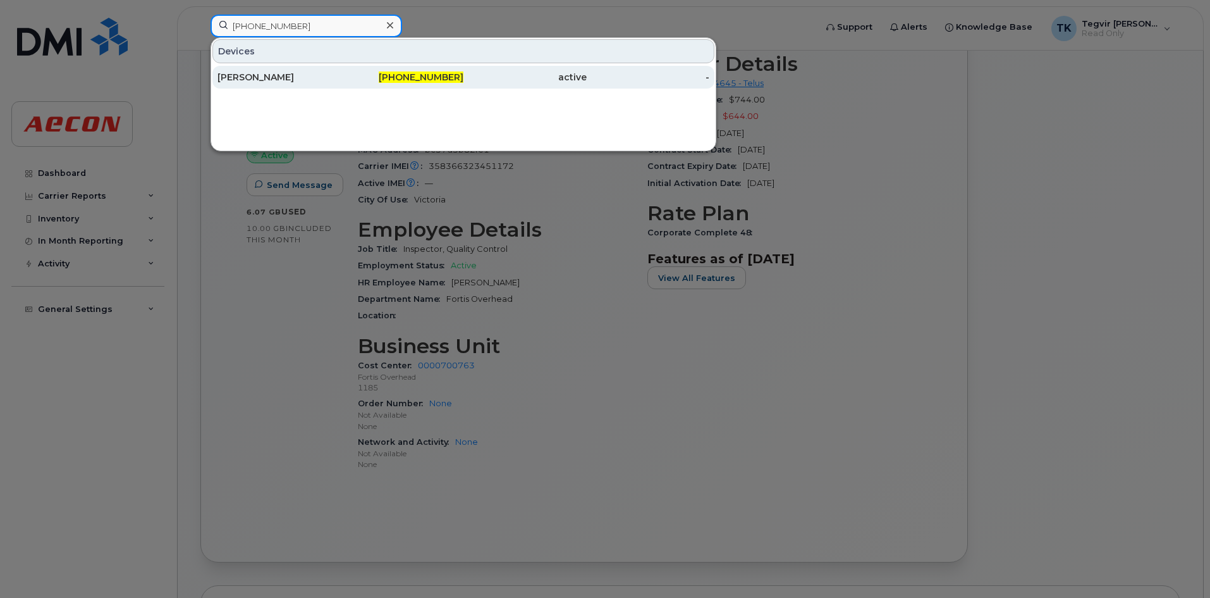
type input "[PHONE_NUMBER]"
click at [455, 86] on div "672-922-1549" at bounding box center [402, 77] width 123 height 23
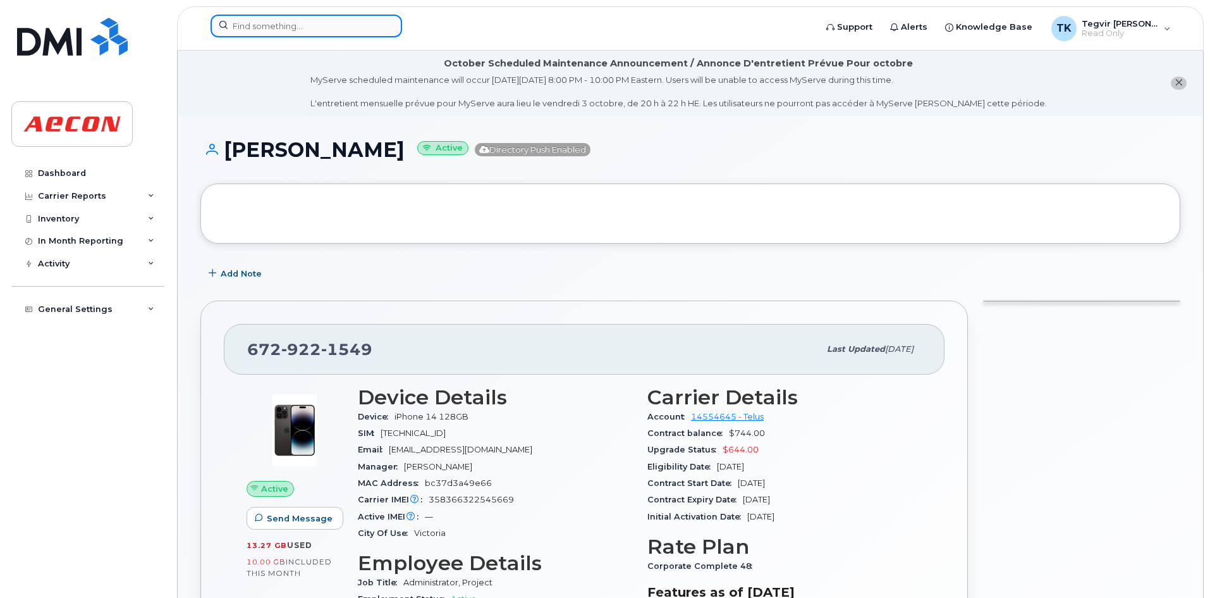
click at [275, 22] on input at bounding box center [307, 26] width 192 height 23
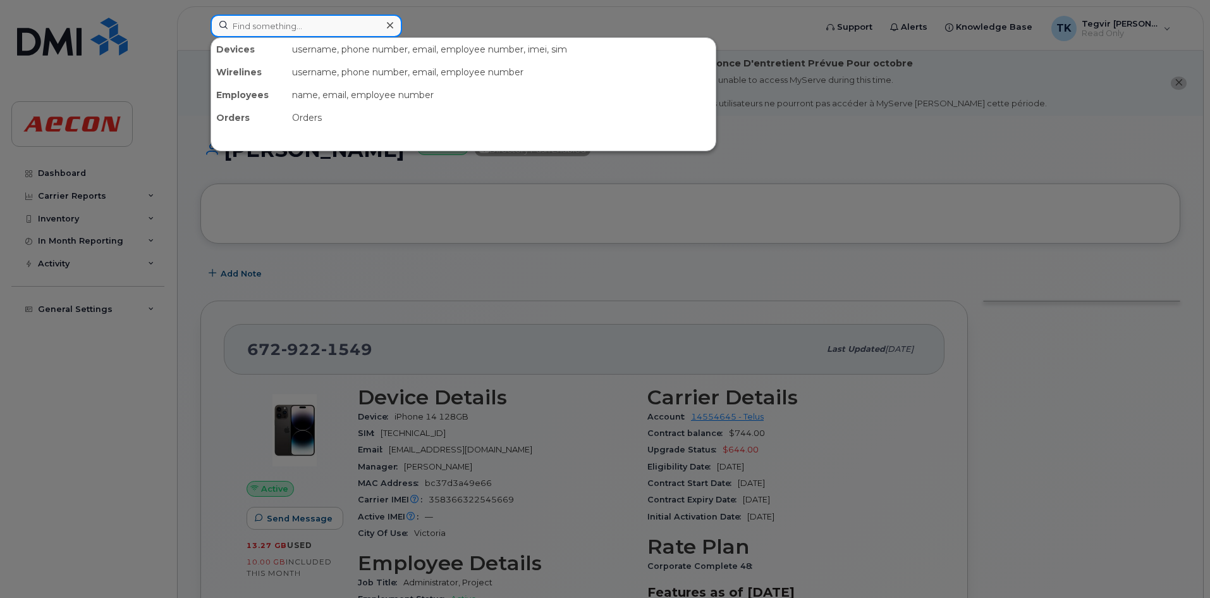
paste input "672-922-3017"
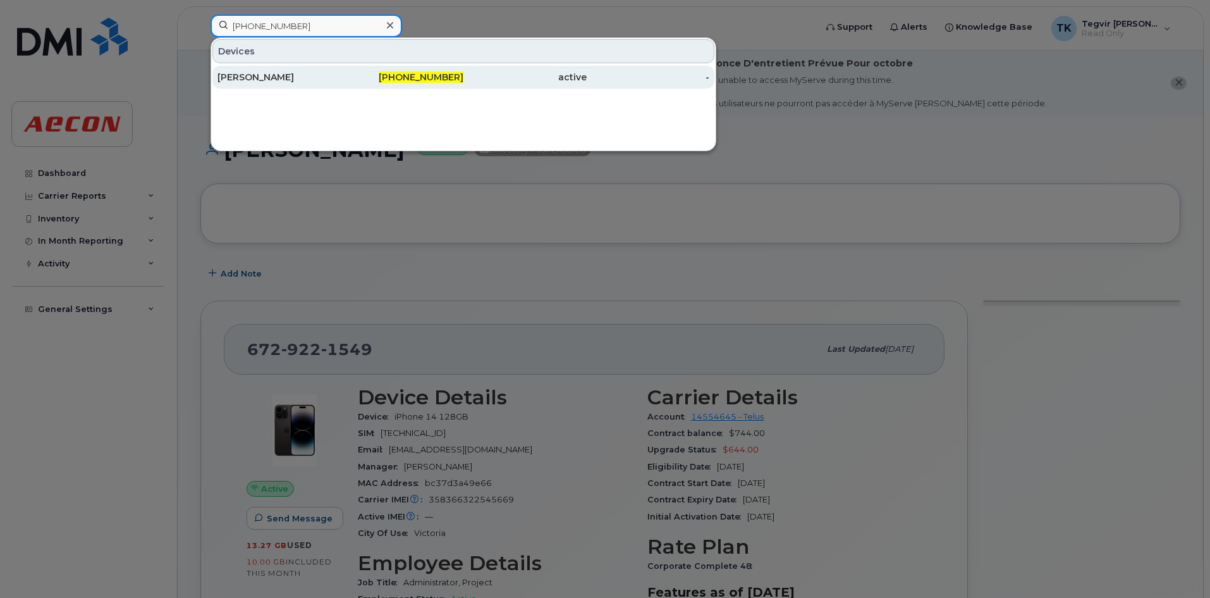
type input "672-922-3017"
click at [423, 77] on span "672-922-3017" at bounding box center [421, 76] width 85 height 11
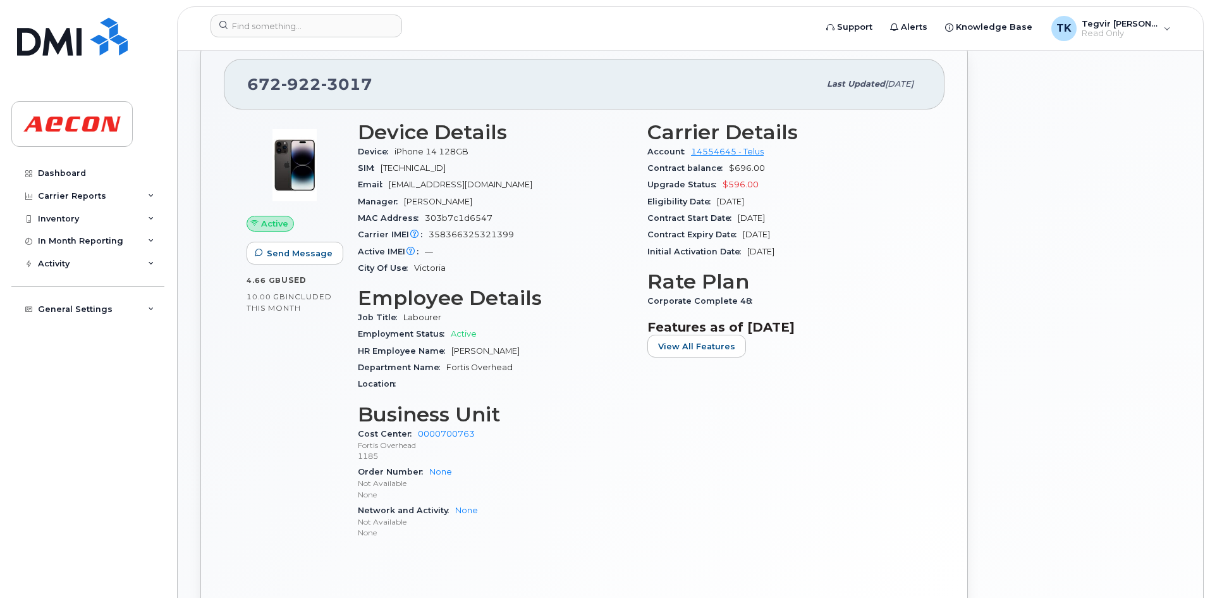
scroll to position [269, 0]
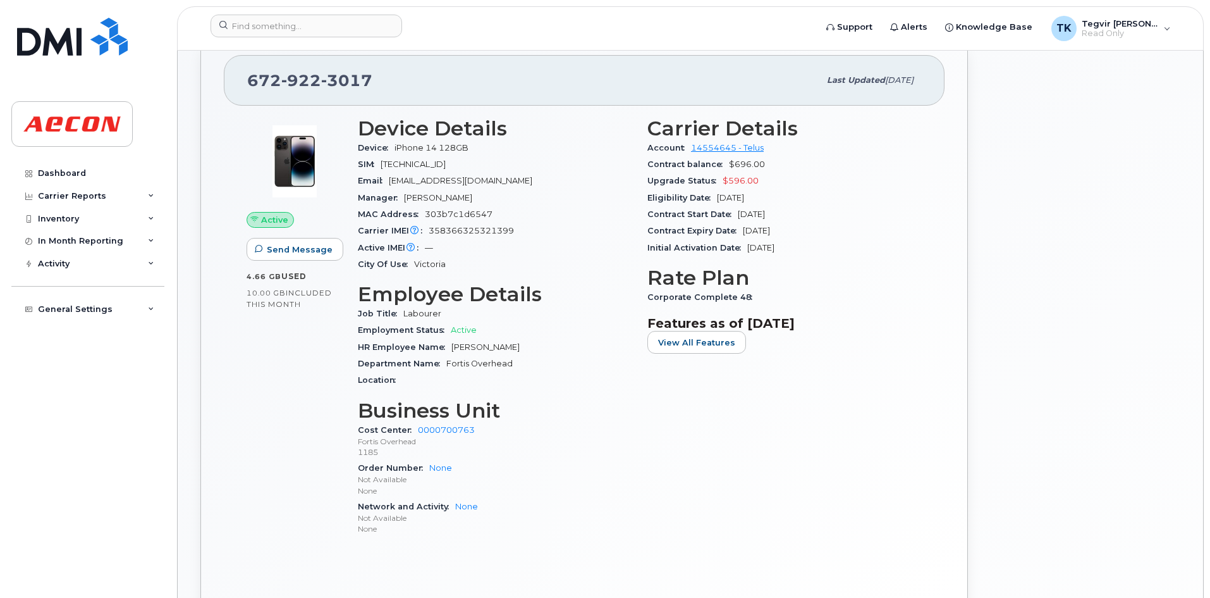
click at [252, 11] on header "Support Alerts Knowledge Base TK Tegvir [PERSON_NAME] Read Only English Françai…" at bounding box center [690, 28] width 1027 height 44
click at [247, 30] on input at bounding box center [307, 26] width 192 height 23
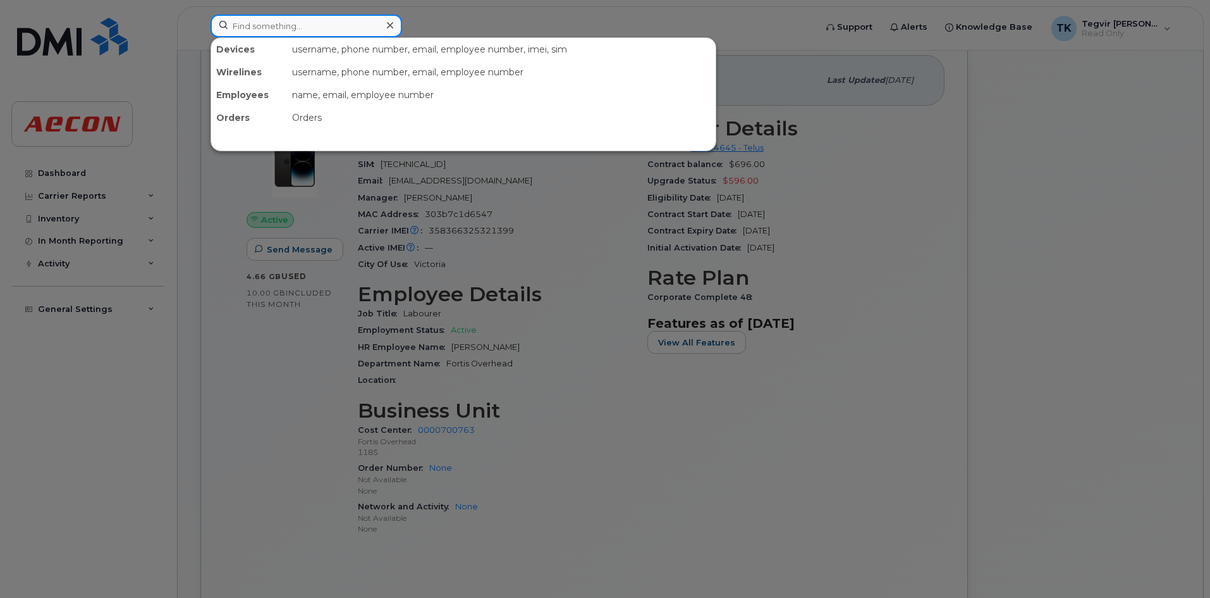
paste input "[PHONE_NUMBER]"
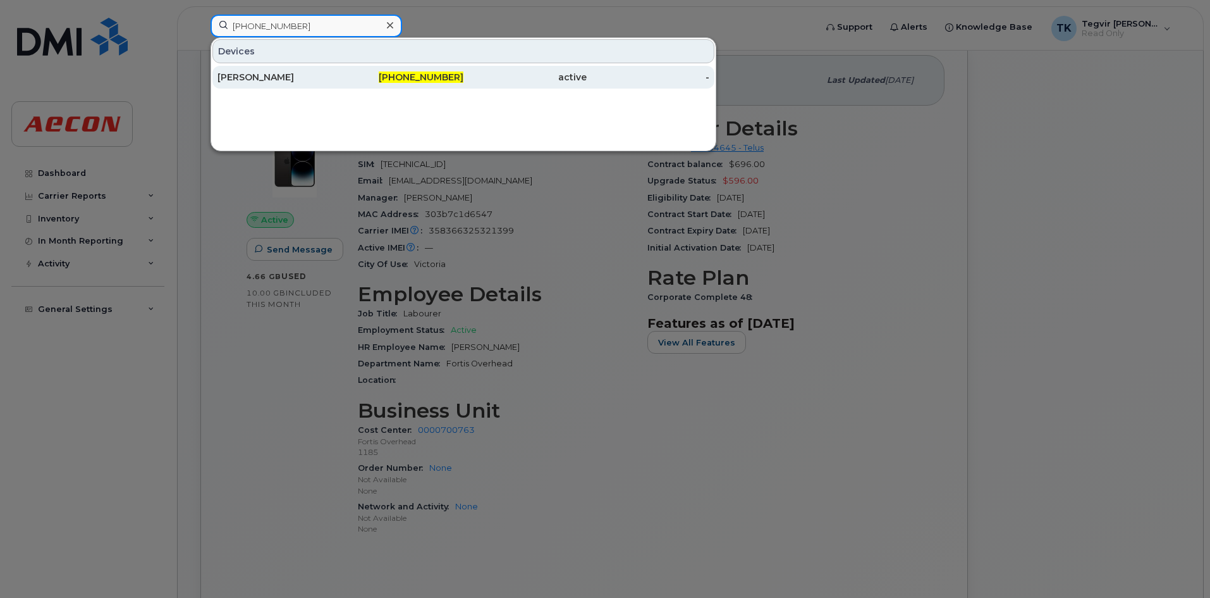
type input "[PHONE_NUMBER]"
click at [278, 78] on div "[PERSON_NAME]" at bounding box center [279, 77] width 123 height 13
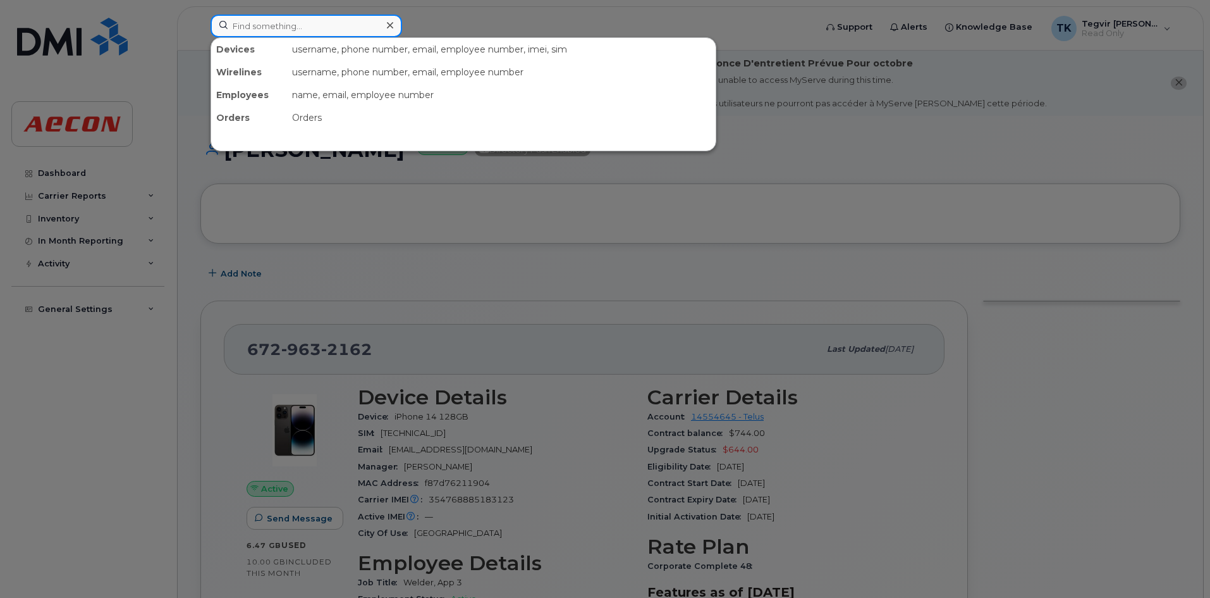
click at [273, 30] on input at bounding box center [307, 26] width 192 height 23
paste input "672-963-2183"
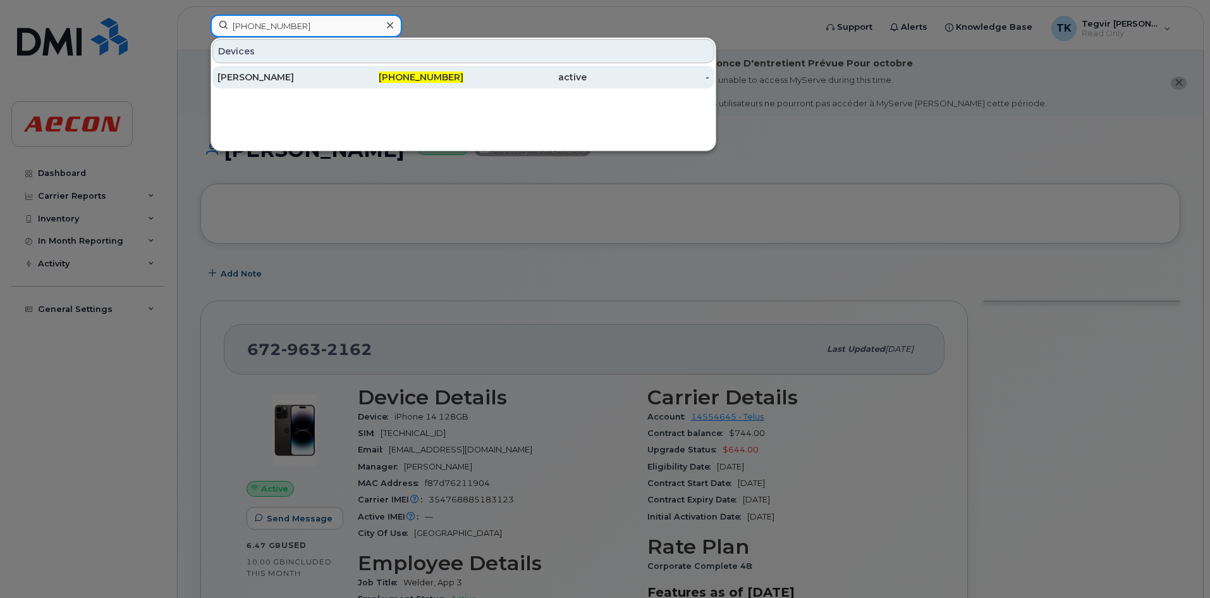
type input "672-963-2183"
click at [288, 83] on div "[PERSON_NAME]" at bounding box center [279, 77] width 123 height 13
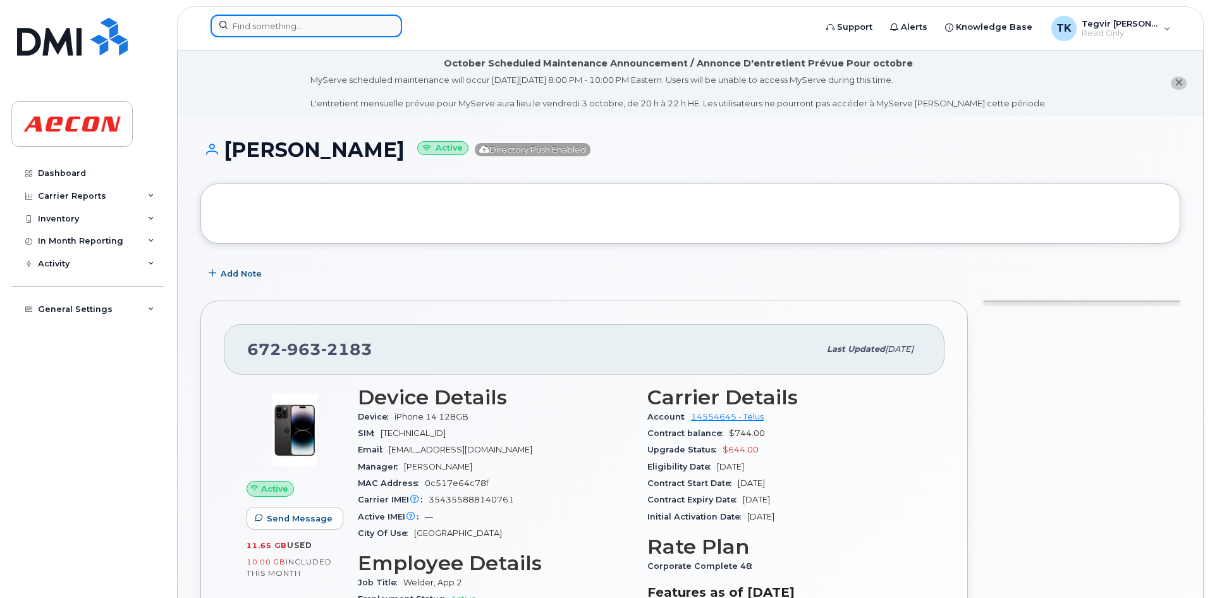
click at [319, 27] on input at bounding box center [307, 26] width 192 height 23
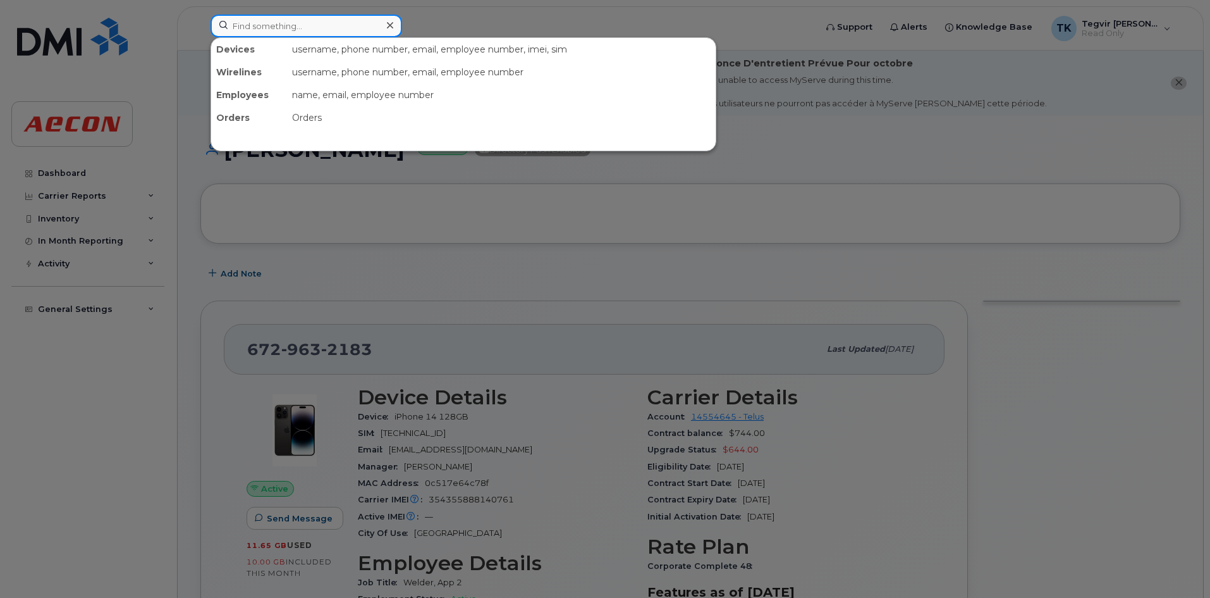
paste input "[PHONE_NUMBER]"
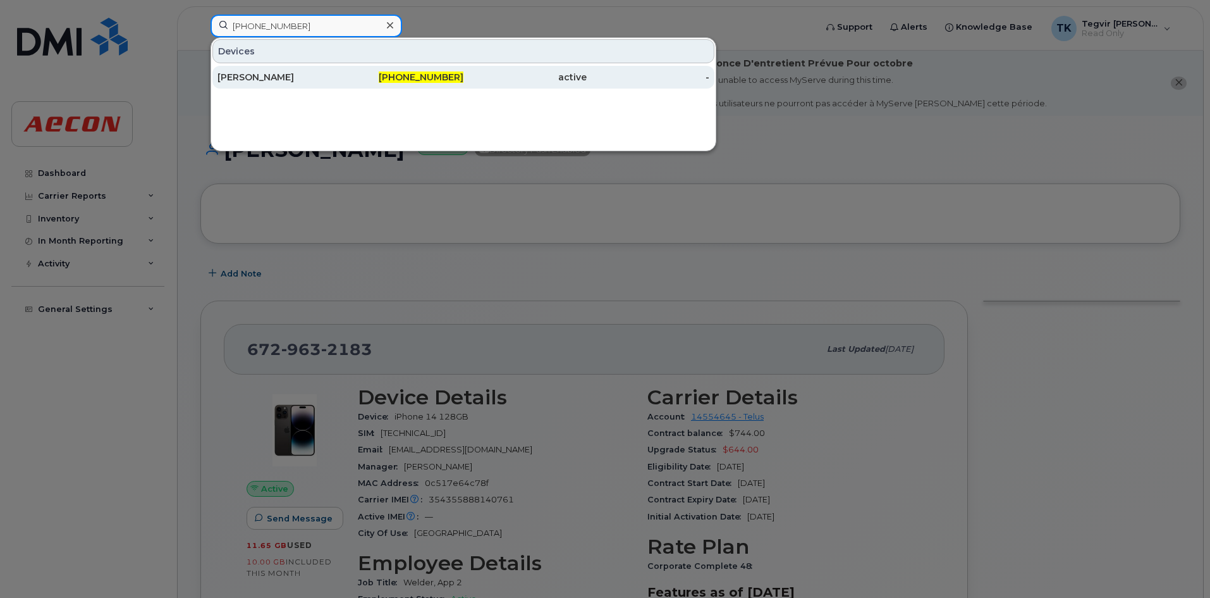
type input "672-963-4689"
click at [345, 80] on div "672-963-4689" at bounding box center [402, 77] width 123 height 13
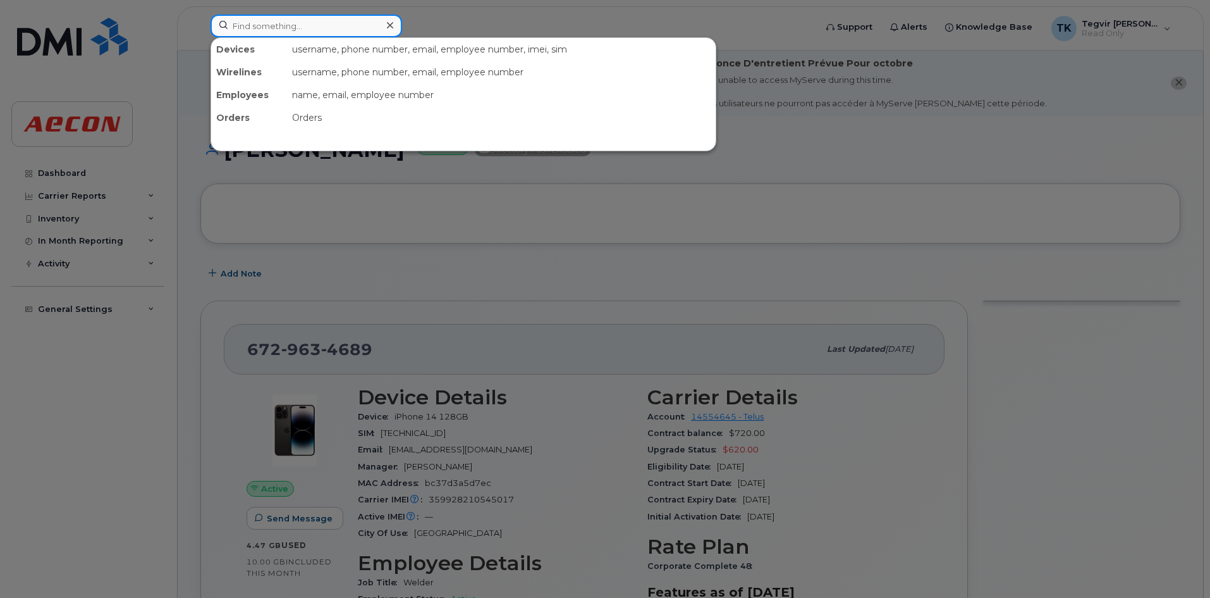
click at [314, 22] on input at bounding box center [307, 26] width 192 height 23
paste input "[PHONE_NUMBER]"
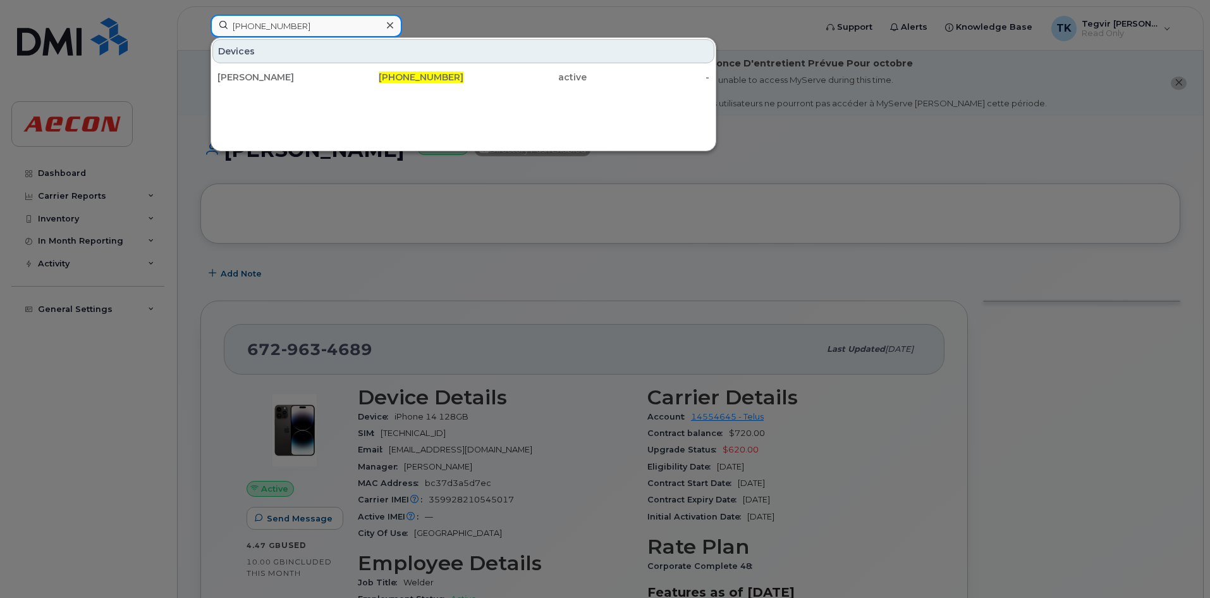
type input "[PHONE_NUMBER]"
drag, startPoint x: 294, startPoint y: 75, endPoint x: 318, endPoint y: 174, distance: 101.5
click at [293, 74] on div "[PERSON_NAME]" at bounding box center [279, 77] width 123 height 13
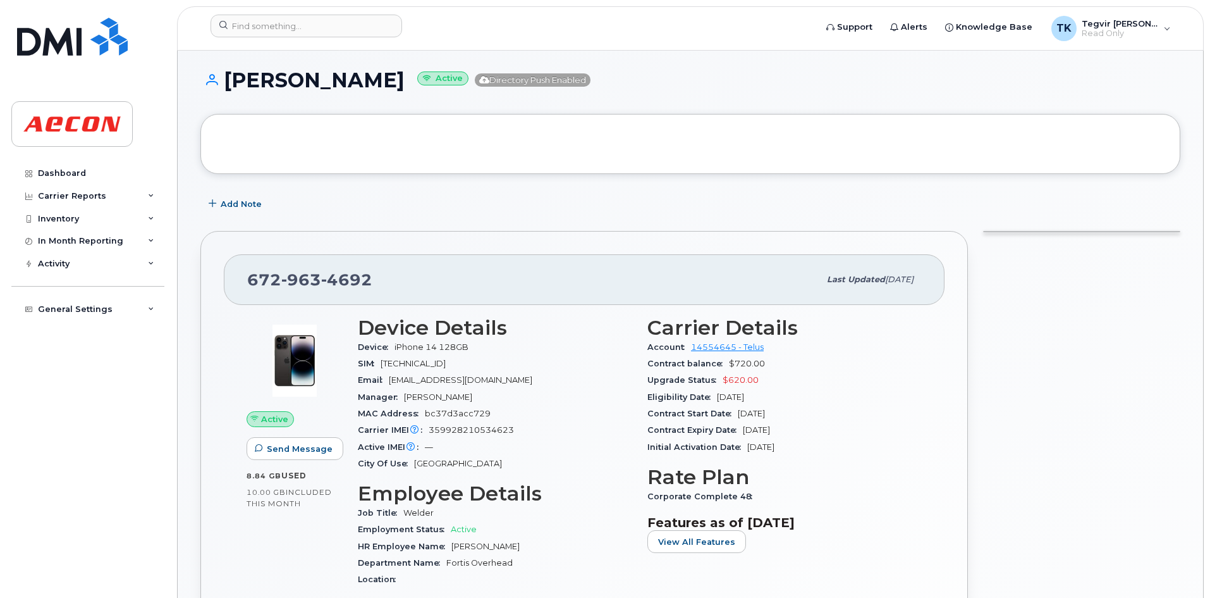
scroll to position [69, 0]
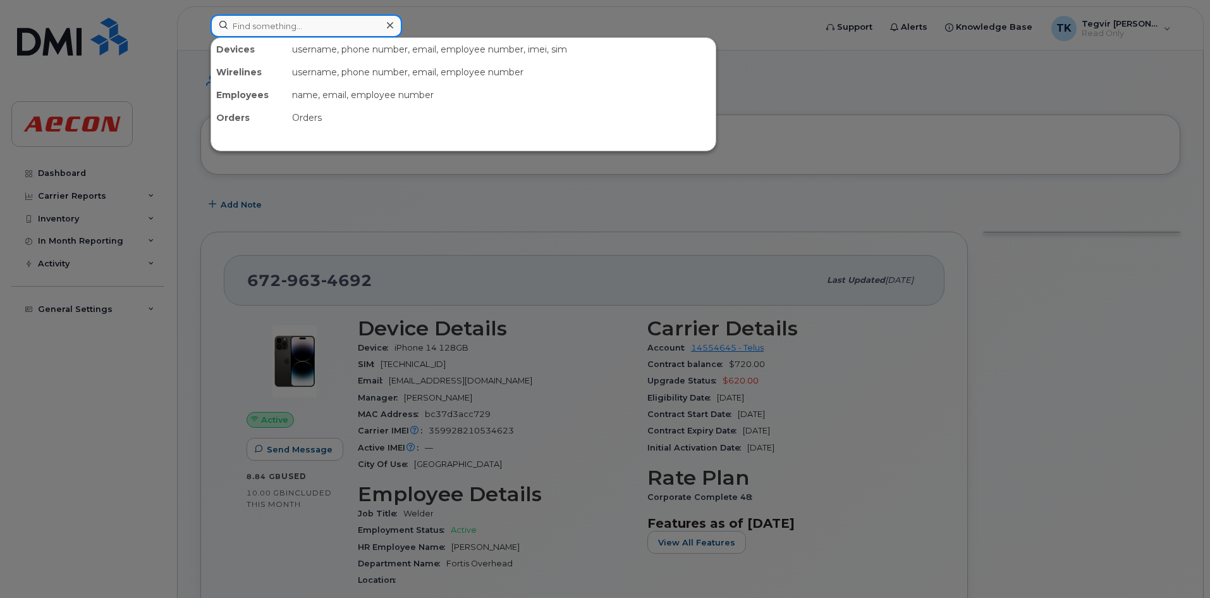
click at [270, 20] on input at bounding box center [307, 26] width 192 height 23
paste input "672-963-4698"
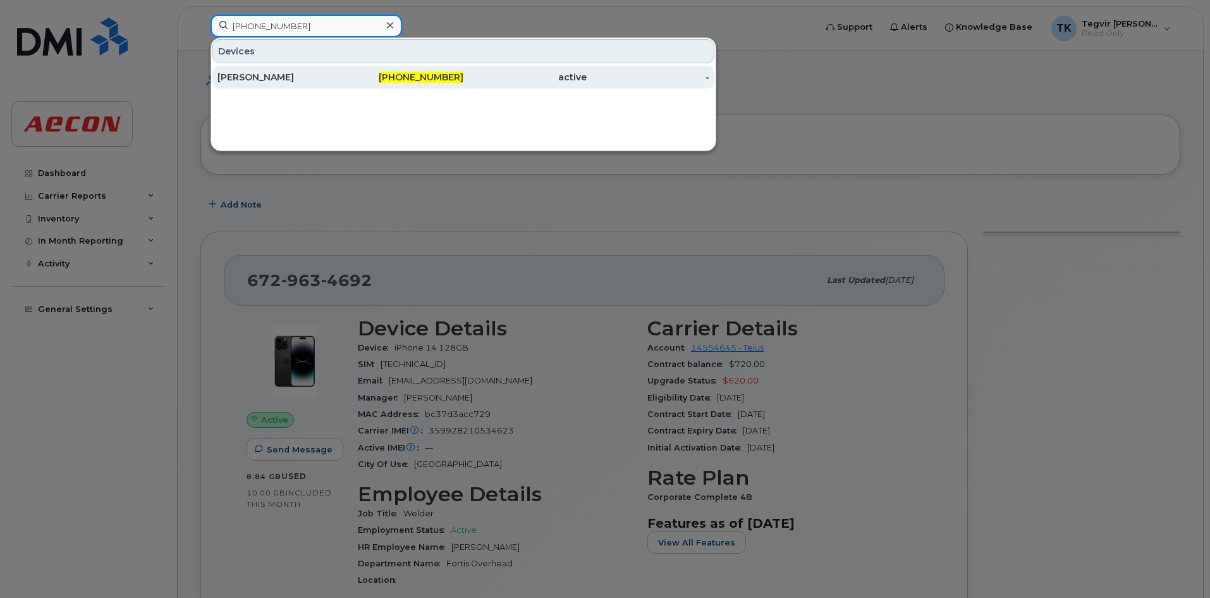
type input "672-963-4698"
click at [319, 80] on div "Bradley Barnes" at bounding box center [279, 77] width 123 height 13
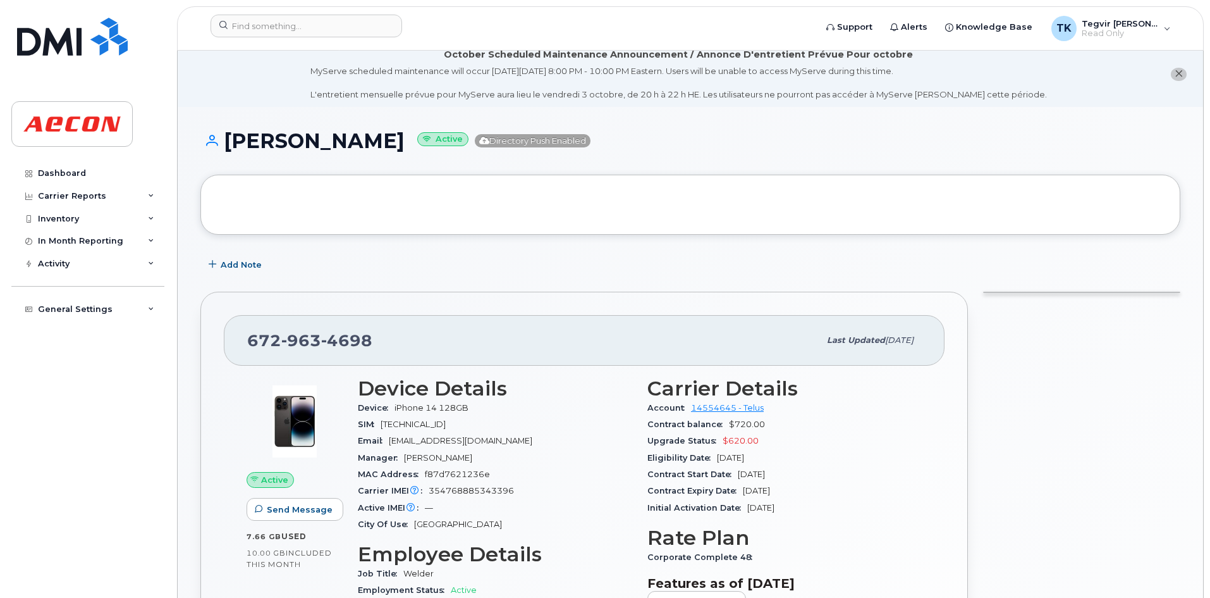
scroll to position [8, 0]
click at [254, 30] on input at bounding box center [307, 26] width 192 height 23
paste input "[PHONE_NUMBER]"
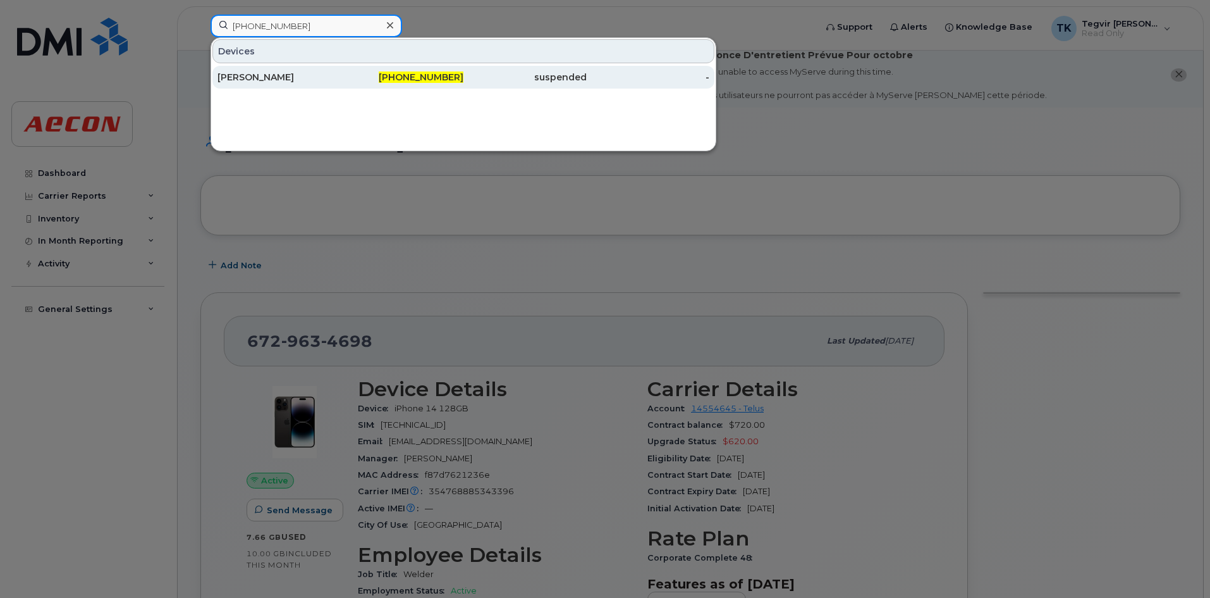
type input "[PHONE_NUMBER]"
click at [276, 83] on div "[PERSON_NAME]" at bounding box center [279, 77] width 123 height 23
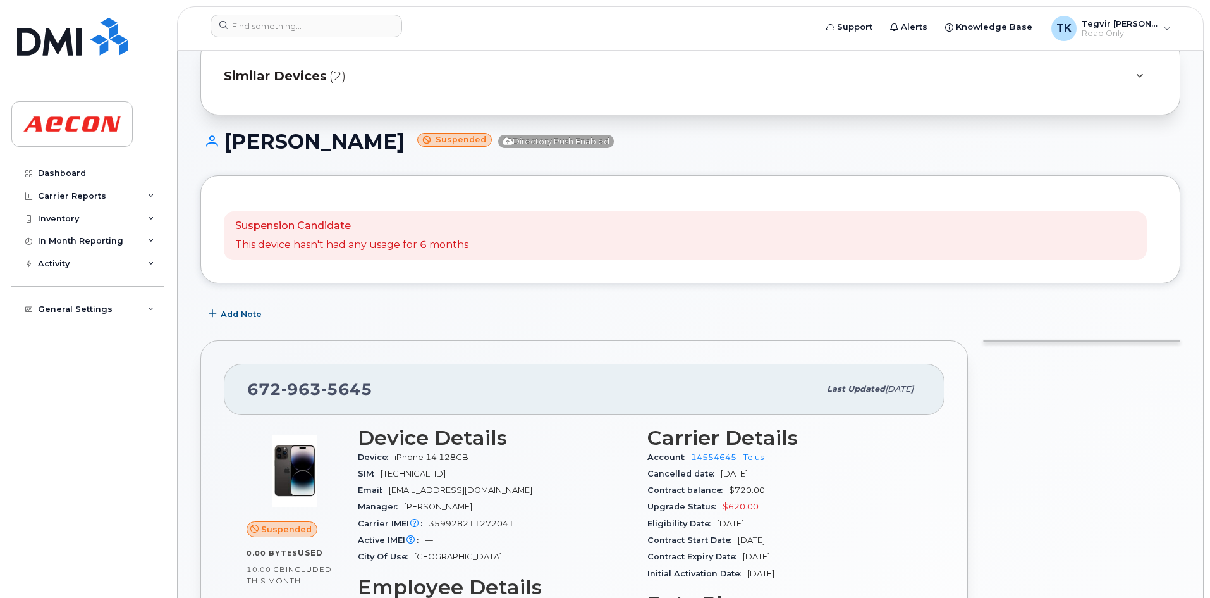
scroll to position [113, 0]
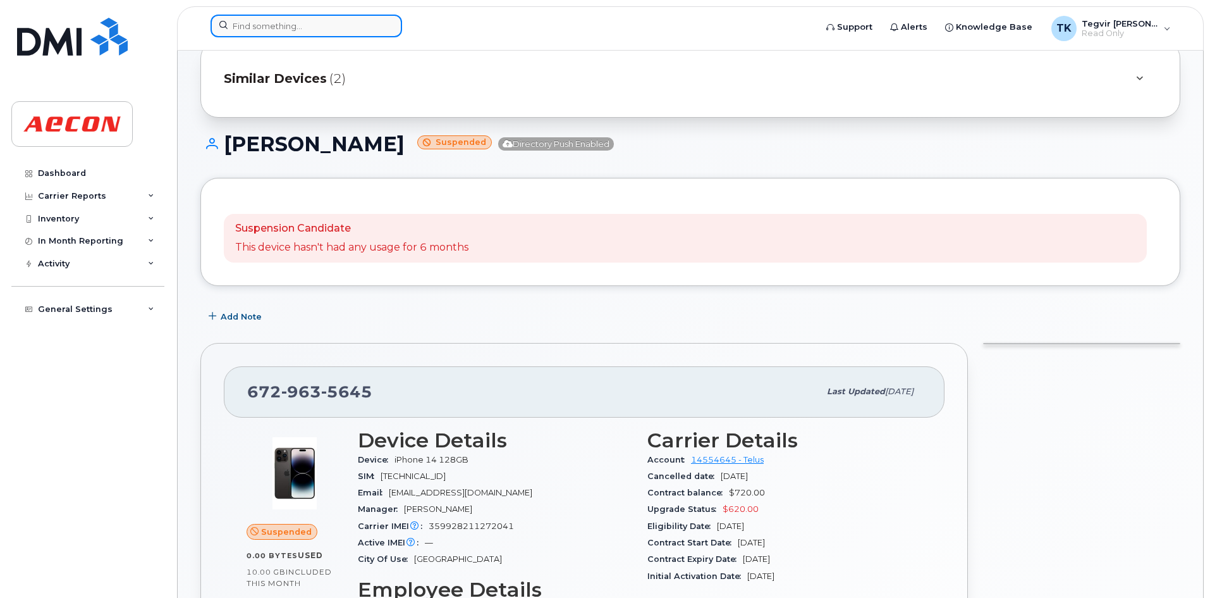
click at [271, 31] on input at bounding box center [307, 26] width 192 height 23
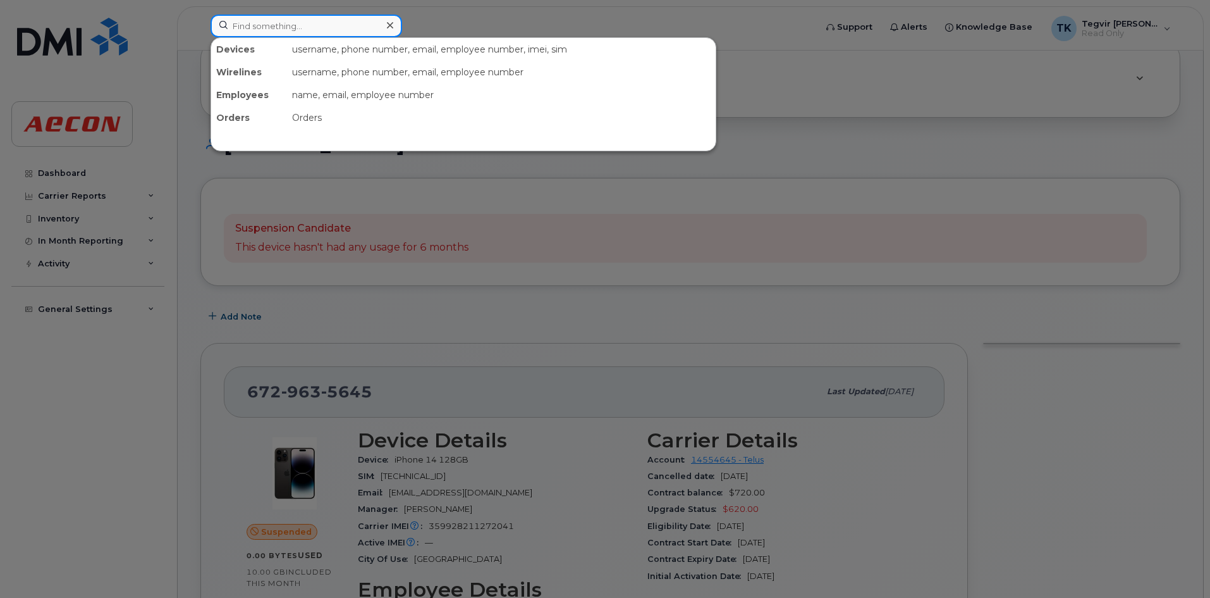
paste input "[PHONE_NUMBER]"
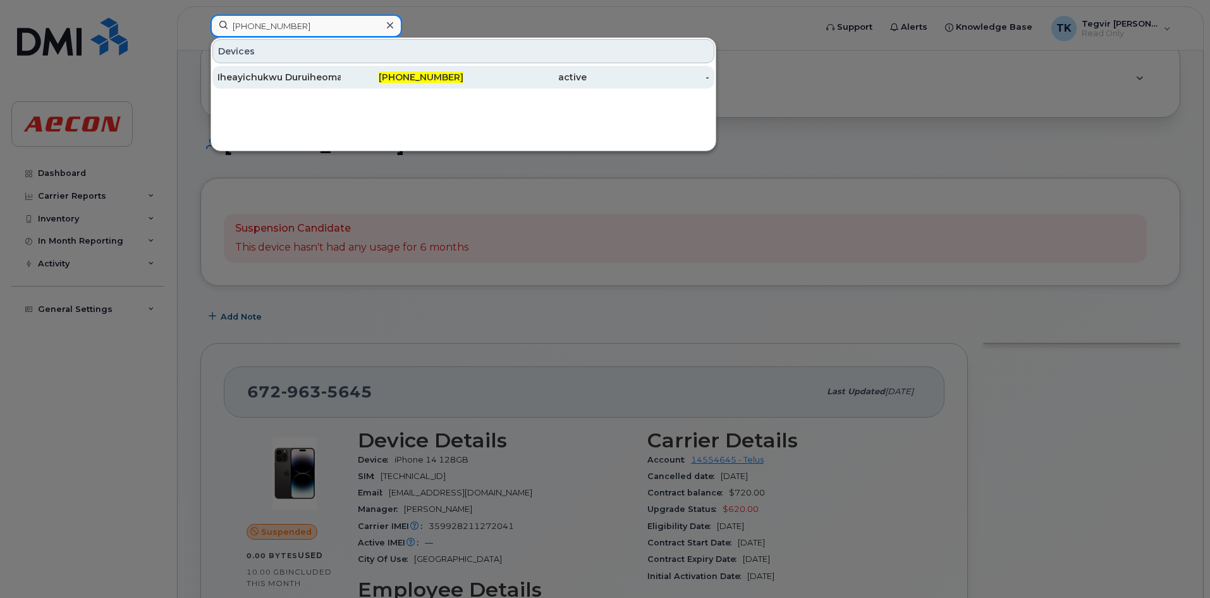
type input "[PHONE_NUMBER]"
click at [331, 80] on div "Iheayichukwu Duruiheoma" at bounding box center [279, 77] width 123 height 13
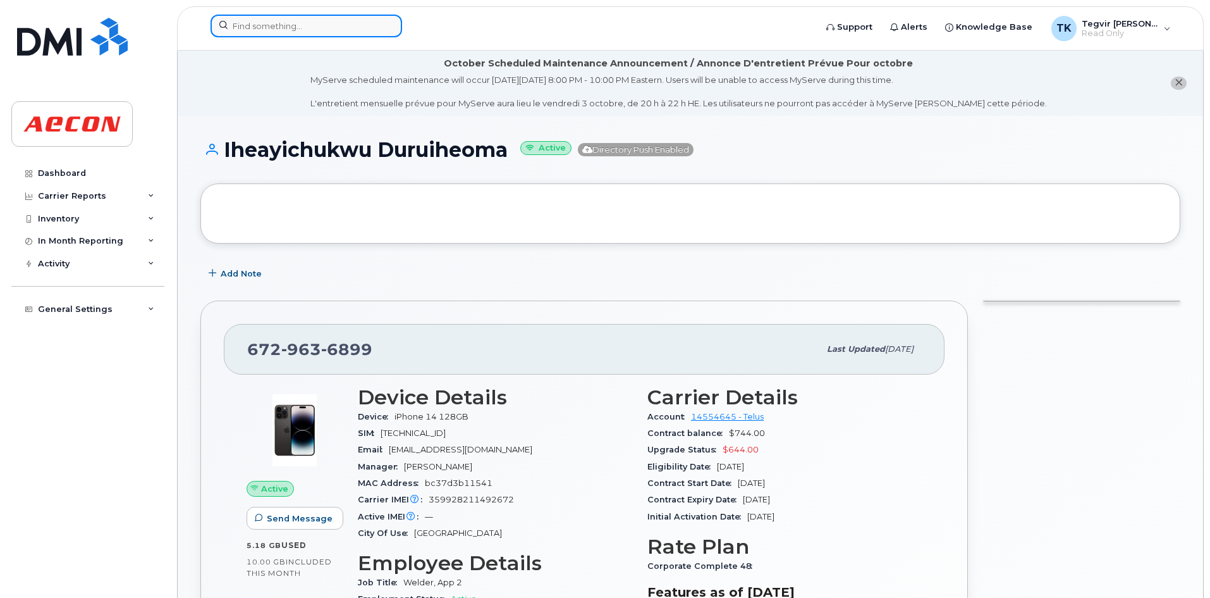
click at [257, 17] on input at bounding box center [307, 26] width 192 height 23
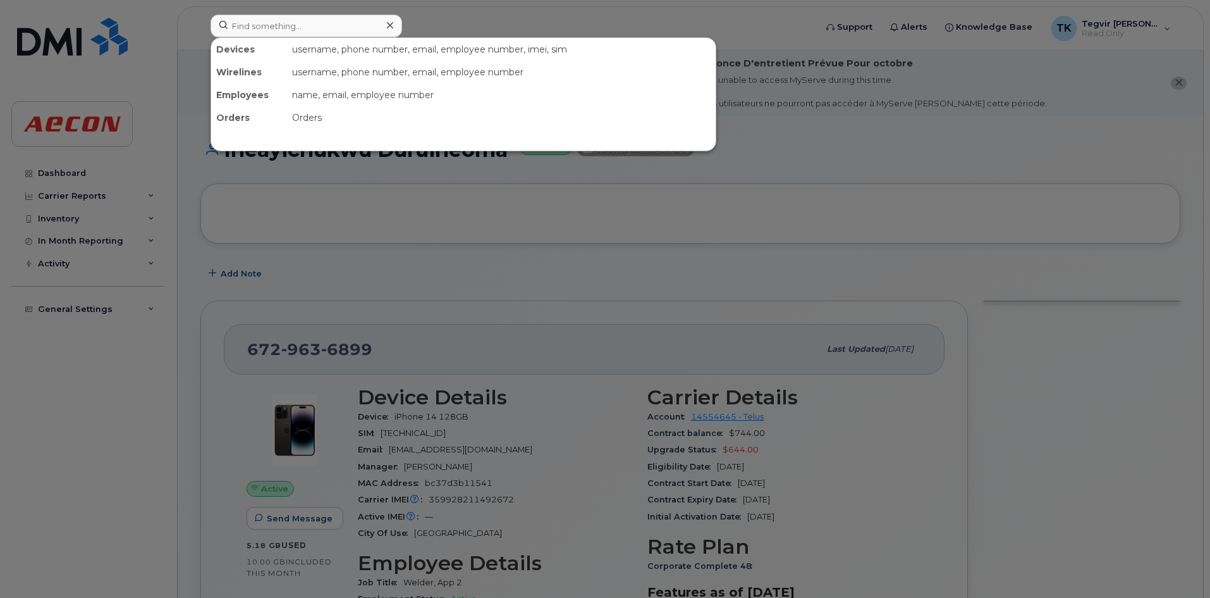
click at [539, 464] on div at bounding box center [605, 299] width 1210 height 598
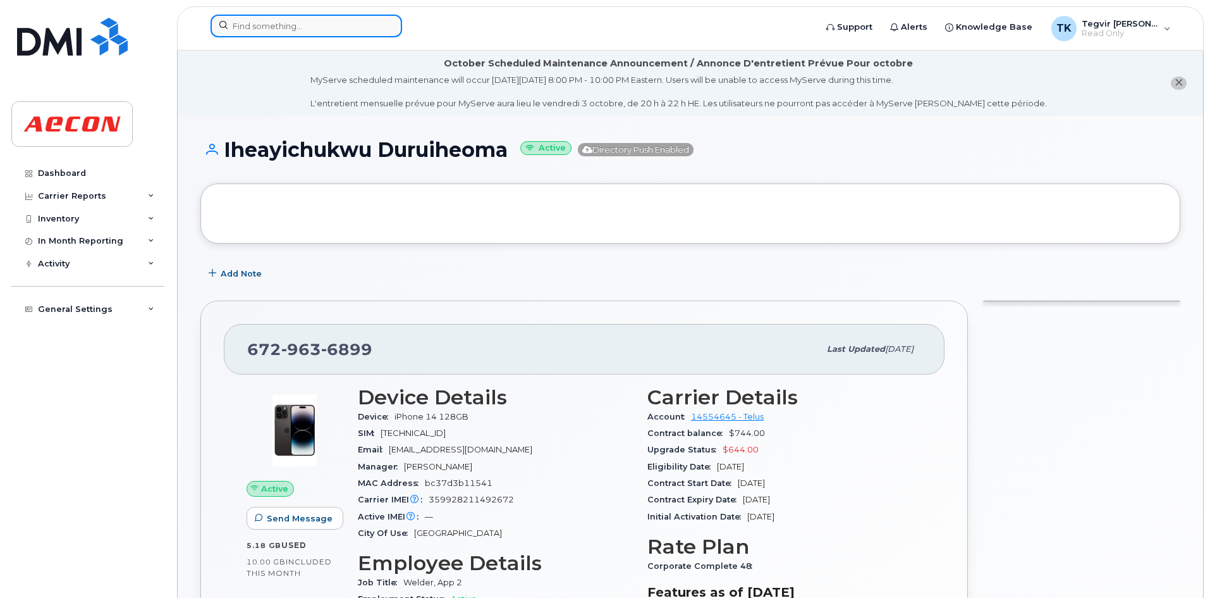
click at [255, 20] on input at bounding box center [307, 26] width 192 height 23
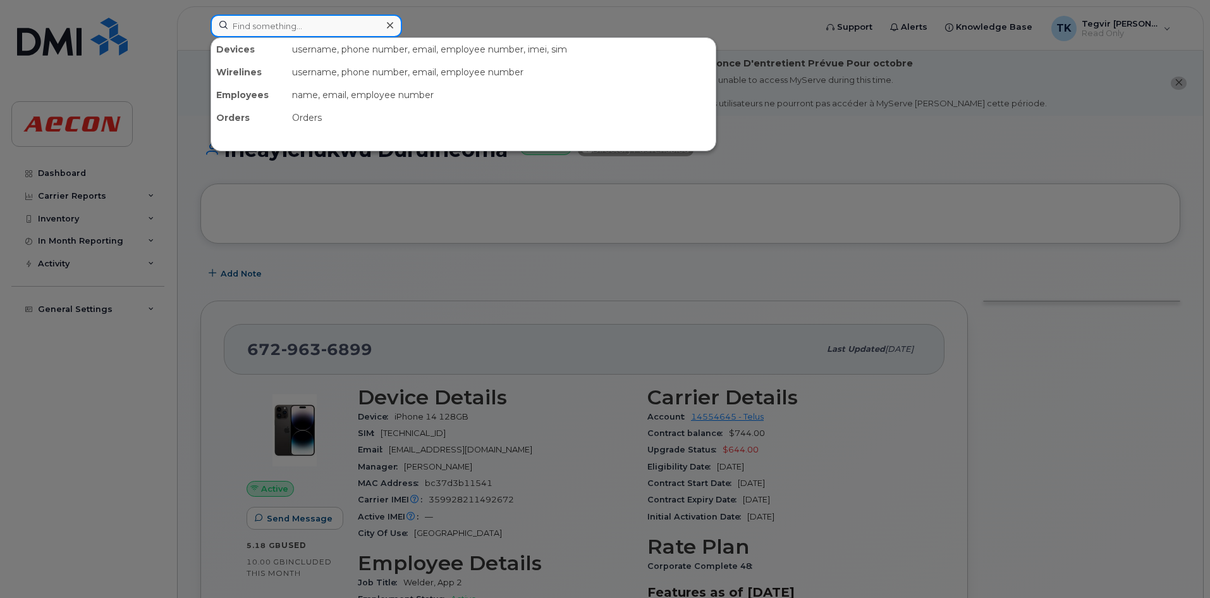
paste input "672-963-7638"
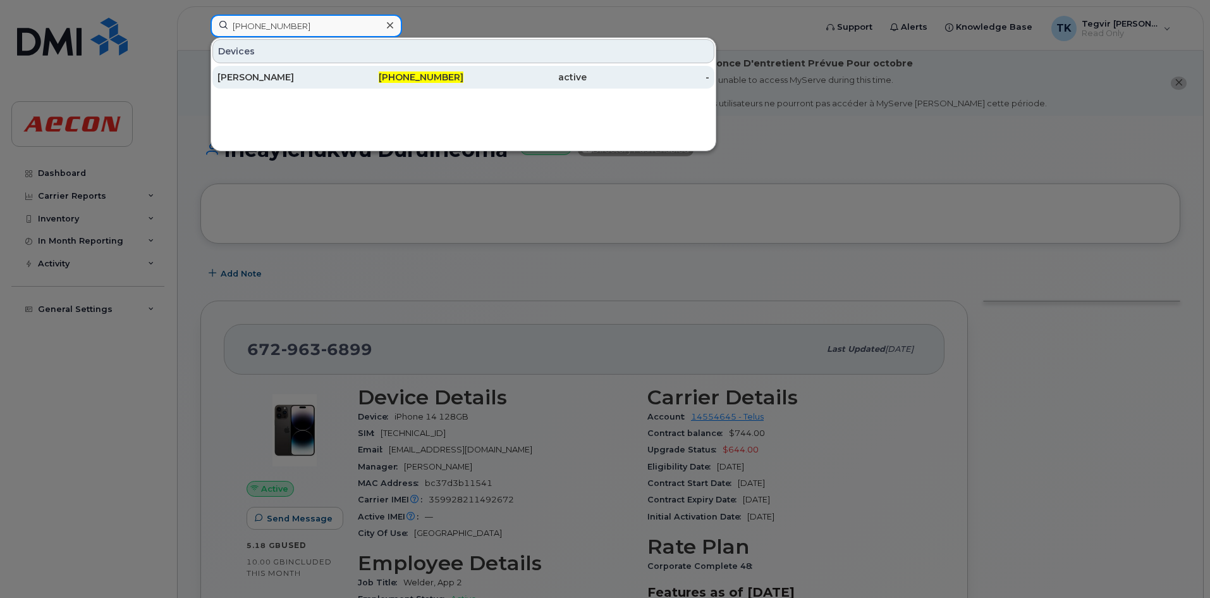
type input "672-963-7638"
click at [272, 85] on div "Darryl Burtt" at bounding box center [279, 77] width 123 height 23
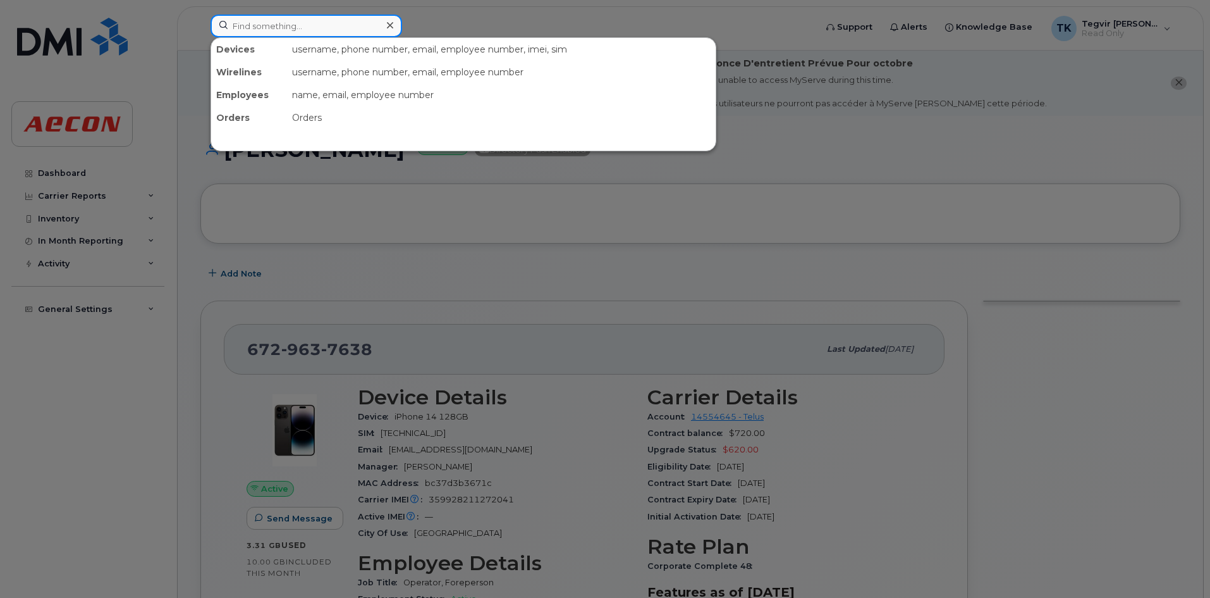
click at [257, 27] on input at bounding box center [307, 26] width 192 height 23
paste input "[PHONE_NUMBER]"
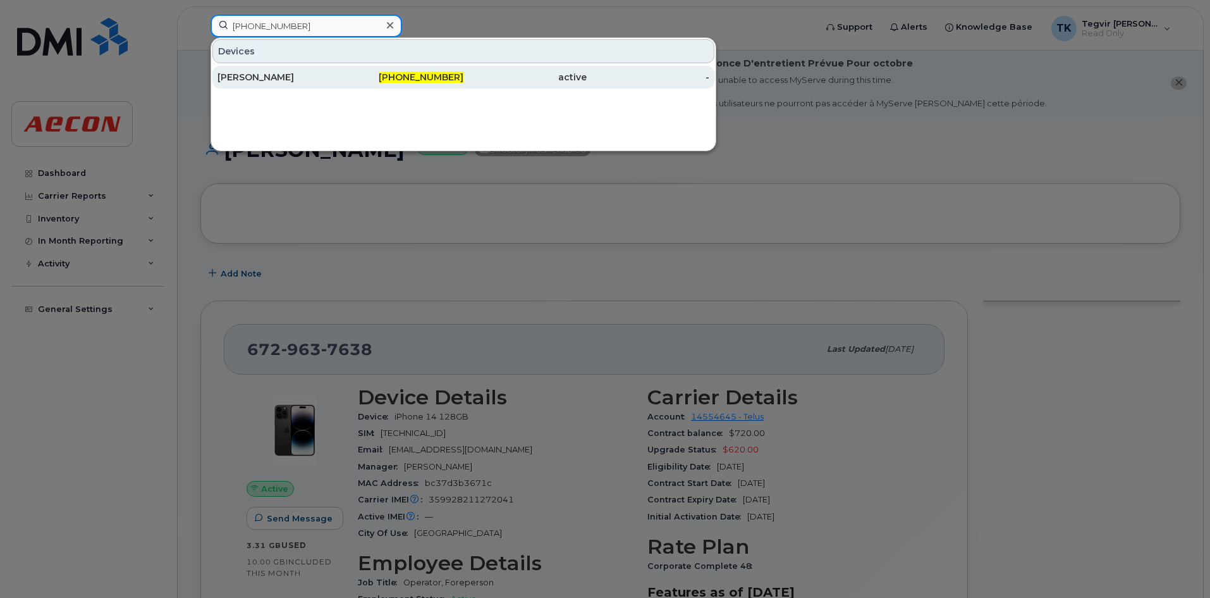
type input "[PHONE_NUMBER]"
click at [273, 82] on div "Sahil Bhatia" at bounding box center [279, 77] width 123 height 13
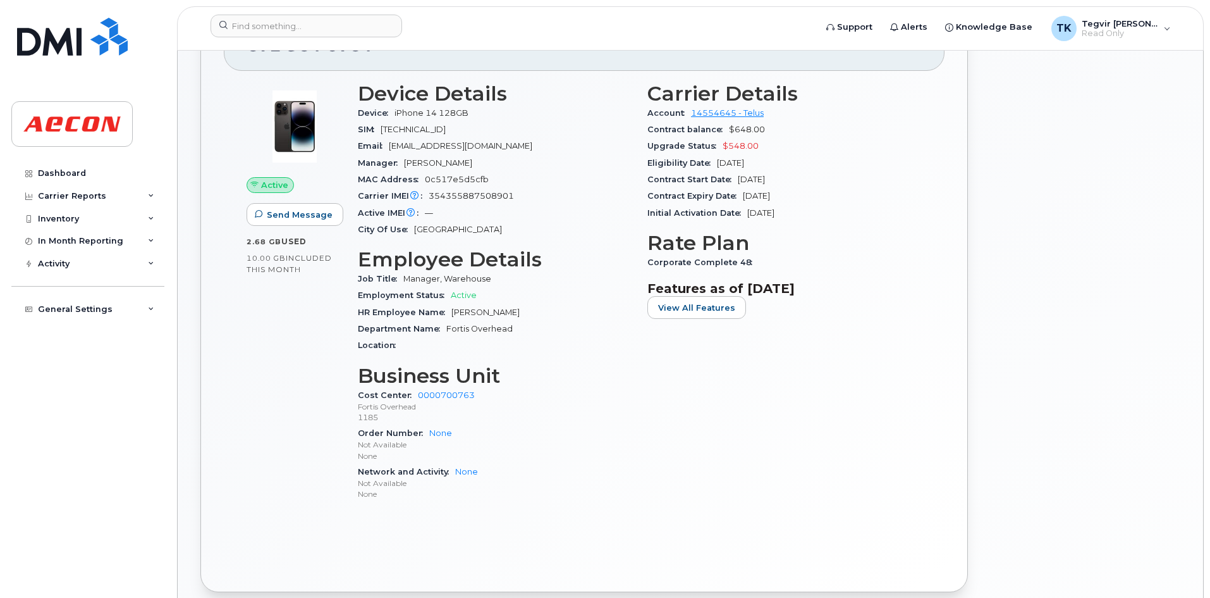
scroll to position [304, 0]
click at [293, 30] on input at bounding box center [307, 26] width 192 height 23
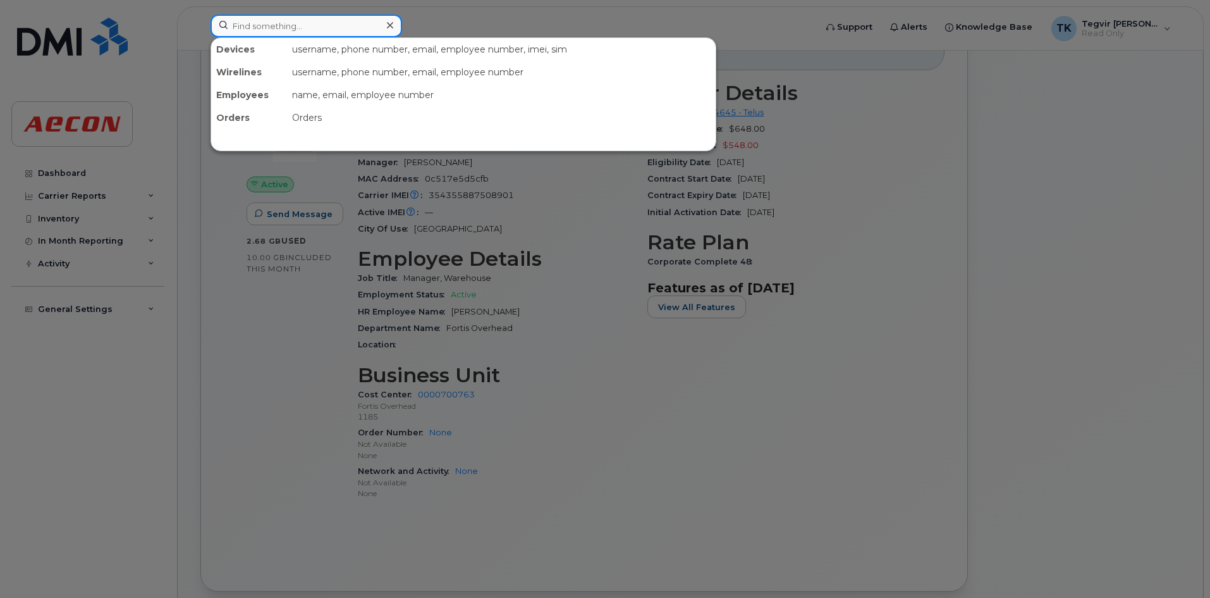
paste input "[PHONE_NUMBER]"
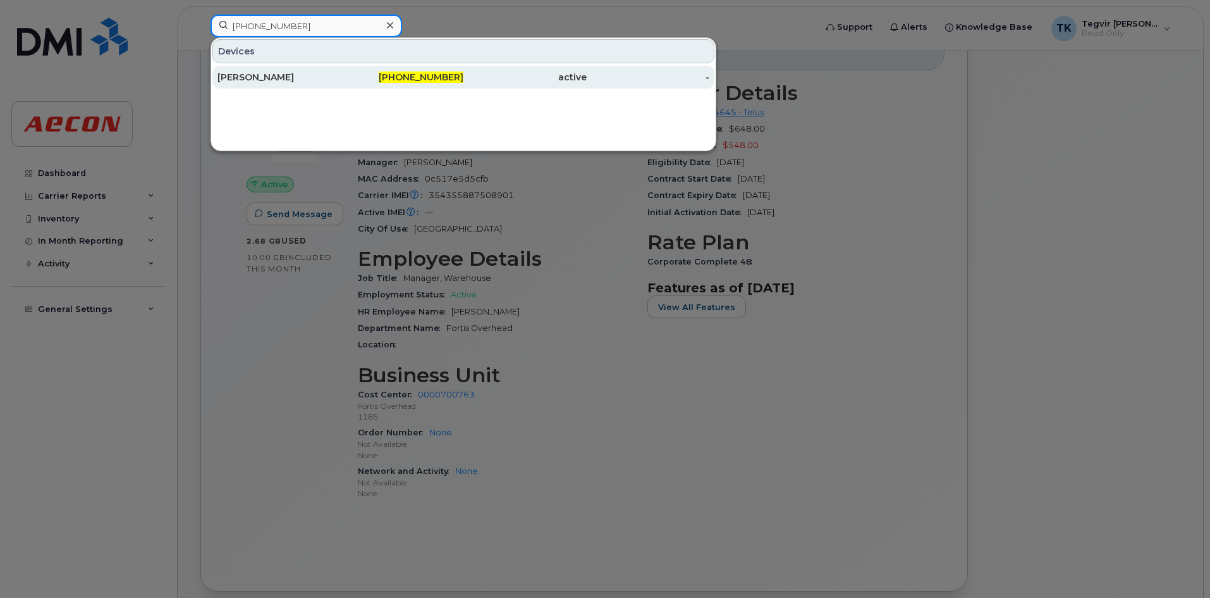
type input "[PHONE_NUMBER]"
click at [321, 82] on div "[PERSON_NAME]" at bounding box center [279, 77] width 123 height 13
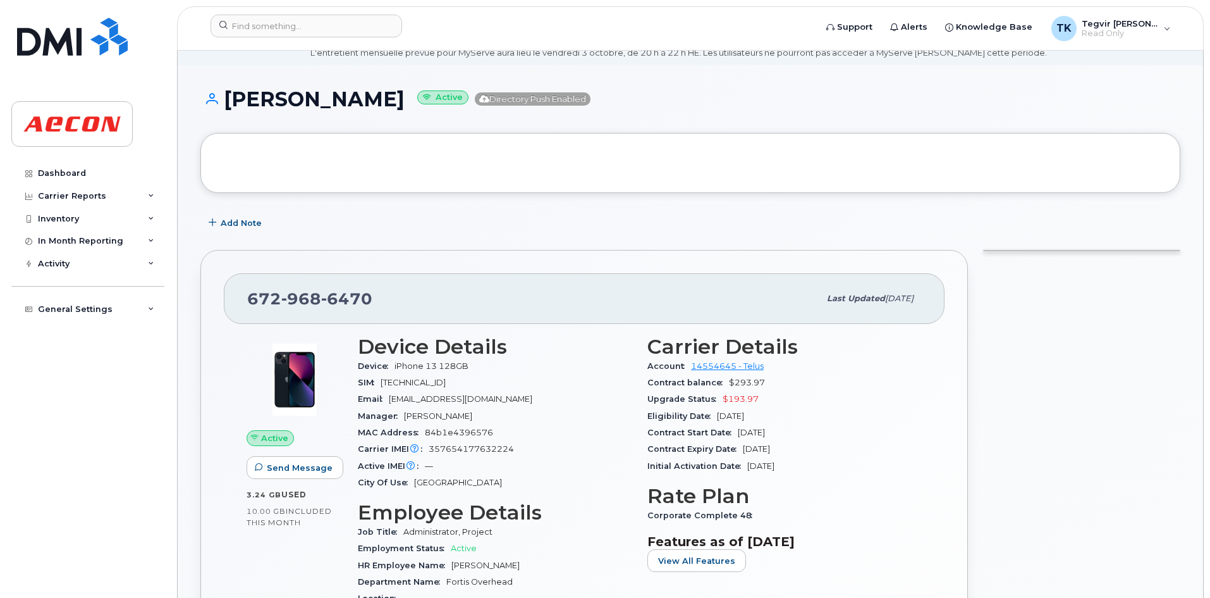
scroll to position [50, 0]
